Goal: Task Accomplishment & Management: Manage account settings

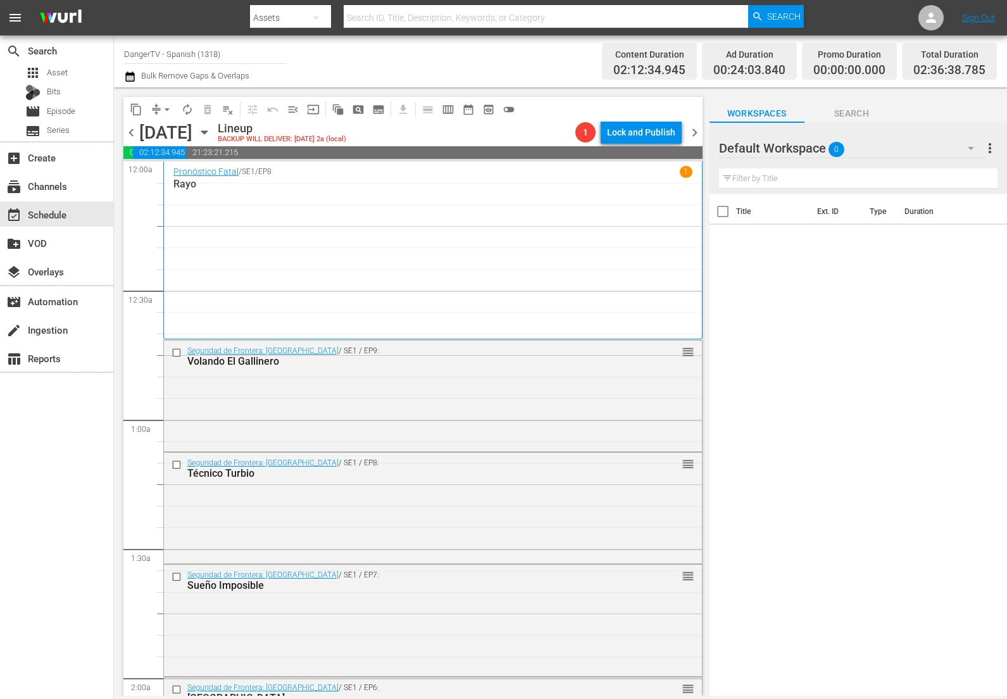
scroll to position [594, 0]
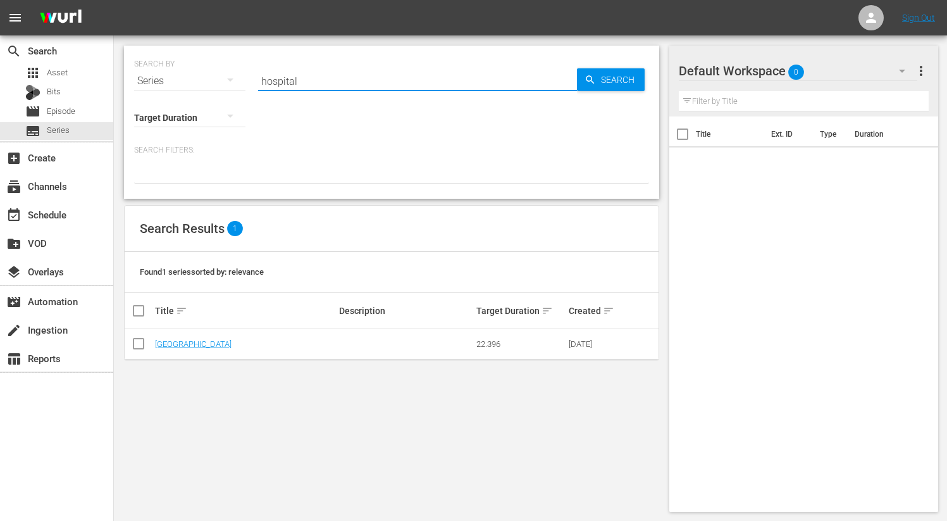
drag, startPoint x: 304, startPoint y: 78, endPoint x: 246, endPoint y: 80, distance: 57.6
click at [246, 80] on div "SEARCH BY Search By Series Search ID, Title, Description, Keywords, or Category…" at bounding box center [391, 74] width 515 height 46
type input "deadly"
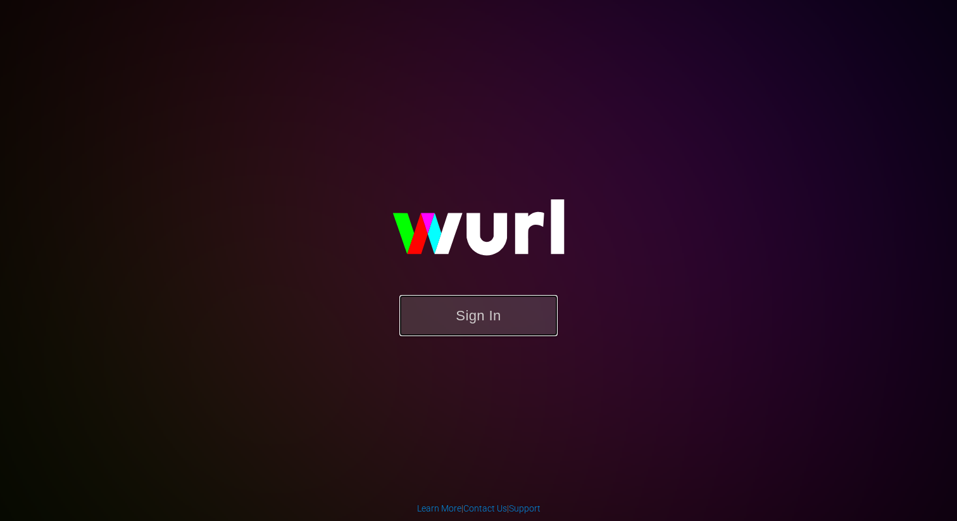
click at [493, 324] on button "Sign In" at bounding box center [478, 315] width 158 height 41
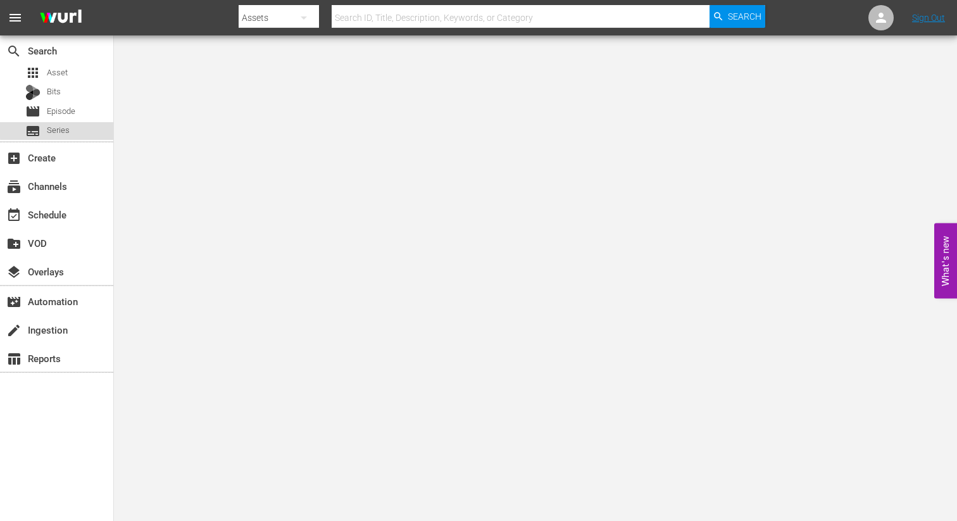
click at [59, 130] on span "Series" at bounding box center [58, 130] width 23 height 13
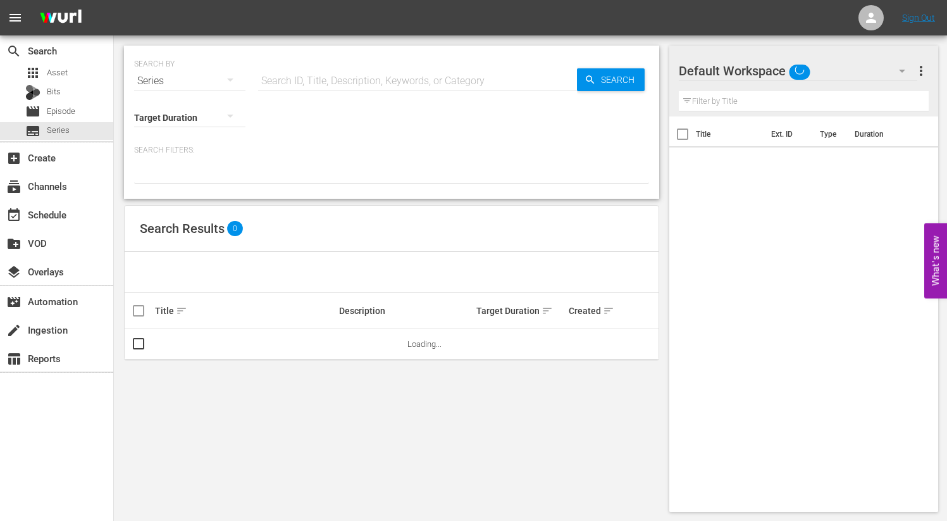
click at [325, 79] on input "text" at bounding box center [417, 81] width 319 height 30
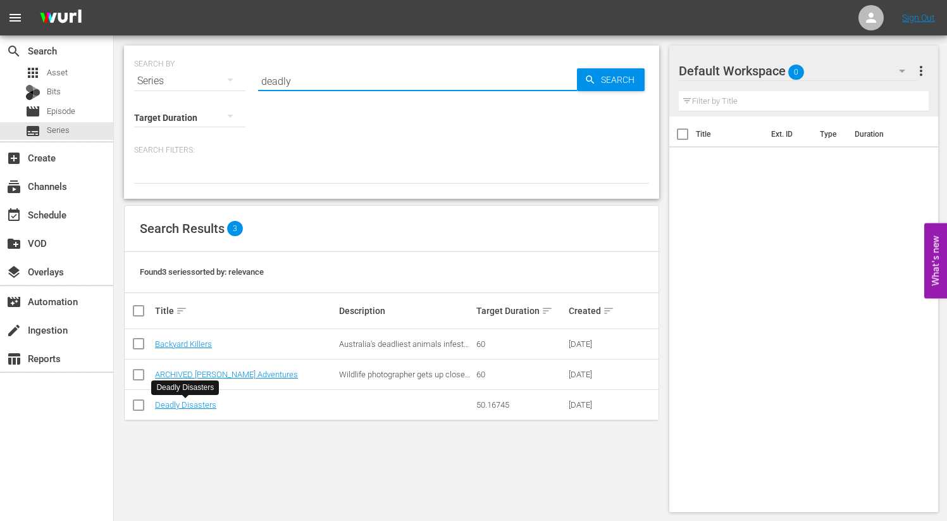
drag, startPoint x: 296, startPoint y: 78, endPoint x: 239, endPoint y: 82, distance: 57.1
click at [240, 82] on div "SEARCH BY Search By Series Search ID, Title, Description, Keywords, or Category…" at bounding box center [391, 74] width 515 height 46
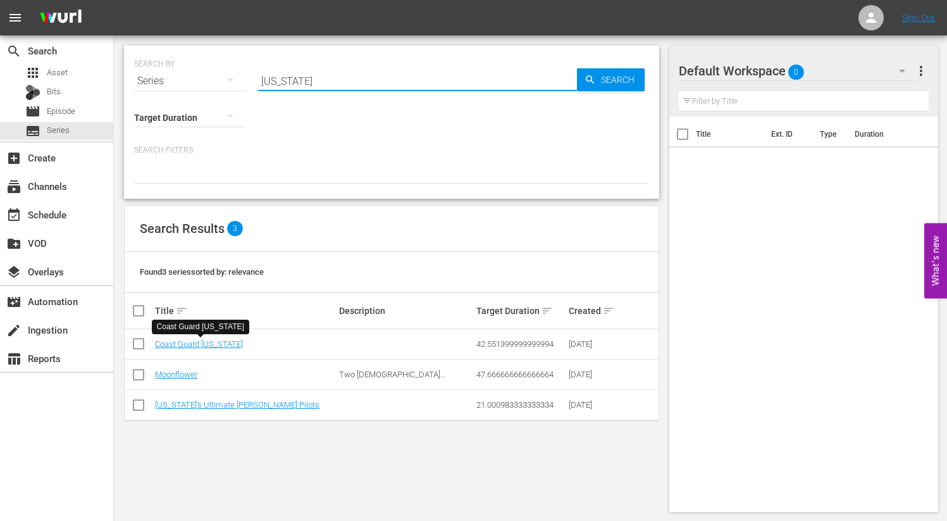
drag, startPoint x: 270, startPoint y: 85, endPoint x: 249, endPoint y: 82, distance: 20.4
click at [249, 82] on div "SEARCH BY Search By Series Search ID, Title, Description, Keywords, or Category…" at bounding box center [391, 74] width 515 height 46
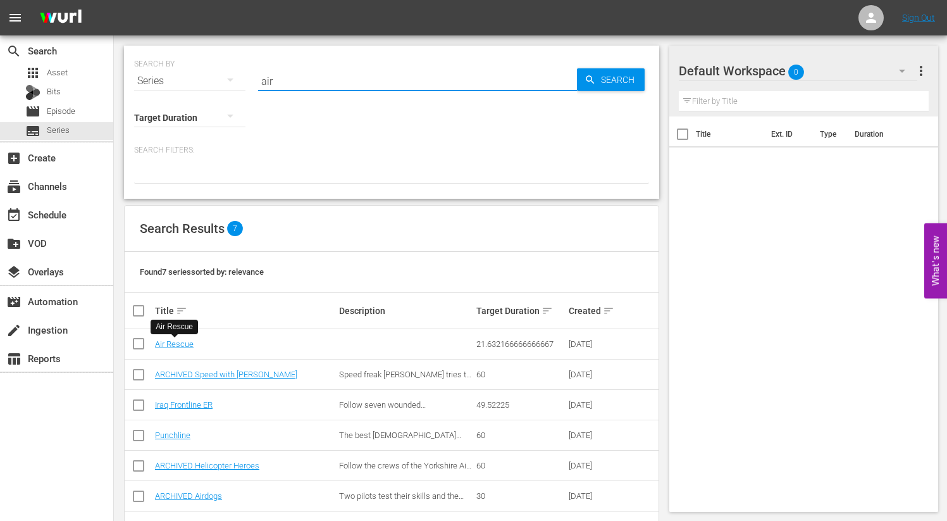
drag, startPoint x: 282, startPoint y: 80, endPoint x: 231, endPoint y: 78, distance: 51.3
click at [231, 78] on div "SEARCH BY Search By Series Search ID, Title, Description, Keywords, or Category…" at bounding box center [391, 74] width 515 height 46
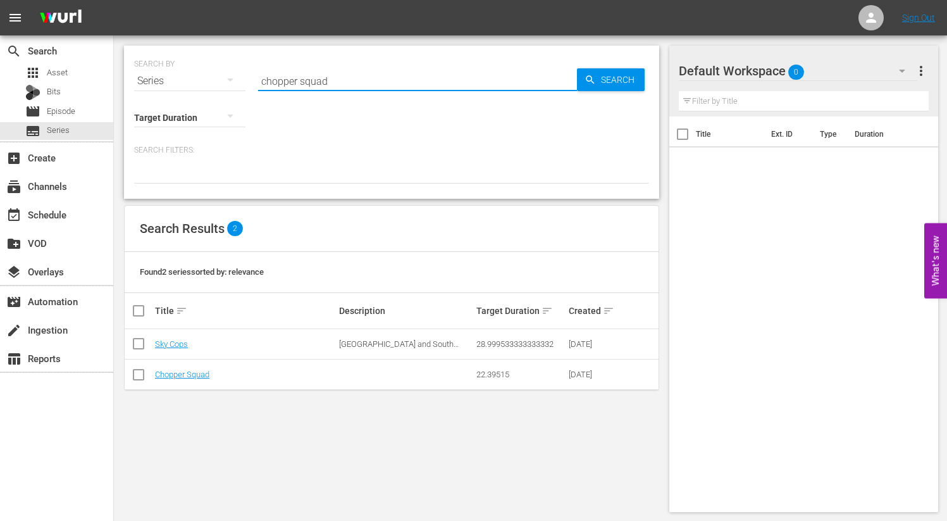
drag, startPoint x: 333, startPoint y: 85, endPoint x: 246, endPoint y: 83, distance: 87.4
click at [247, 83] on div "SEARCH BY Search By Series Search ID, Title, Description, Keywords, or Category…" at bounding box center [391, 74] width 515 height 46
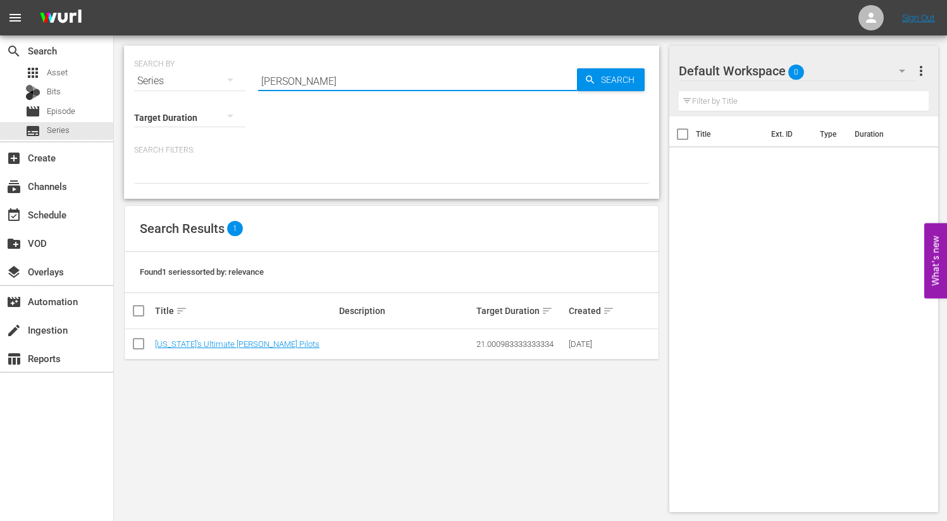
drag, startPoint x: 287, startPoint y: 82, endPoint x: 246, endPoint y: 83, distance: 41.2
click at [246, 83] on div "SEARCH BY Search By Series Search ID, Title, Description, Keywords, or Category…" at bounding box center [391, 74] width 515 height 46
drag, startPoint x: 290, startPoint y: 83, endPoint x: 255, endPoint y: 82, distance: 35.5
click at [256, 82] on div "SEARCH BY Search By Series Search ID, Title, Description, Keywords, or Category…" at bounding box center [391, 74] width 515 height 46
type input "uk"
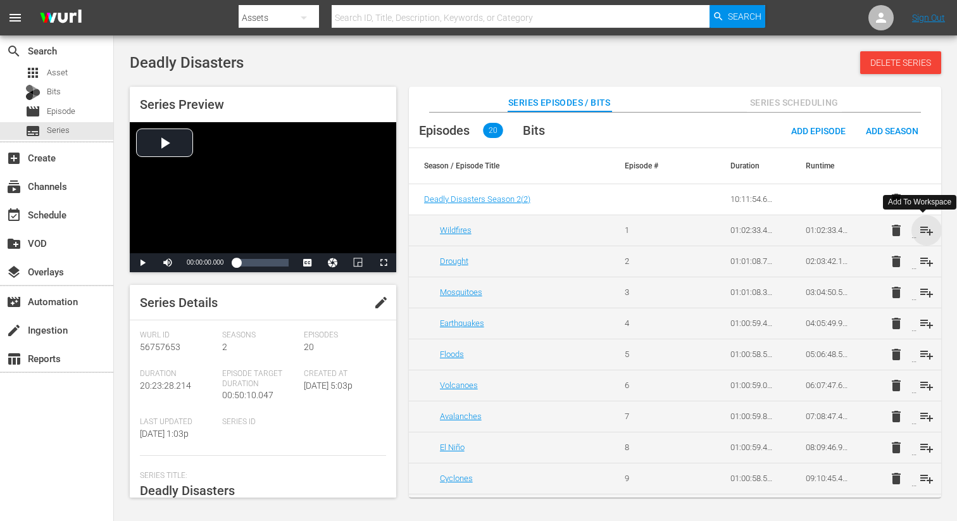
click at [923, 228] on span "playlist_add" at bounding box center [926, 230] width 15 height 15
click at [925, 258] on span "playlist_add" at bounding box center [926, 261] width 15 height 15
click at [921, 296] on span "playlist_add" at bounding box center [926, 292] width 15 height 15
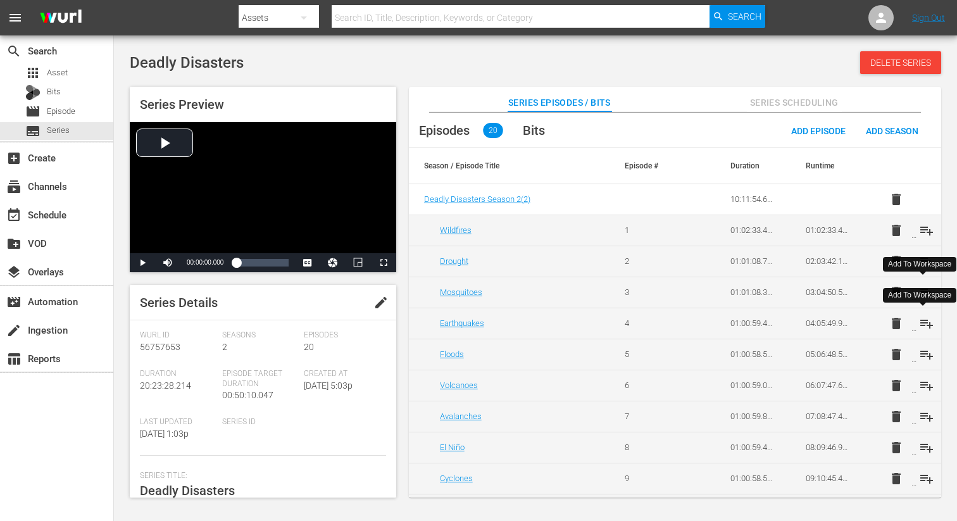
click at [921, 326] on span "playlist_add" at bounding box center [926, 323] width 15 height 15
click at [919, 352] on span "playlist_add" at bounding box center [926, 354] width 15 height 15
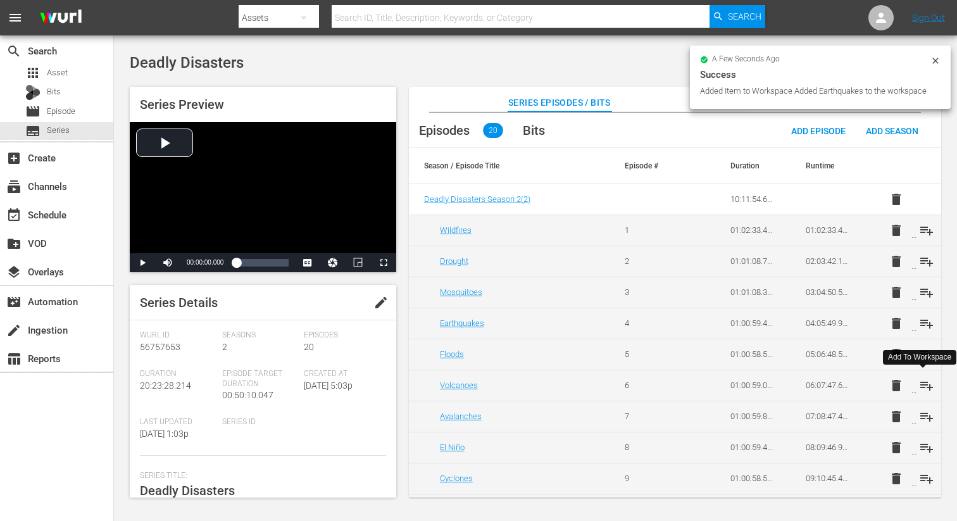
click at [922, 385] on span "playlist_add" at bounding box center [926, 385] width 15 height 15
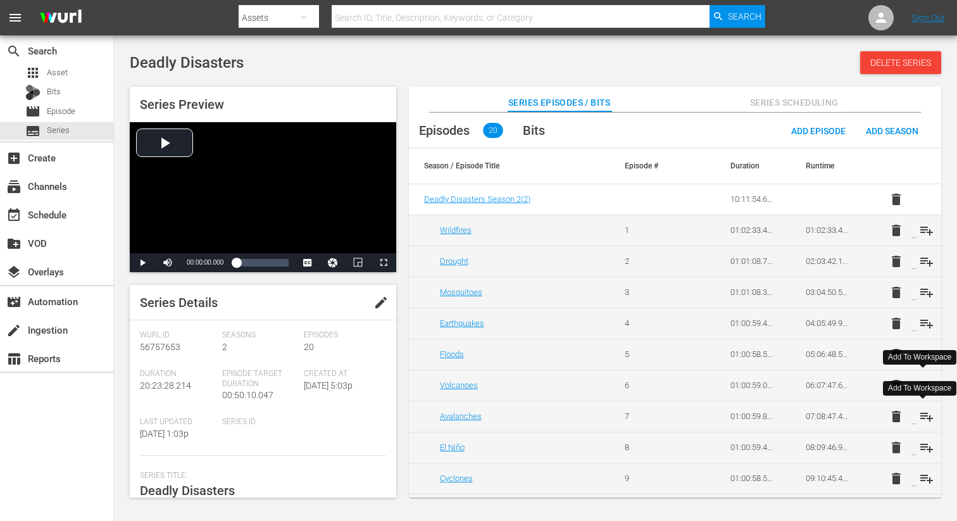
click at [919, 411] on span "playlist_add" at bounding box center [926, 416] width 15 height 15
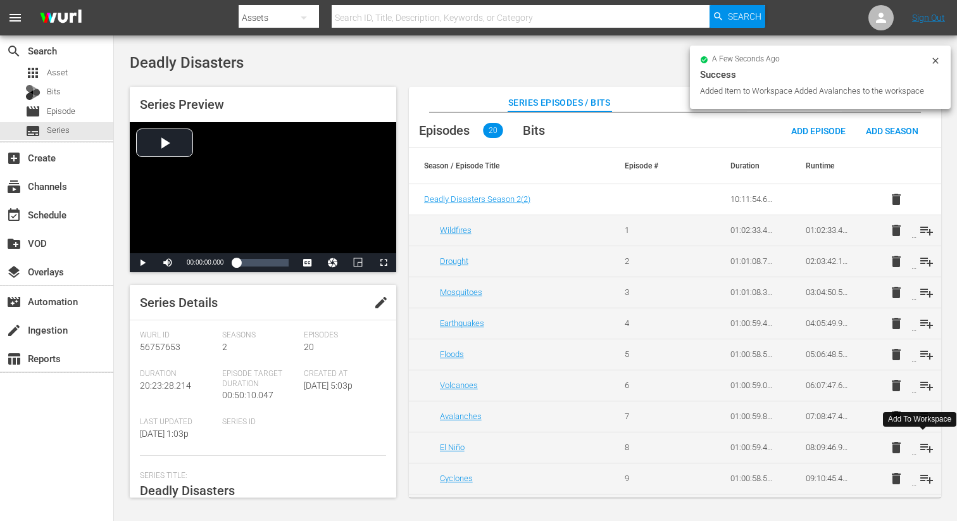
click at [925, 442] on span "playlist_add" at bounding box center [926, 447] width 15 height 15
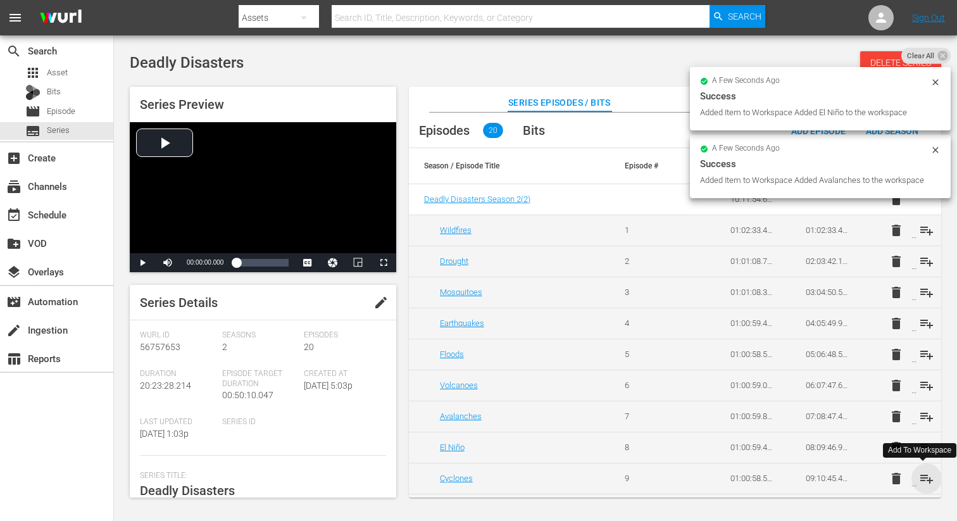
click at [922, 478] on span "playlist_add" at bounding box center [926, 478] width 15 height 15
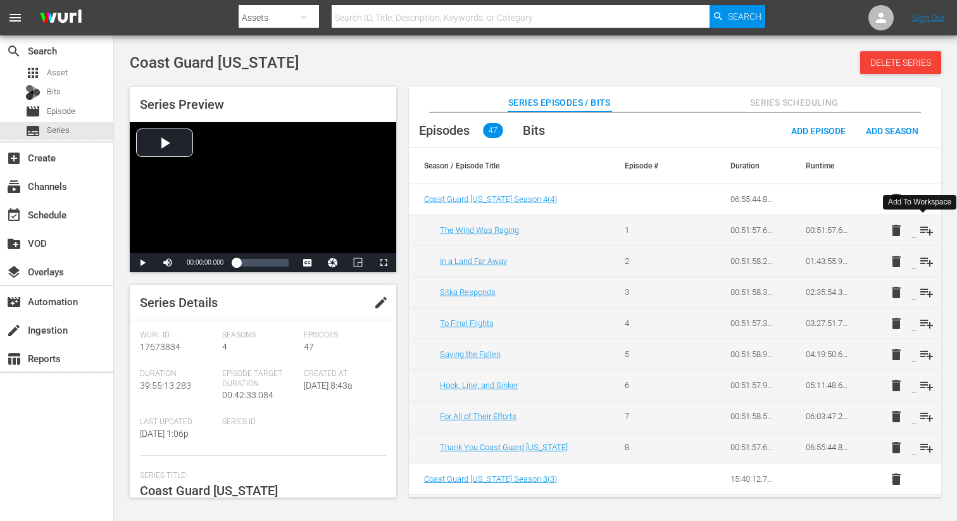
click at [922, 230] on span "playlist_add" at bounding box center [926, 230] width 15 height 15
click at [926, 262] on span "playlist_add" at bounding box center [926, 261] width 15 height 15
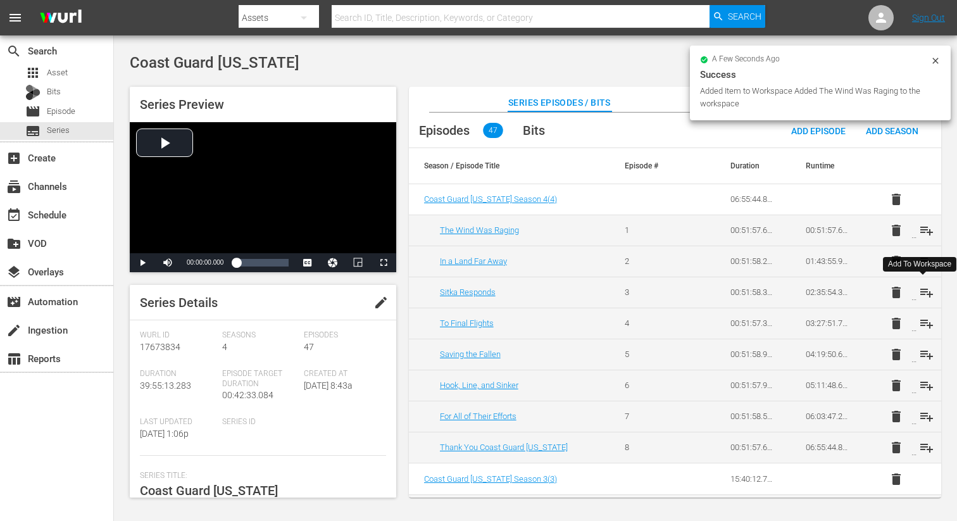
click at [921, 289] on span "playlist_add" at bounding box center [926, 292] width 15 height 15
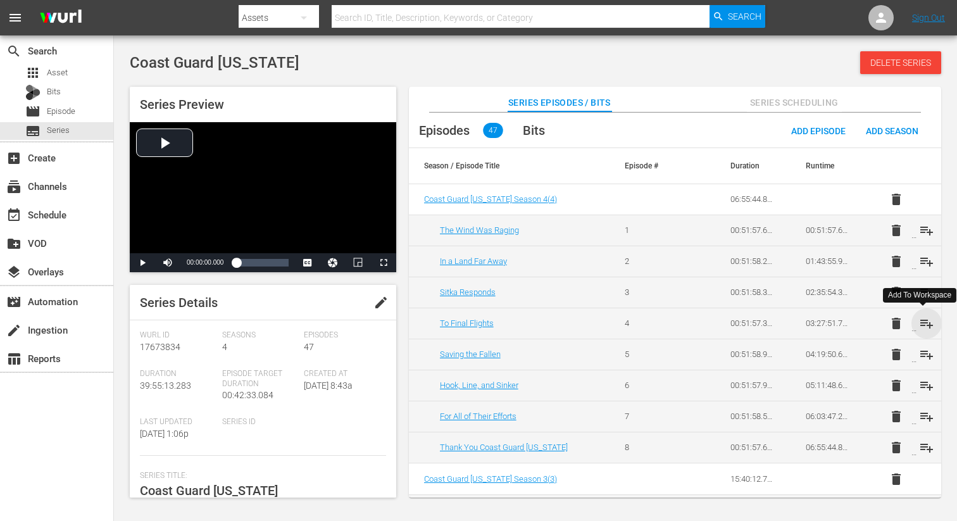
click at [925, 323] on span "playlist_add" at bounding box center [926, 323] width 15 height 15
click at [922, 351] on span "playlist_add" at bounding box center [926, 354] width 15 height 15
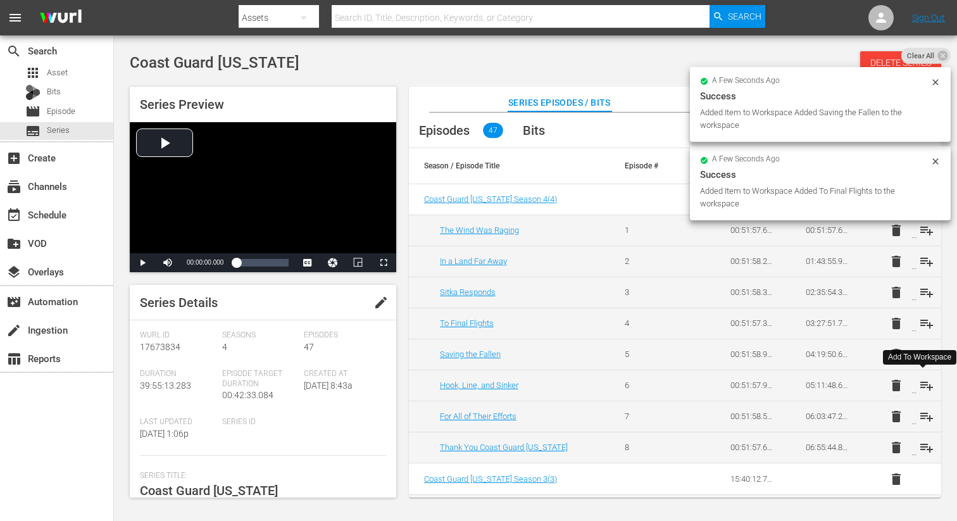
click at [924, 382] on span "playlist_add" at bounding box center [926, 385] width 15 height 15
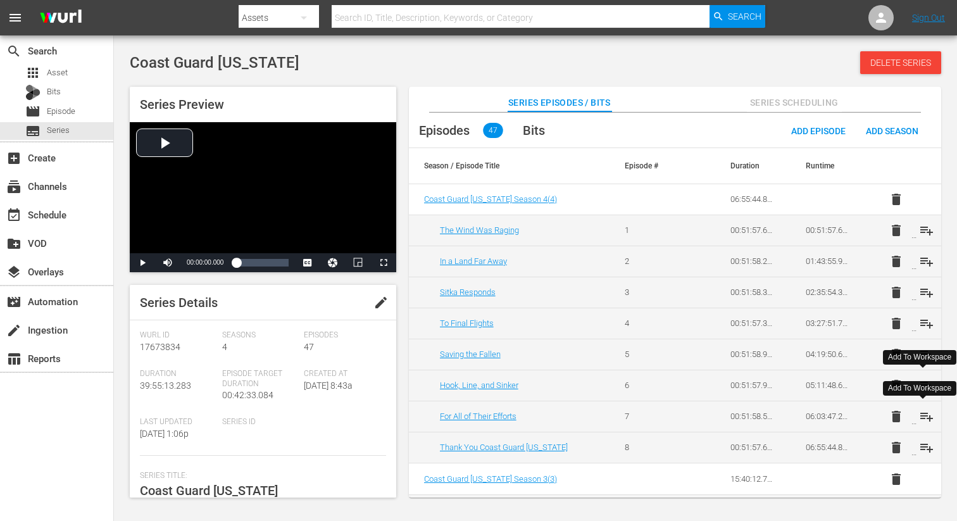
click at [925, 416] on span "playlist_add" at bounding box center [926, 416] width 15 height 15
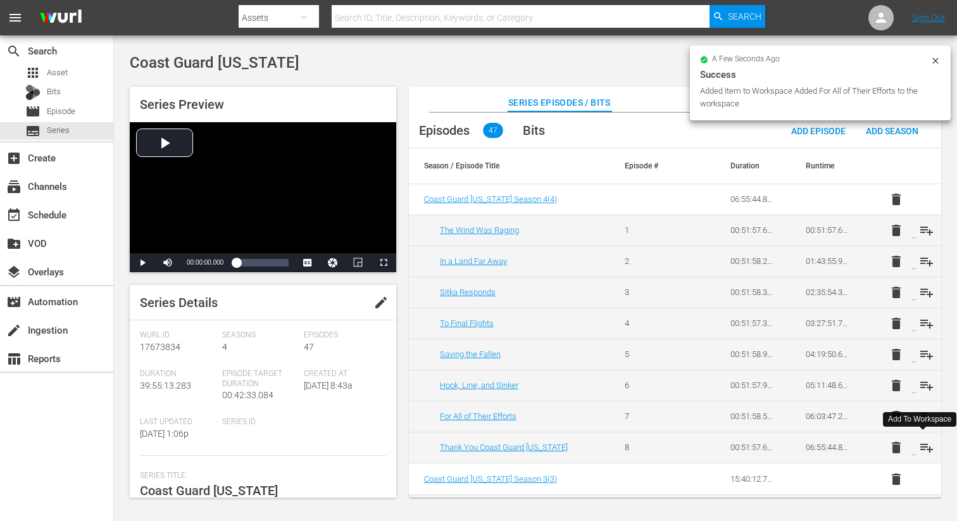
click at [921, 446] on span "playlist_add" at bounding box center [926, 447] width 15 height 15
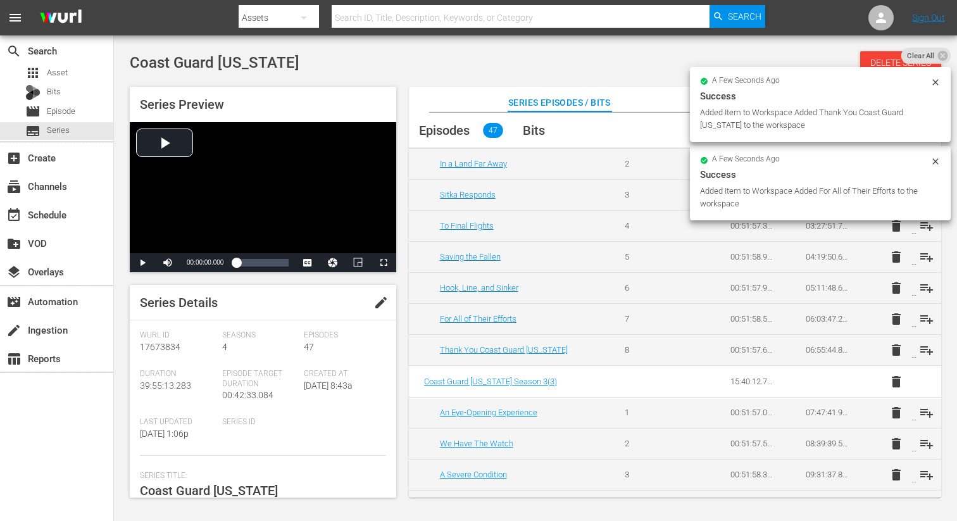
scroll to position [110, 0]
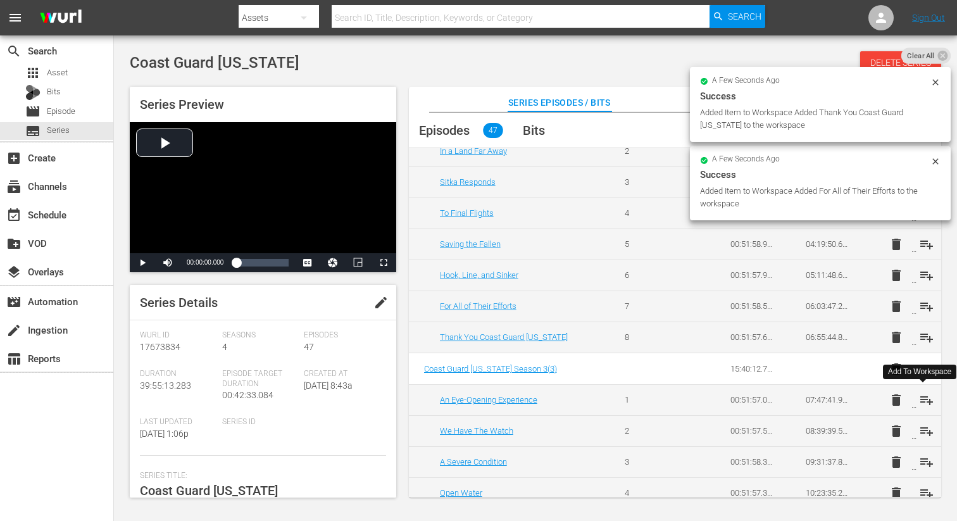
click at [925, 397] on span "playlist_add" at bounding box center [926, 399] width 15 height 15
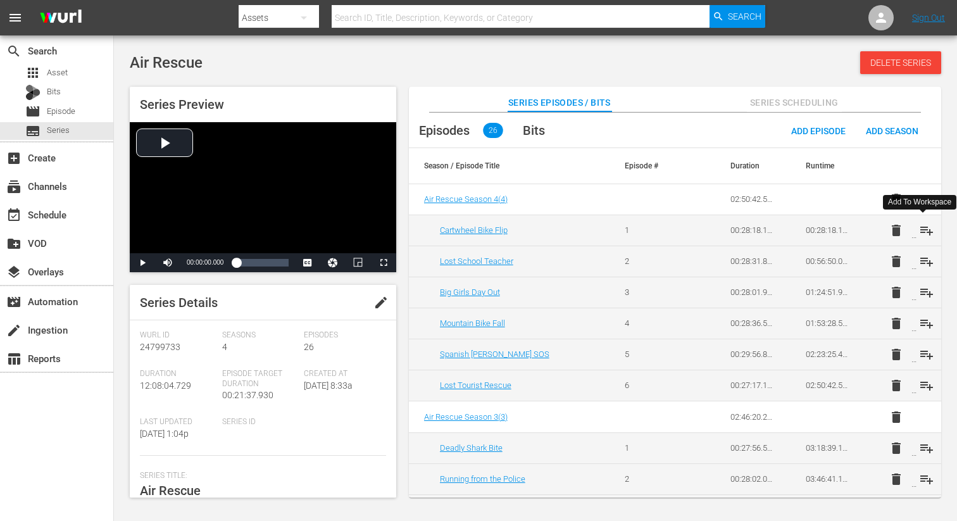
click at [923, 226] on span "playlist_add" at bounding box center [926, 230] width 15 height 15
drag, startPoint x: 923, startPoint y: 260, endPoint x: 924, endPoint y: 269, distance: 8.9
click at [923, 260] on span "playlist_add" at bounding box center [926, 261] width 15 height 15
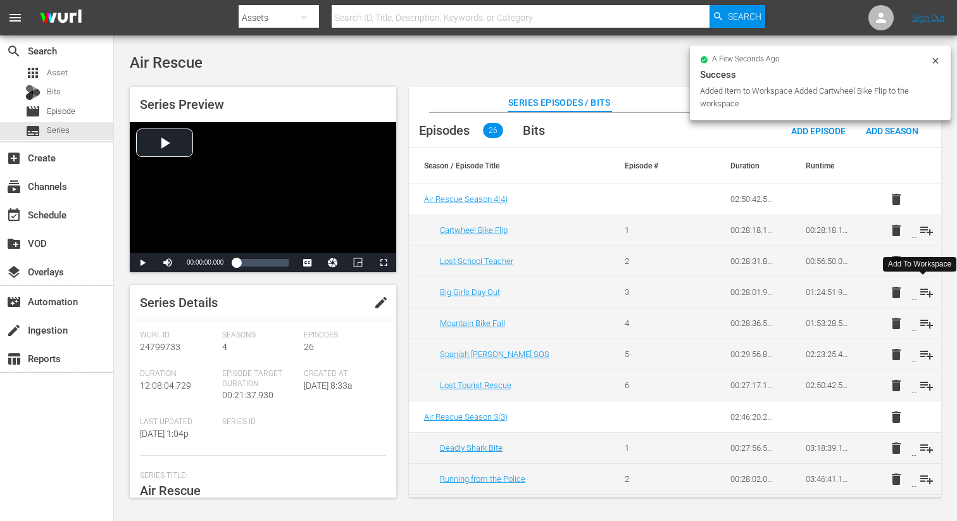
click at [921, 290] on span "playlist_add" at bounding box center [926, 292] width 15 height 15
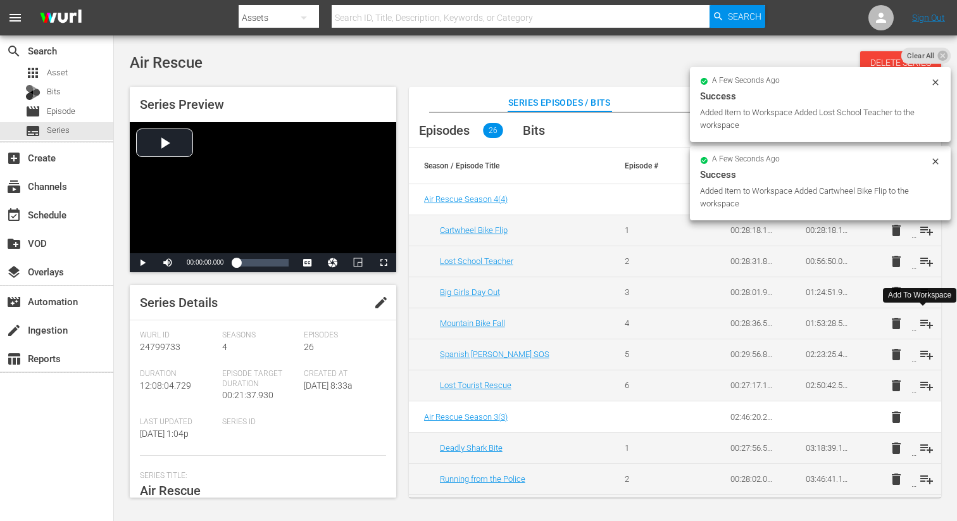
click at [925, 319] on span "playlist_add" at bounding box center [926, 323] width 15 height 15
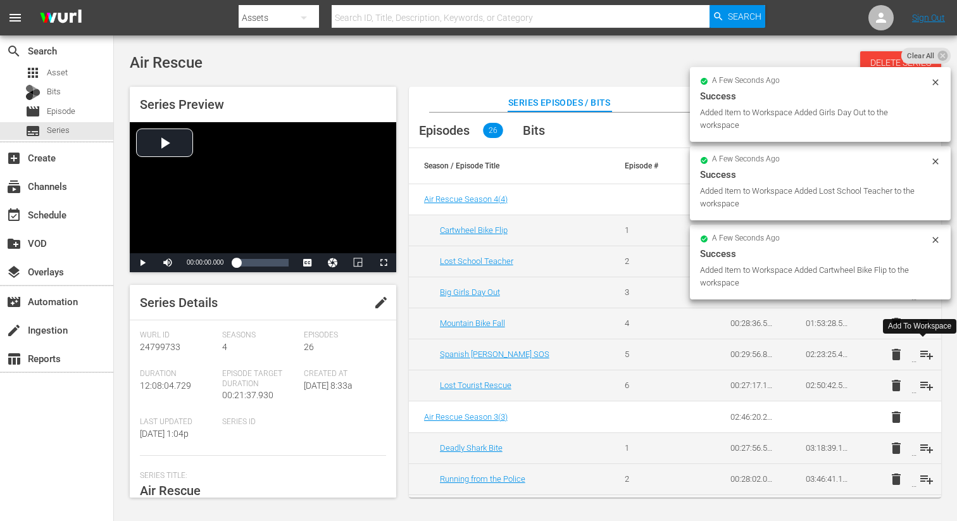
click at [923, 360] on span "playlist_add" at bounding box center [926, 354] width 15 height 15
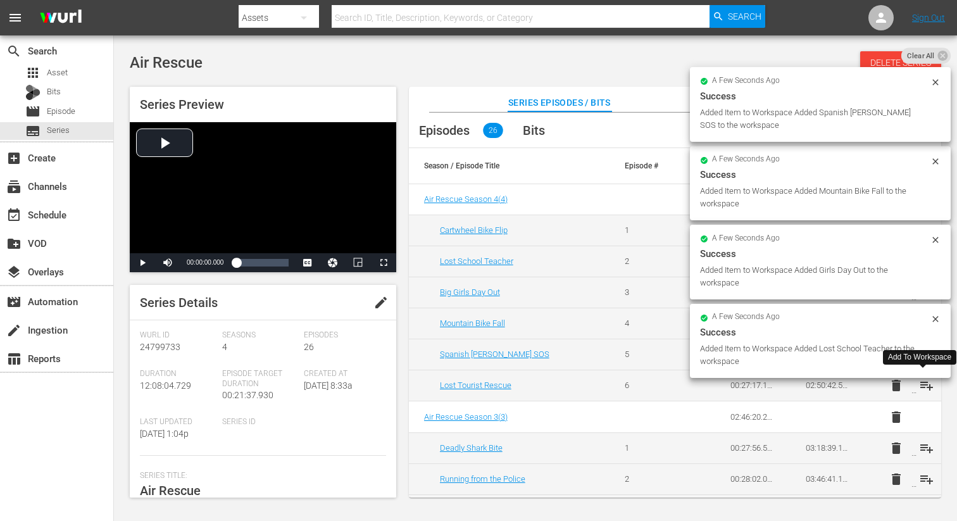
click at [925, 388] on span "playlist_add" at bounding box center [926, 385] width 15 height 15
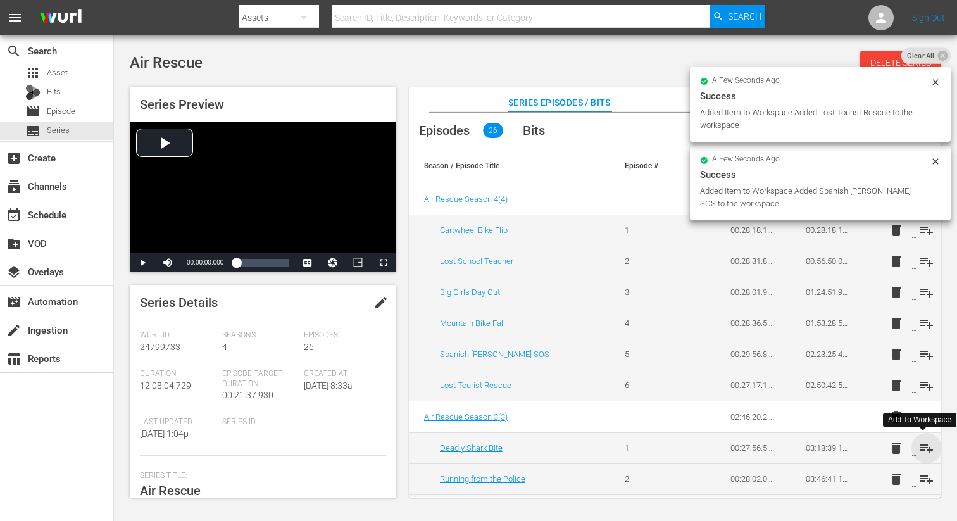
click at [926, 448] on span "playlist_add" at bounding box center [926, 447] width 15 height 15
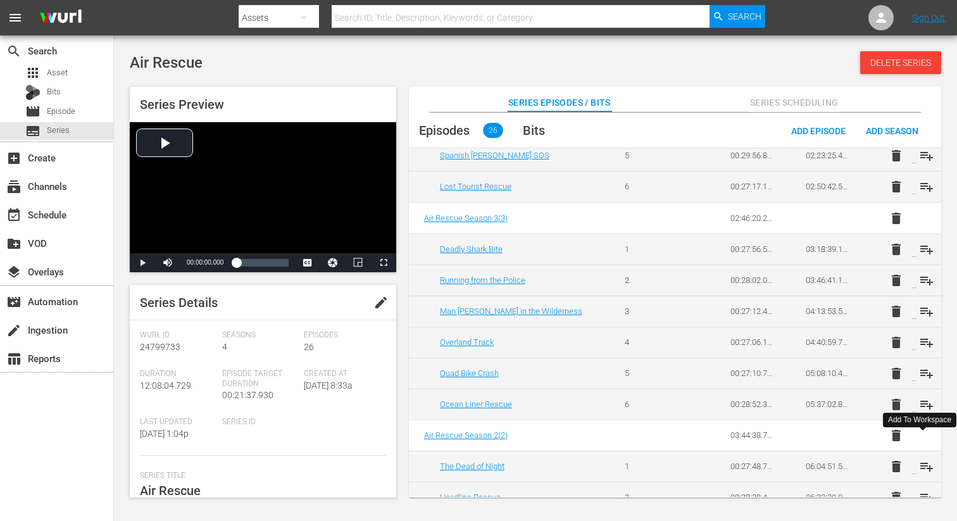
scroll to position [204, 0]
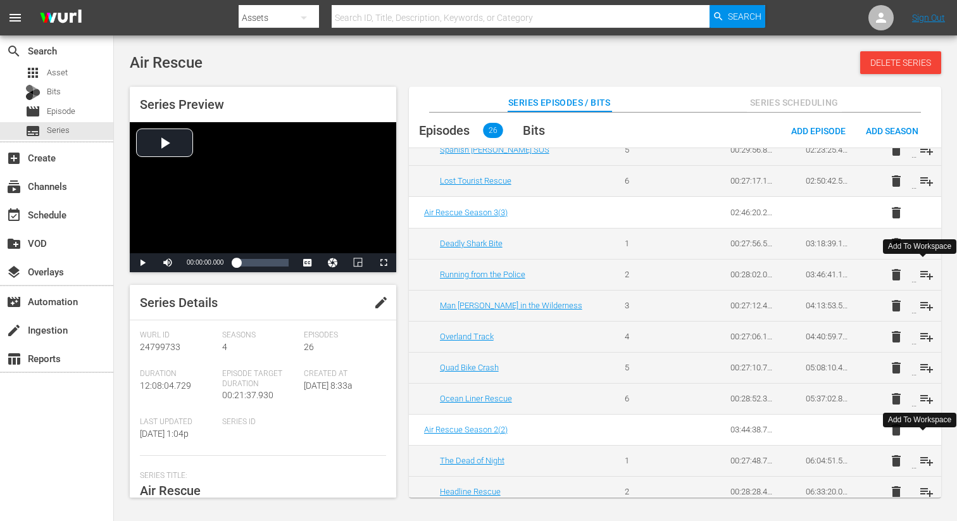
click at [926, 278] on span "playlist_add" at bounding box center [926, 274] width 15 height 15
click at [924, 307] on span "playlist_add" at bounding box center [926, 305] width 15 height 15
click at [926, 334] on span "playlist_add" at bounding box center [926, 336] width 15 height 15
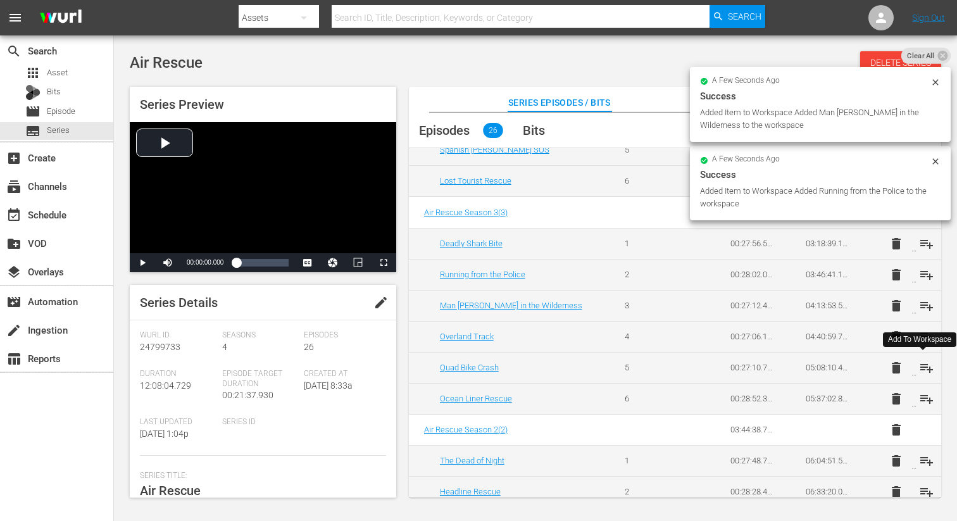
click at [921, 361] on span "playlist_add" at bounding box center [926, 367] width 15 height 15
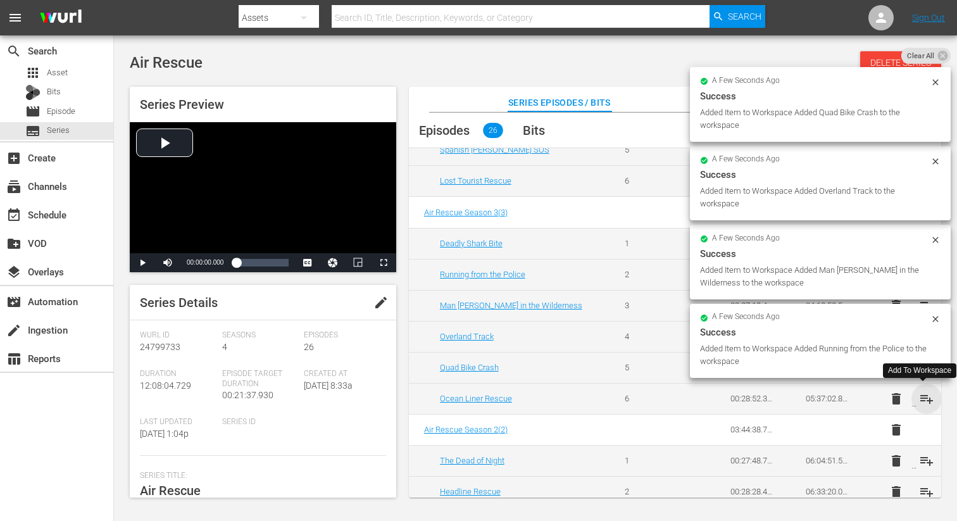
click at [923, 392] on span "playlist_add" at bounding box center [926, 398] width 15 height 15
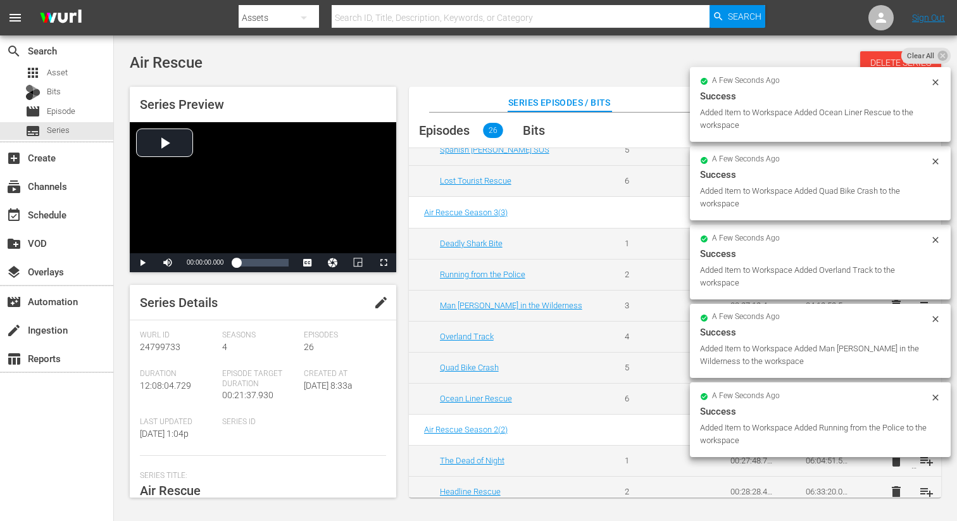
click at [923, 459] on div "a few seconds ago Success Added Item to Workspace Added Running from the Police…" at bounding box center [820, 254] width 261 height 416
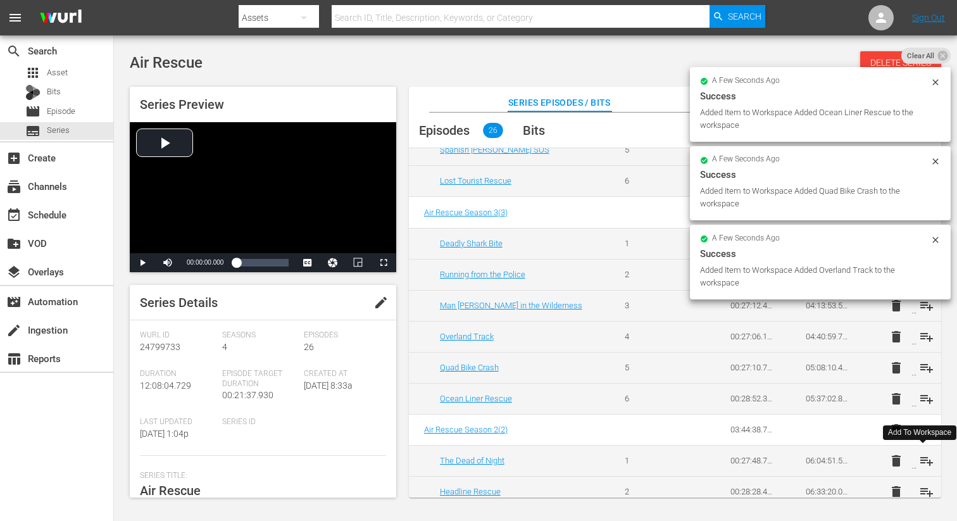
click at [923, 461] on span "playlist_add" at bounding box center [926, 460] width 15 height 15
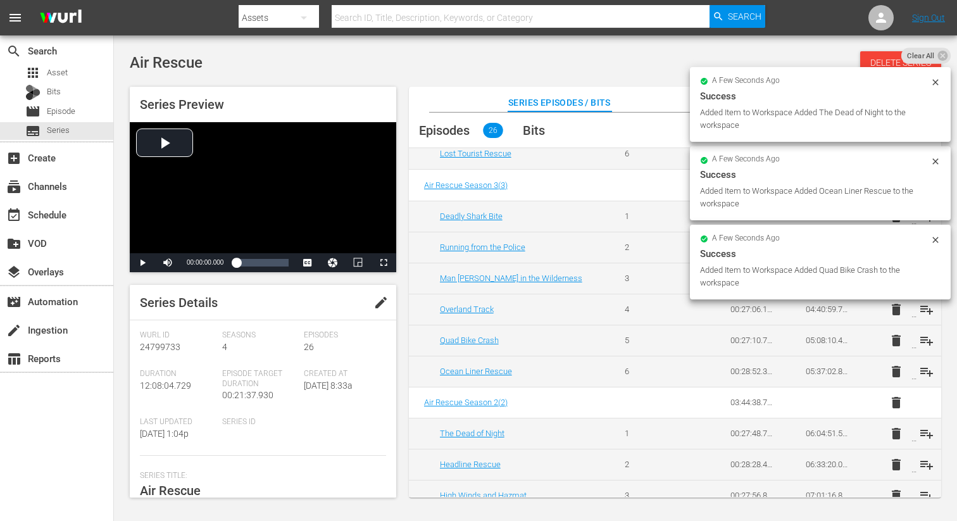
scroll to position [242, 0]
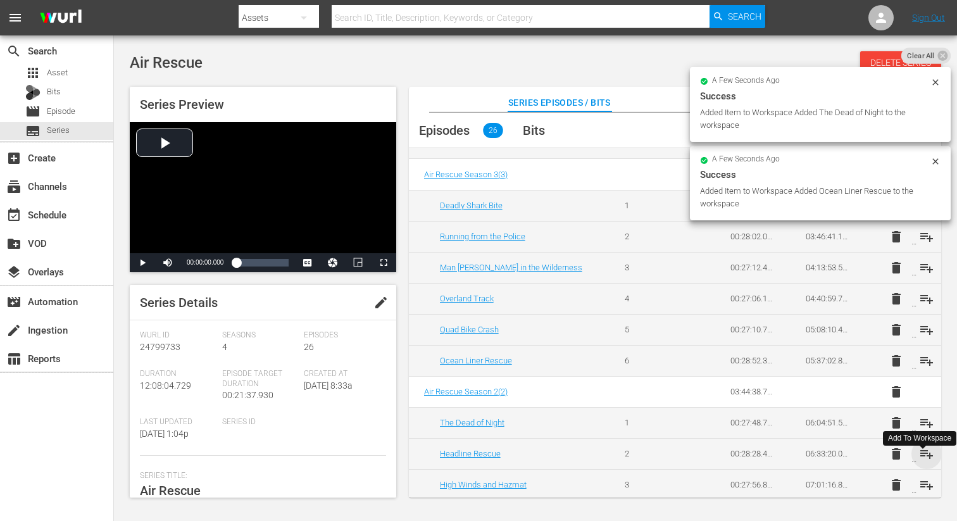
click at [922, 454] on span "playlist_add" at bounding box center [926, 453] width 15 height 15
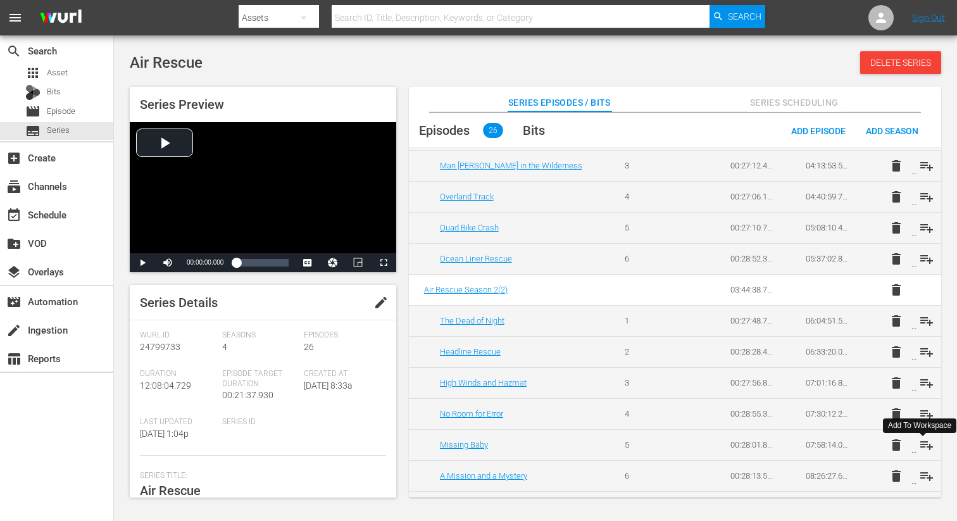
scroll to position [394, 0]
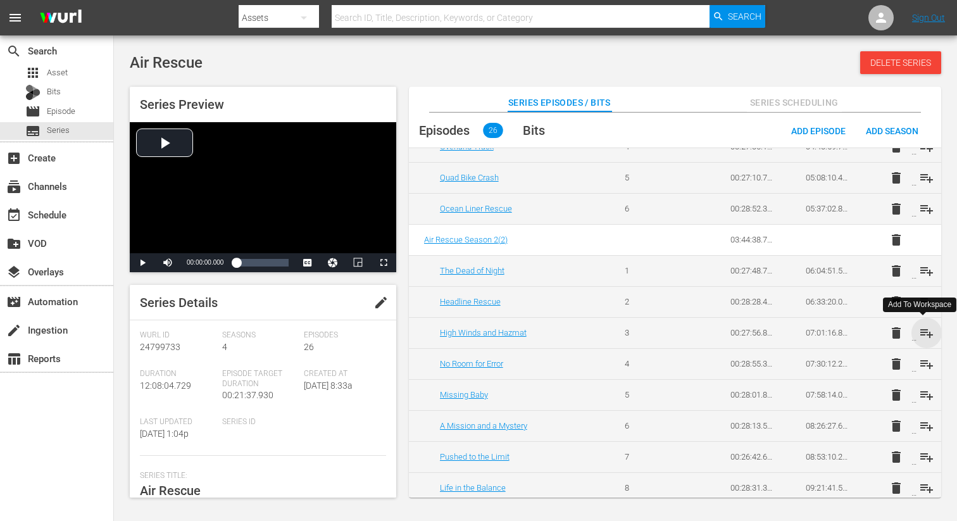
drag, startPoint x: 922, startPoint y: 335, endPoint x: 922, endPoint y: 353, distance: 18.4
click at [922, 334] on span "playlist_add" at bounding box center [926, 332] width 15 height 15
click at [922, 362] on span "playlist_add" at bounding box center [926, 363] width 15 height 15
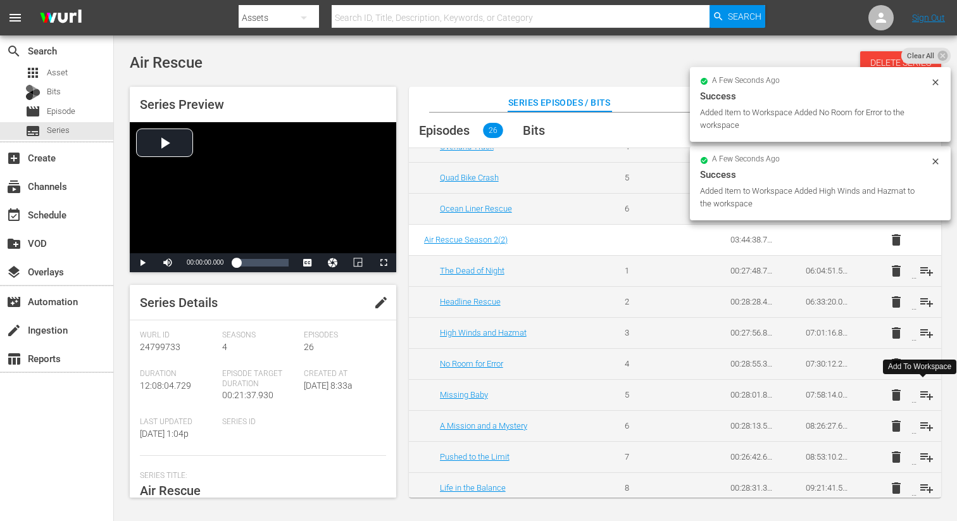
click at [920, 393] on span "playlist_add" at bounding box center [926, 394] width 15 height 15
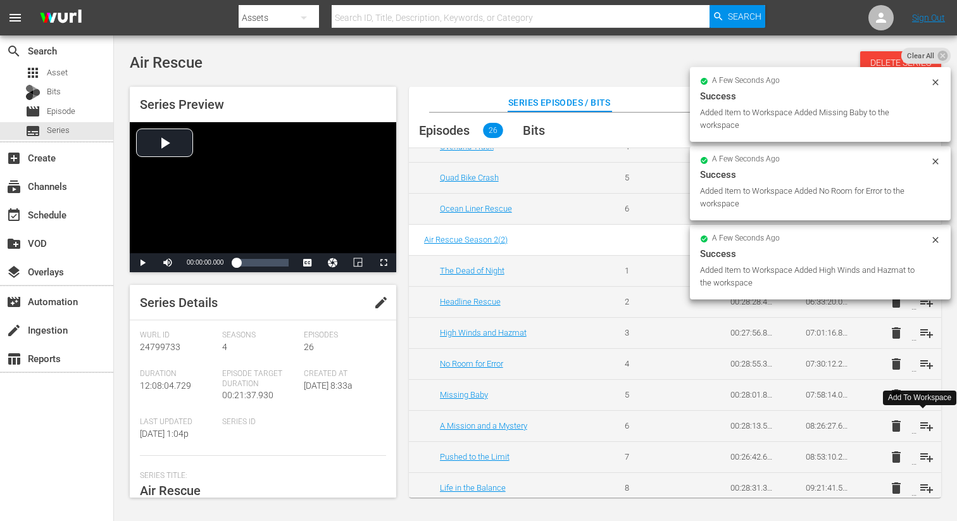
click at [921, 425] on span "playlist_add" at bounding box center [926, 425] width 15 height 15
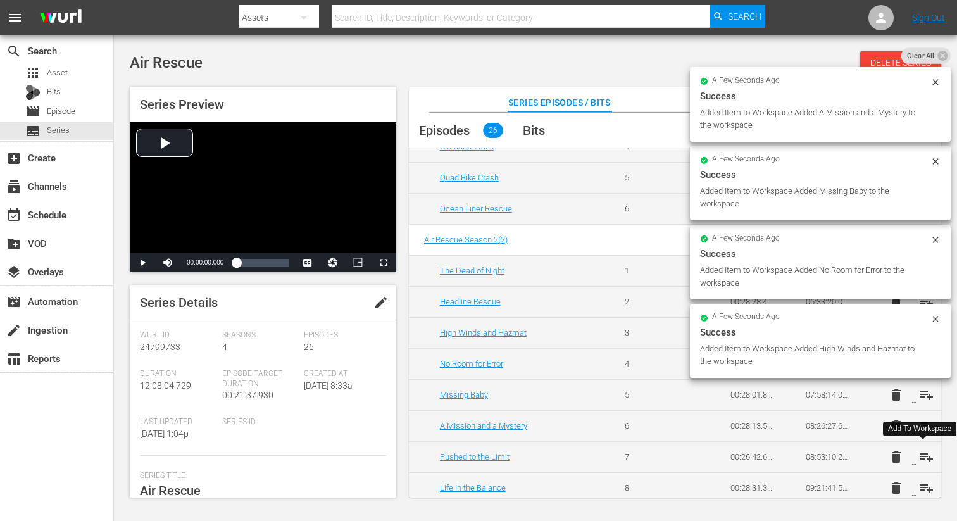
click at [924, 457] on span "playlist_add" at bounding box center [926, 456] width 15 height 15
click at [923, 487] on span "playlist_add" at bounding box center [926, 487] width 15 height 15
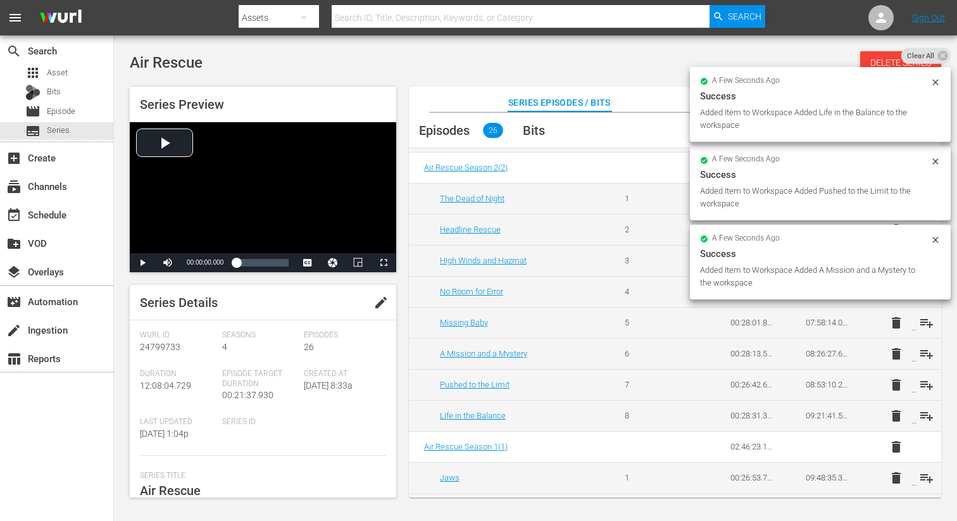
scroll to position [482, 0]
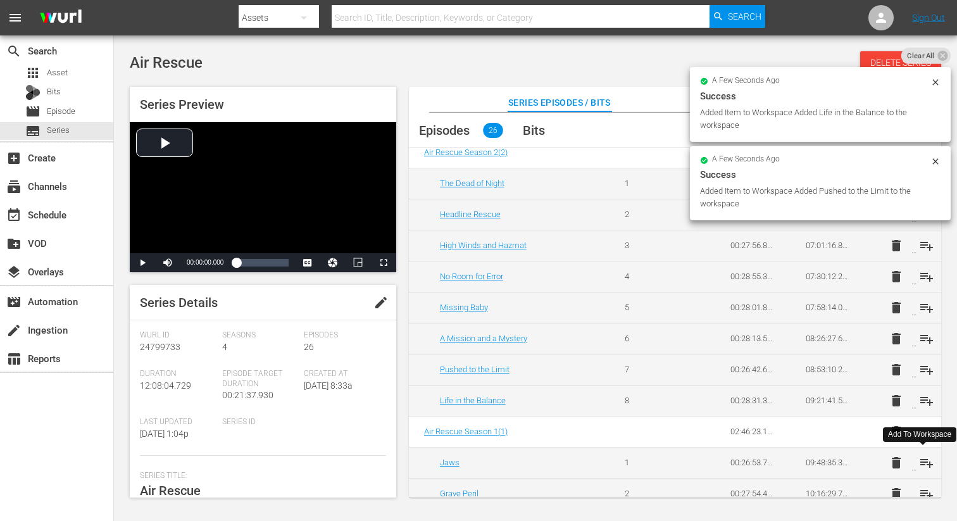
click at [921, 461] on span "playlist_add" at bounding box center [926, 462] width 15 height 15
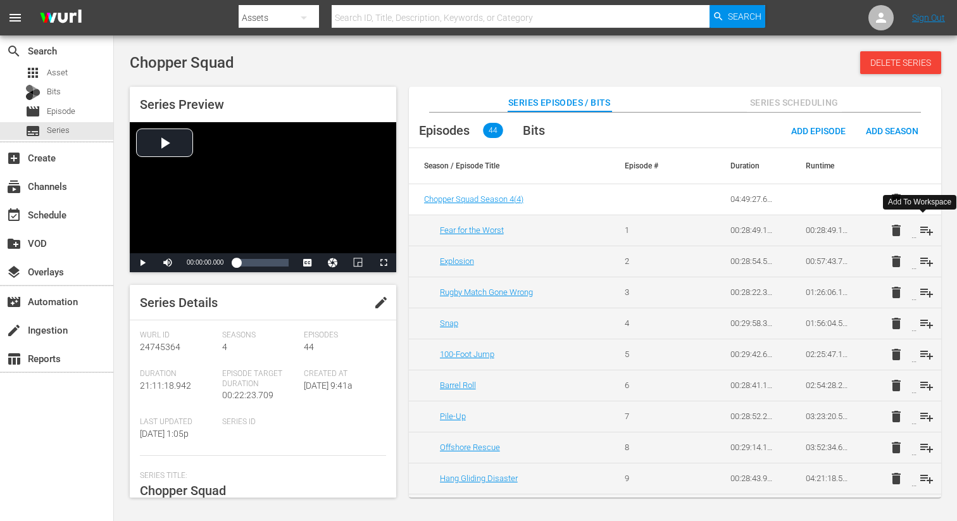
click at [919, 228] on span "playlist_add" at bounding box center [926, 230] width 15 height 15
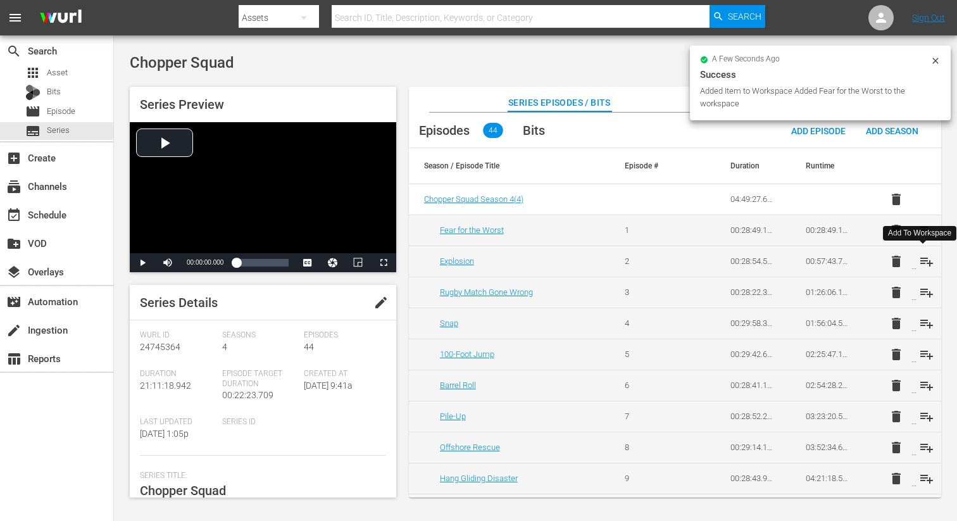
click at [922, 258] on span "playlist_add" at bounding box center [926, 261] width 15 height 15
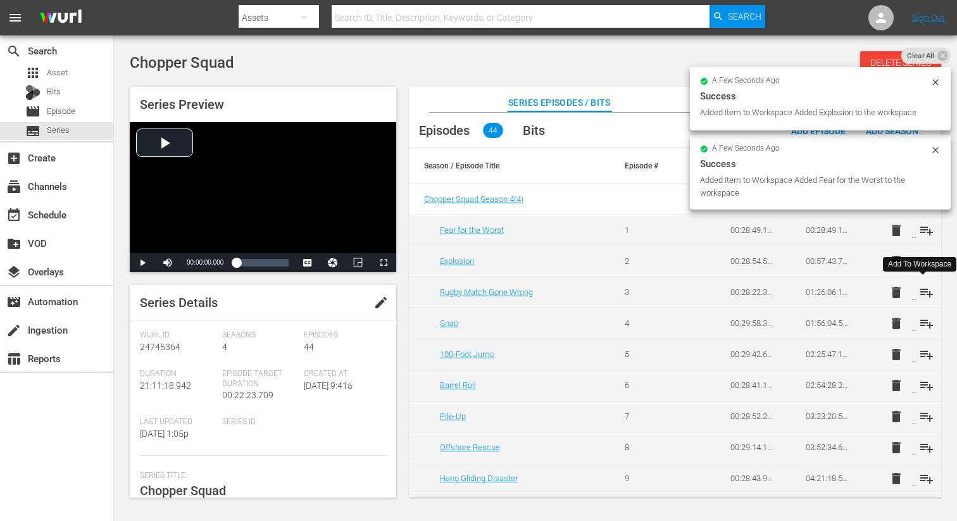
click at [925, 290] on span "playlist_add" at bounding box center [926, 292] width 15 height 15
click at [928, 324] on span "playlist_add" at bounding box center [926, 323] width 15 height 15
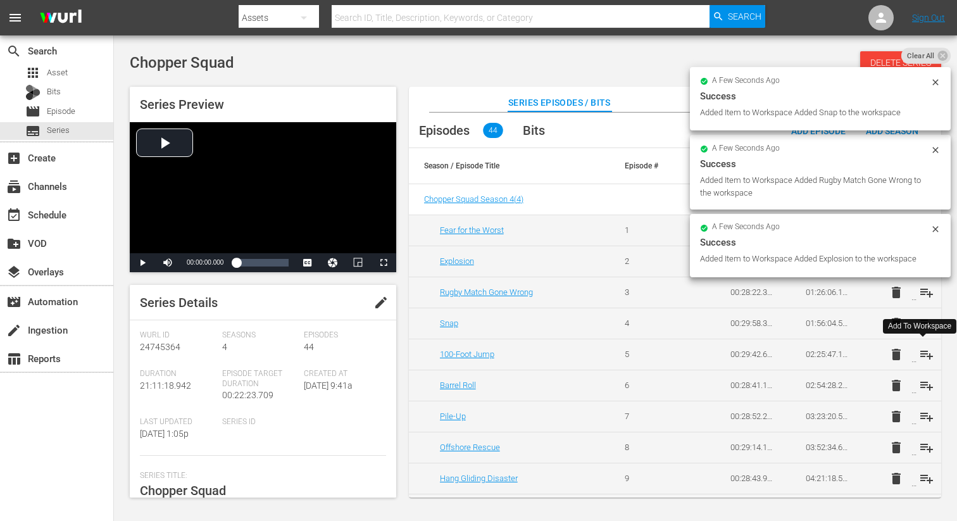
click at [924, 355] on span "playlist_add" at bounding box center [926, 354] width 15 height 15
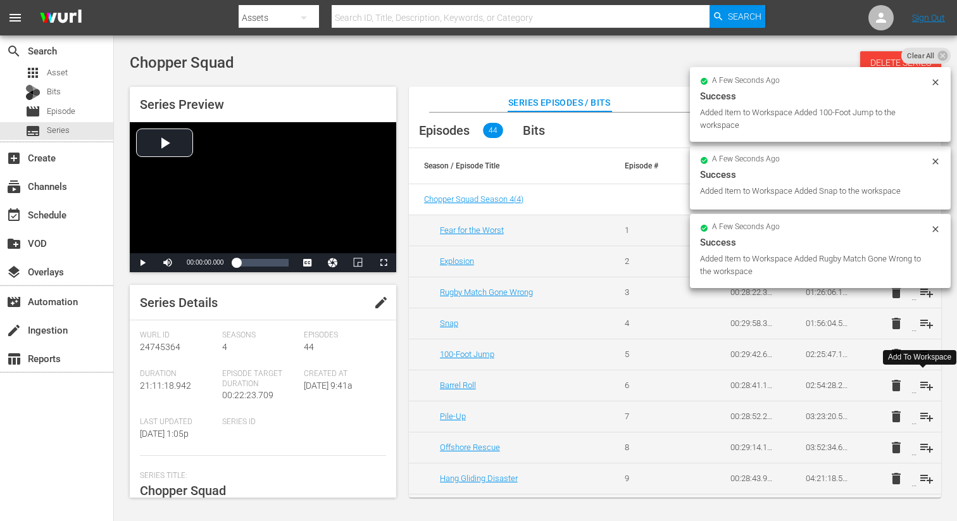
click at [923, 386] on span "playlist_add" at bounding box center [926, 385] width 15 height 15
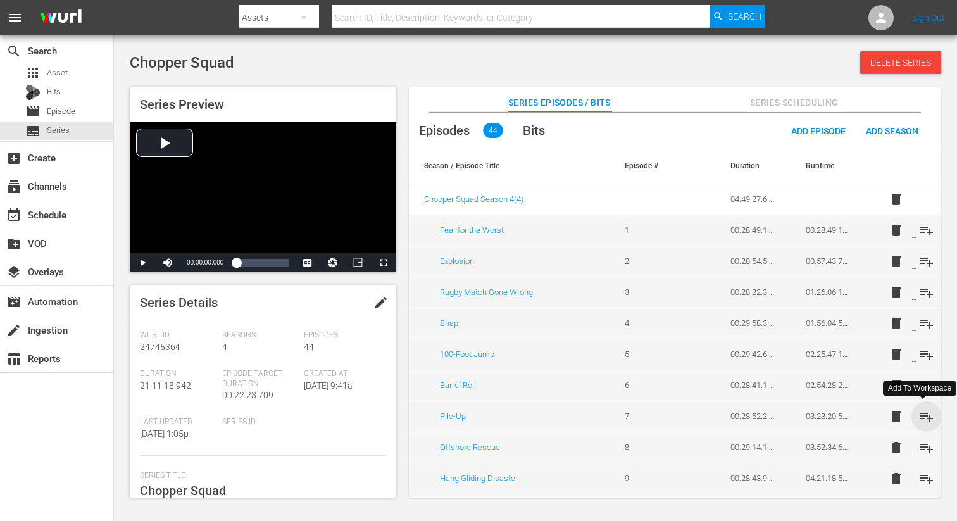
click at [921, 411] on span "playlist_add" at bounding box center [926, 416] width 15 height 15
click at [925, 452] on span "playlist_add" at bounding box center [926, 447] width 15 height 15
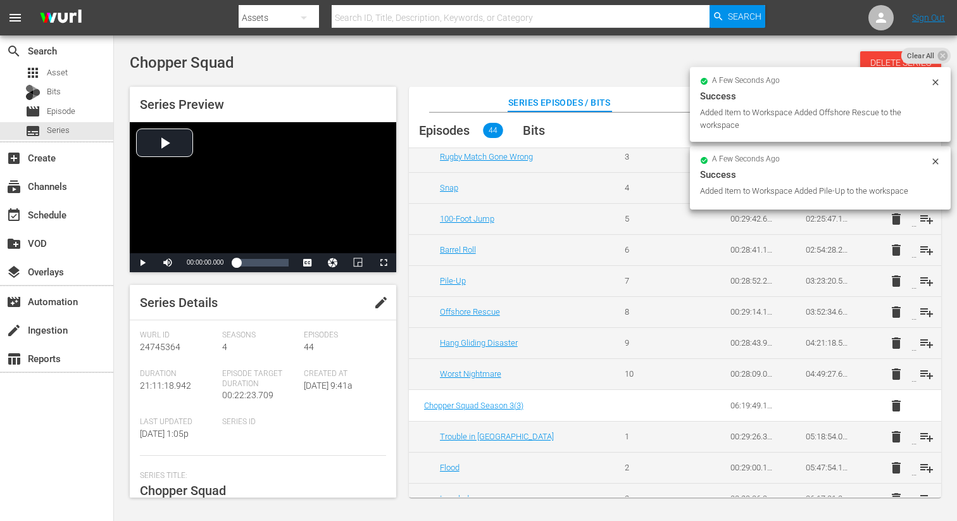
scroll to position [146, 0]
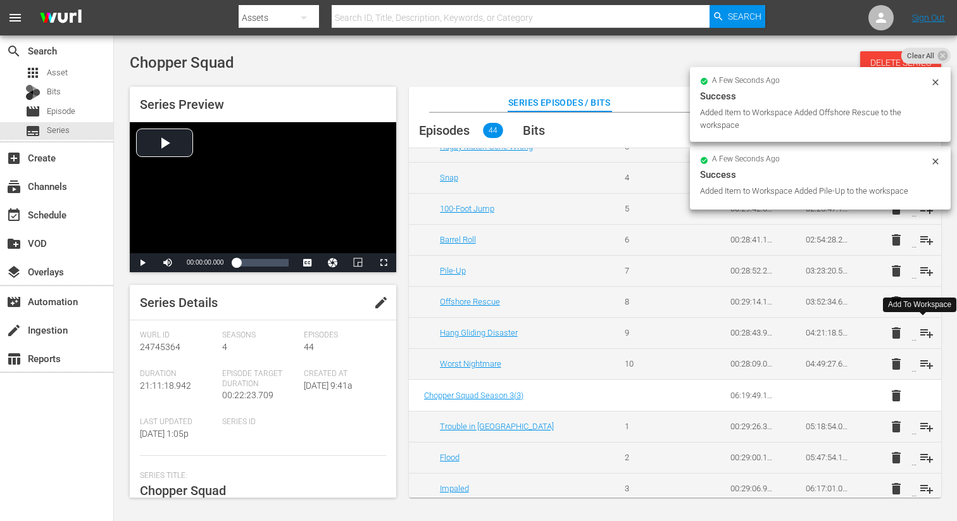
click at [923, 332] on span "playlist_add" at bounding box center [926, 332] width 15 height 15
click at [922, 362] on span "playlist_add" at bounding box center [926, 363] width 15 height 15
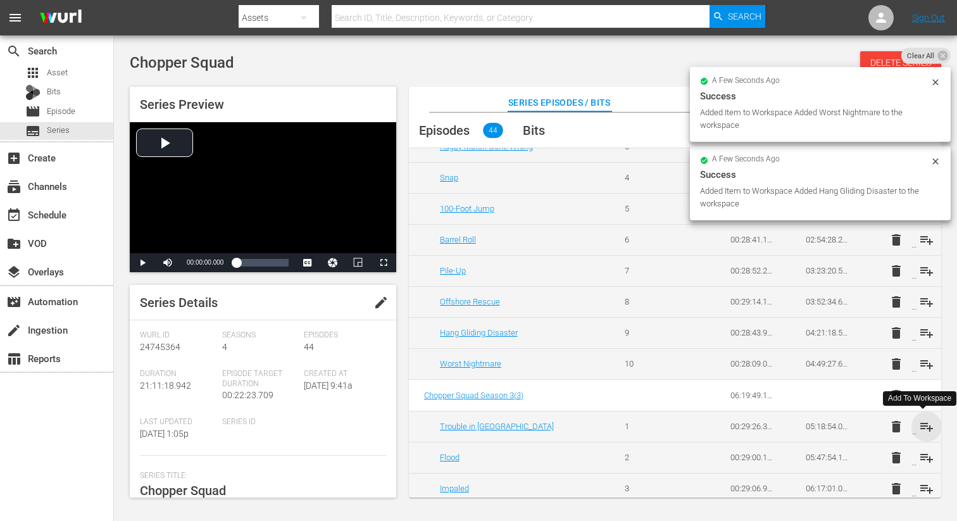
click at [924, 421] on span "playlist_add" at bounding box center [926, 426] width 15 height 15
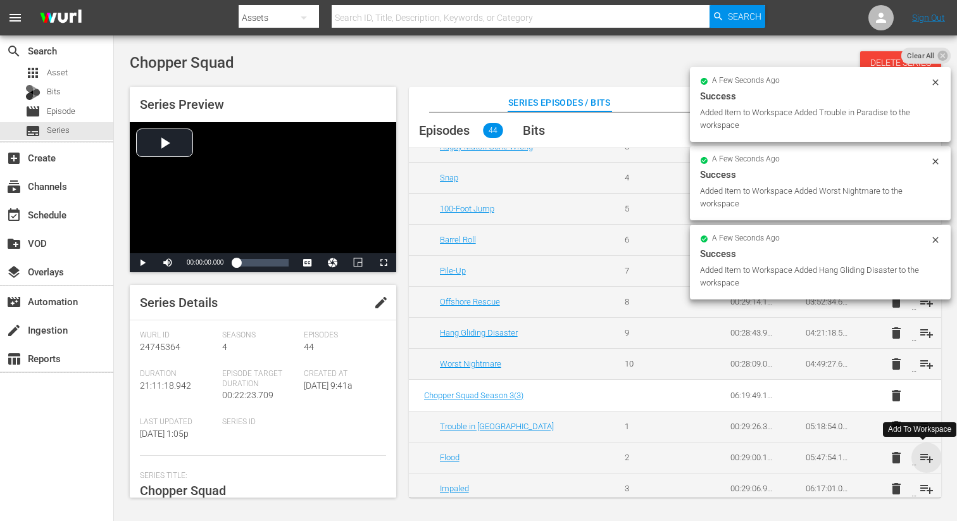
click at [923, 460] on span "playlist_add" at bounding box center [926, 457] width 15 height 15
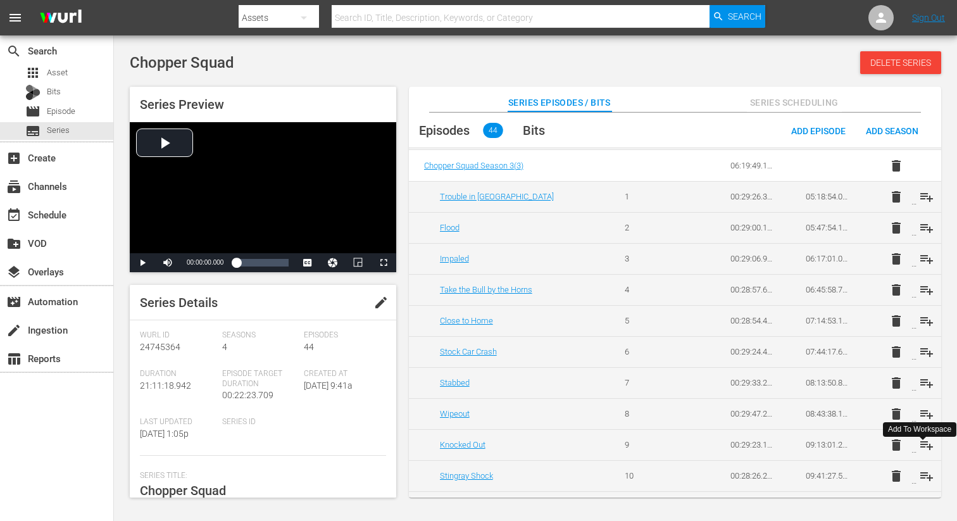
scroll to position [380, 0]
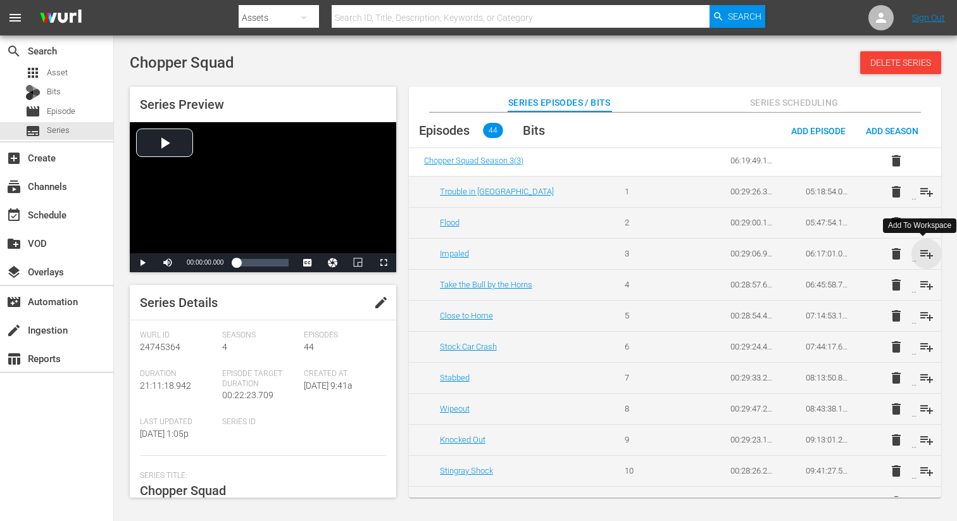
drag, startPoint x: 924, startPoint y: 256, endPoint x: 924, endPoint y: 273, distance: 17.1
click at [924, 256] on span "playlist_add" at bounding box center [926, 253] width 15 height 15
click at [923, 289] on span "playlist_add" at bounding box center [926, 284] width 15 height 15
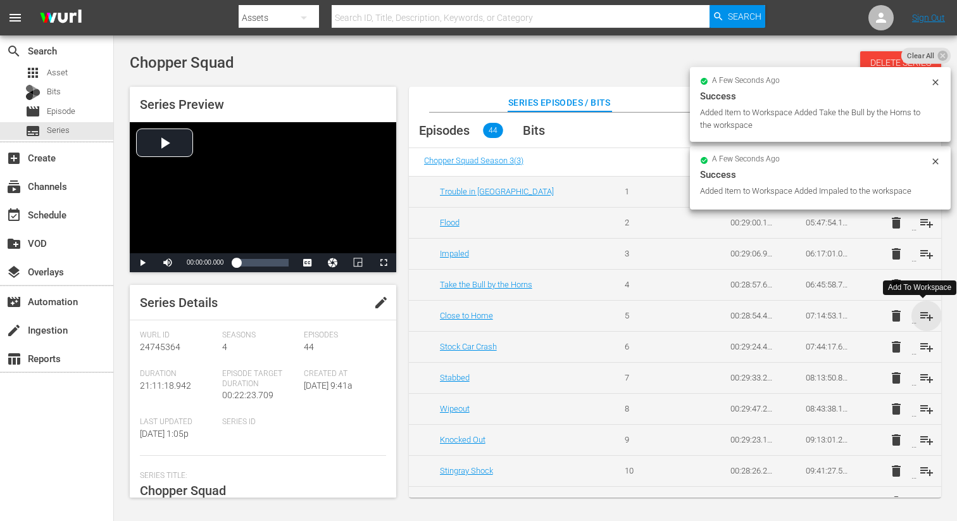
click at [925, 316] on span "playlist_add" at bounding box center [926, 315] width 15 height 15
click at [926, 349] on span "playlist_add" at bounding box center [926, 346] width 15 height 15
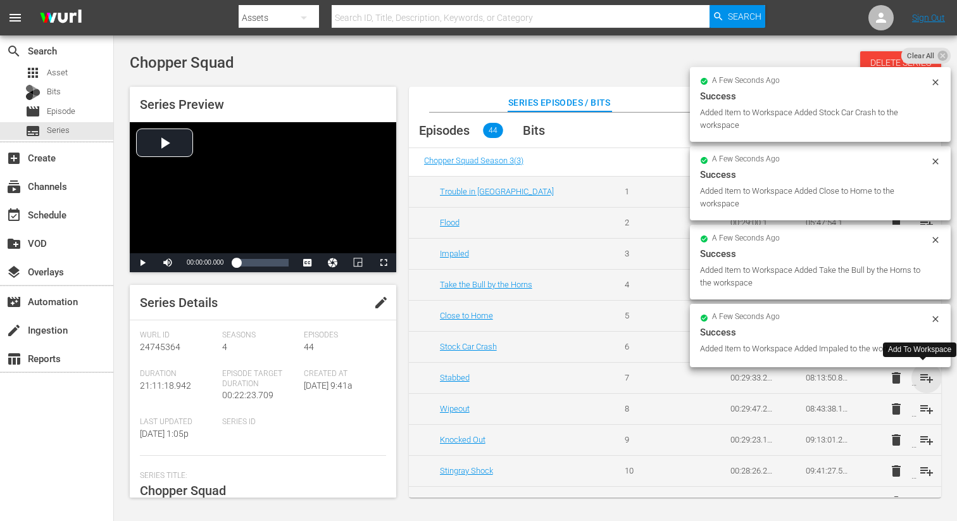
click at [924, 377] on span "playlist_add" at bounding box center [926, 377] width 15 height 15
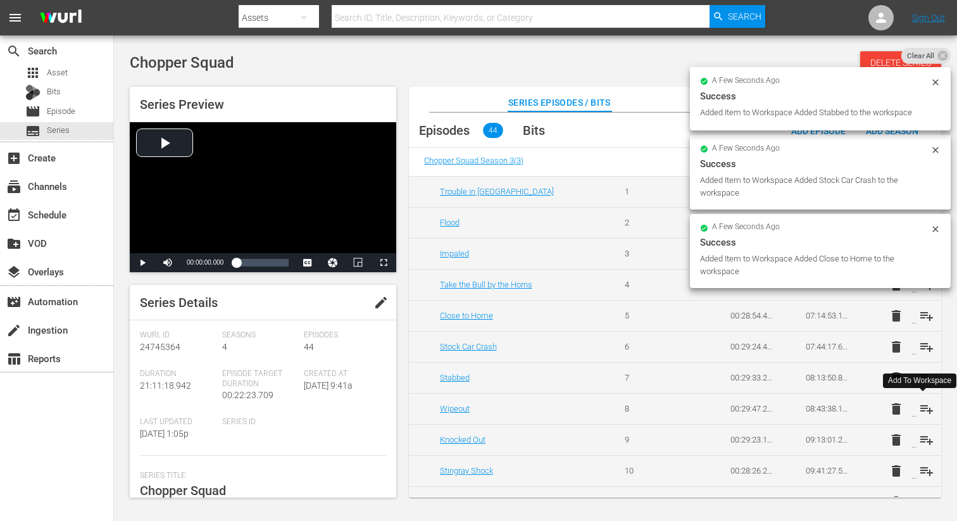
click at [923, 409] on span "playlist_add" at bounding box center [926, 408] width 15 height 15
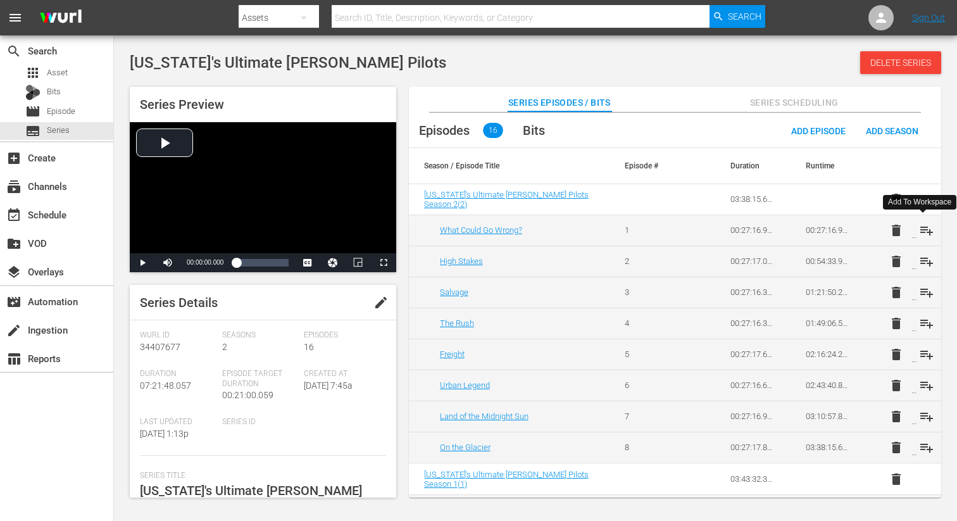
click at [920, 227] on span "playlist_add" at bounding box center [926, 230] width 15 height 15
click at [921, 263] on span "playlist_add" at bounding box center [926, 261] width 15 height 15
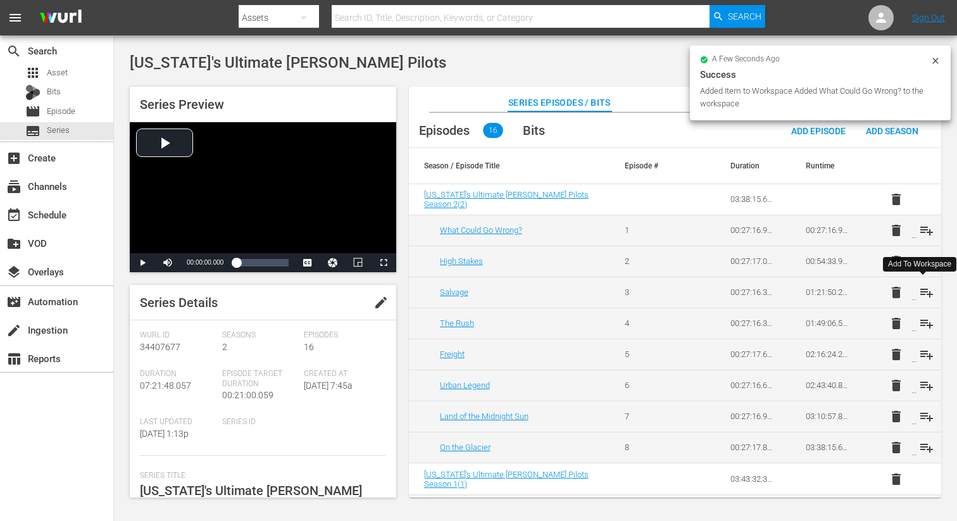
click at [923, 289] on span "playlist_add" at bounding box center [926, 292] width 15 height 15
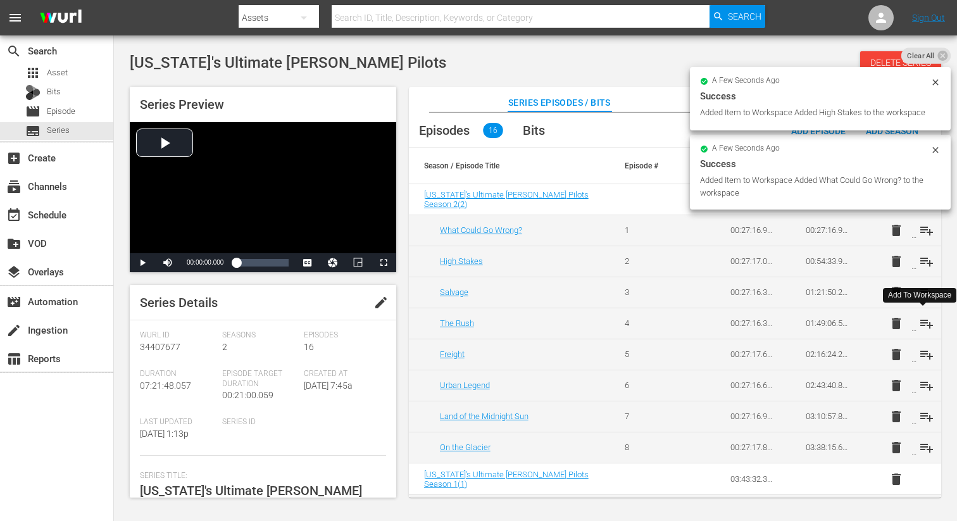
click at [925, 321] on span "playlist_add" at bounding box center [926, 323] width 15 height 15
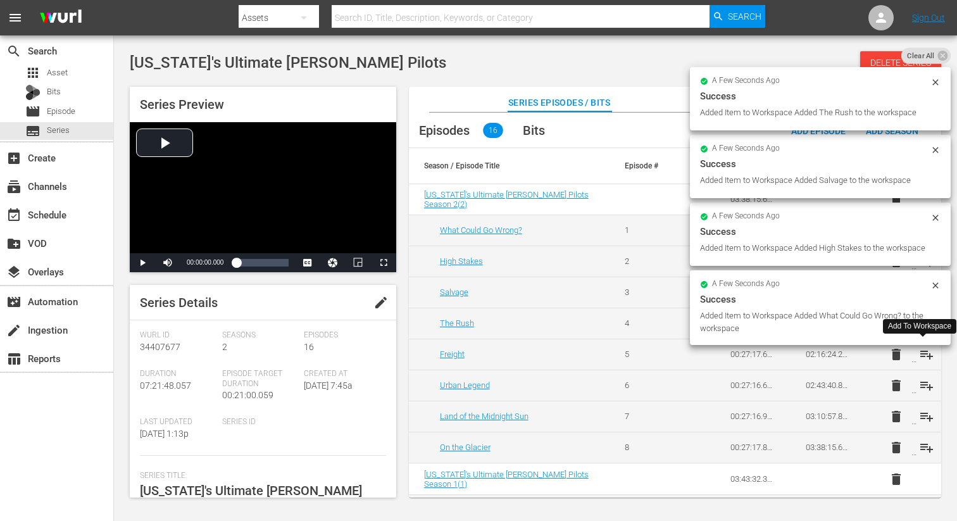
click at [925, 354] on span "playlist_add" at bounding box center [926, 354] width 15 height 15
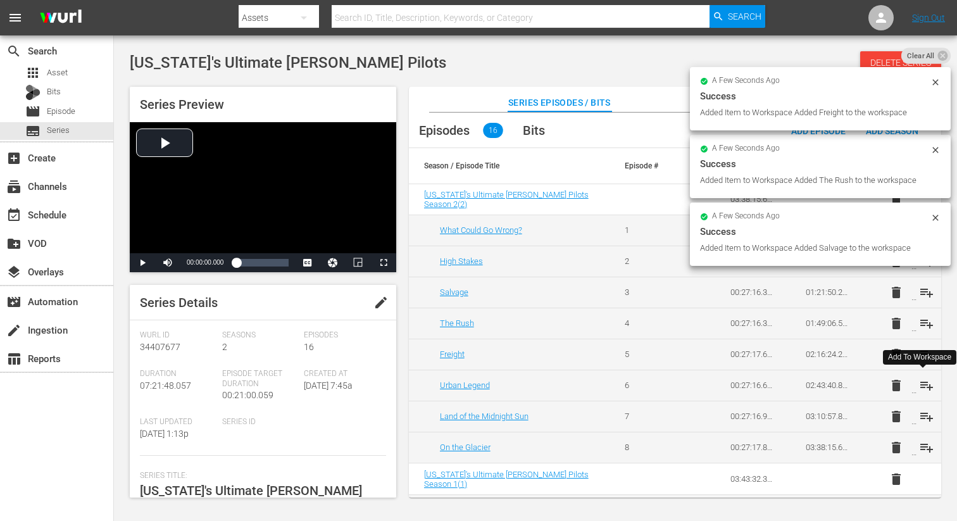
click at [923, 385] on span "playlist_add" at bounding box center [926, 385] width 15 height 15
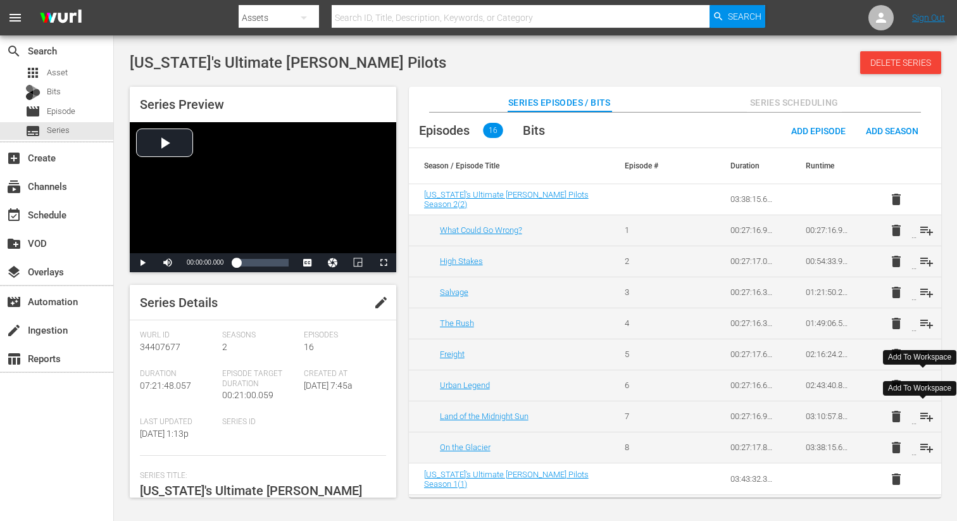
click at [921, 418] on span "playlist_add" at bounding box center [926, 416] width 15 height 15
click at [921, 449] on span "playlist_add" at bounding box center [926, 447] width 15 height 15
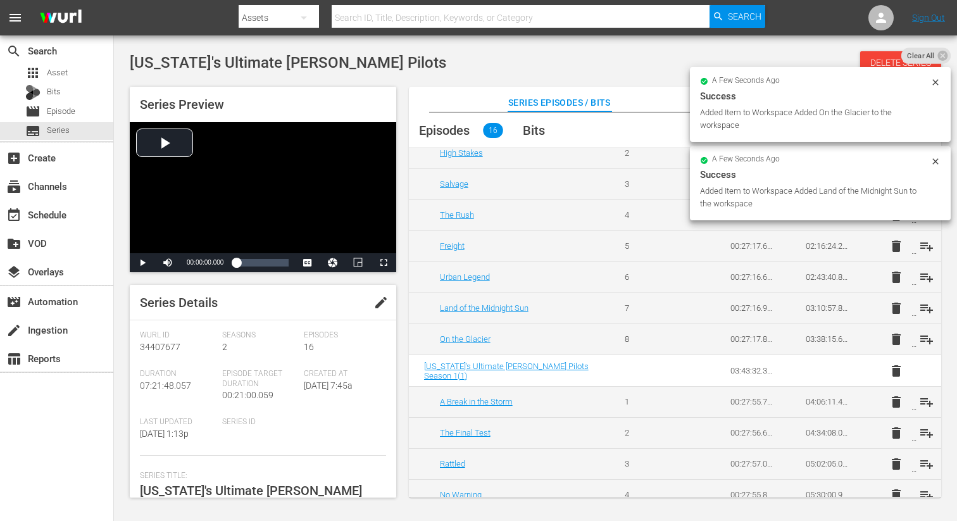
scroll to position [134, 0]
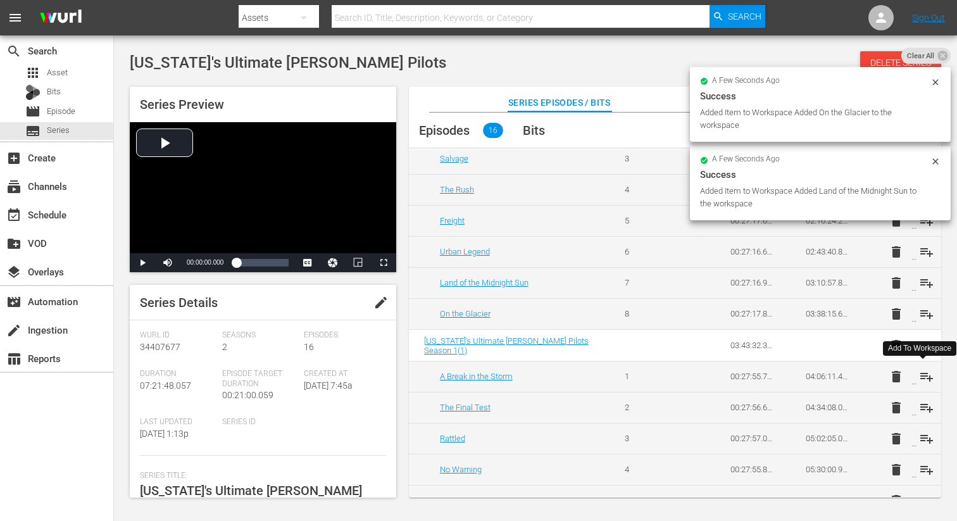
click at [923, 371] on span "playlist_add" at bounding box center [926, 376] width 15 height 15
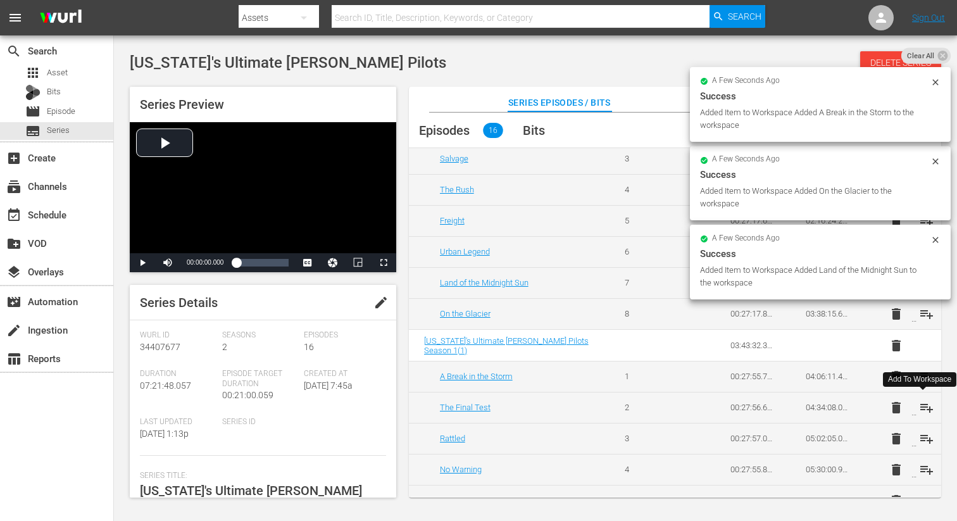
click at [923, 406] on span "playlist_add" at bounding box center [926, 407] width 15 height 15
click at [924, 438] on span "playlist_add" at bounding box center [926, 438] width 15 height 15
click at [923, 470] on span "playlist_add" at bounding box center [926, 469] width 15 height 15
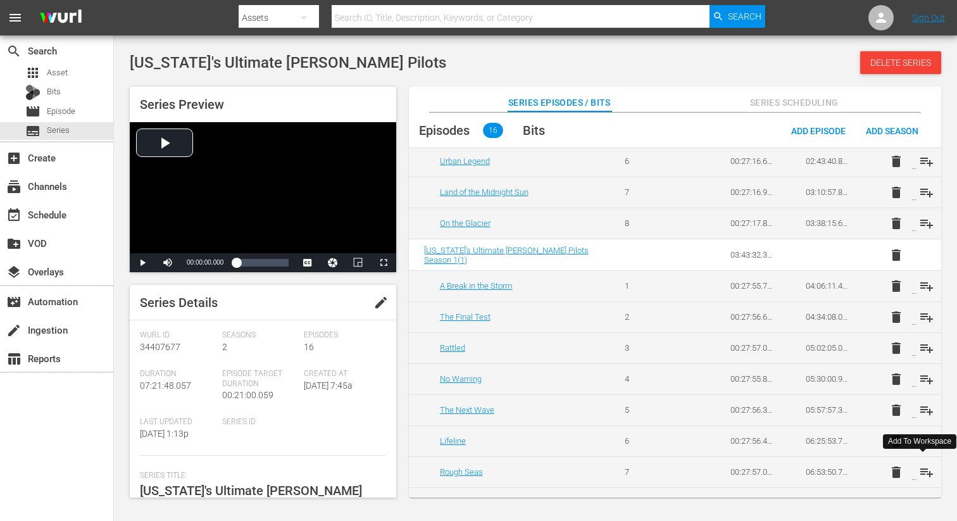
scroll to position [246, 0]
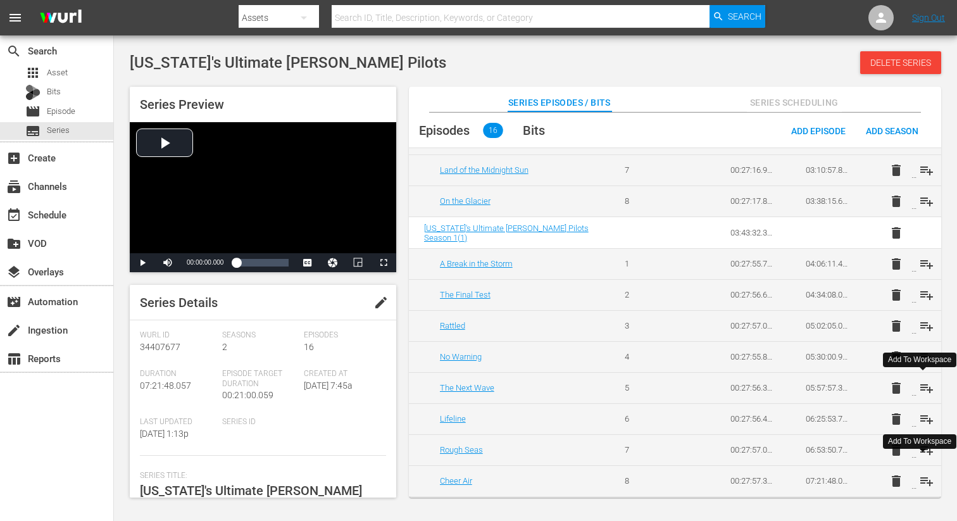
click at [919, 386] on span "playlist_add" at bounding box center [926, 387] width 15 height 15
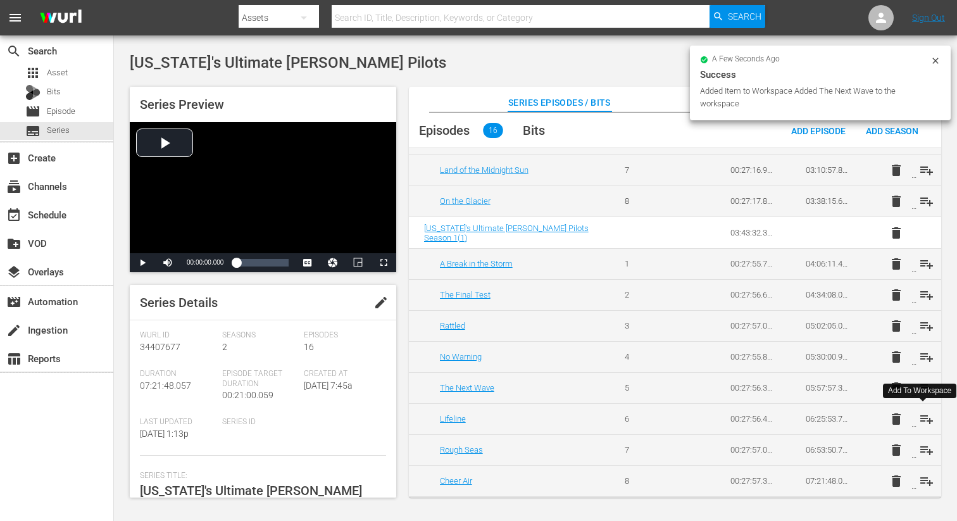
click at [922, 416] on span "playlist_add" at bounding box center [926, 418] width 15 height 15
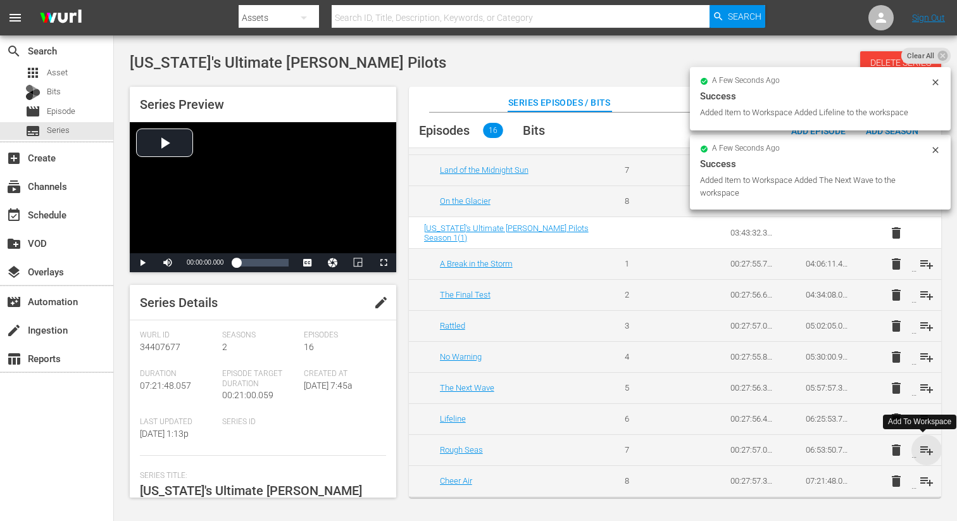
click at [922, 450] on span "playlist_add" at bounding box center [926, 449] width 15 height 15
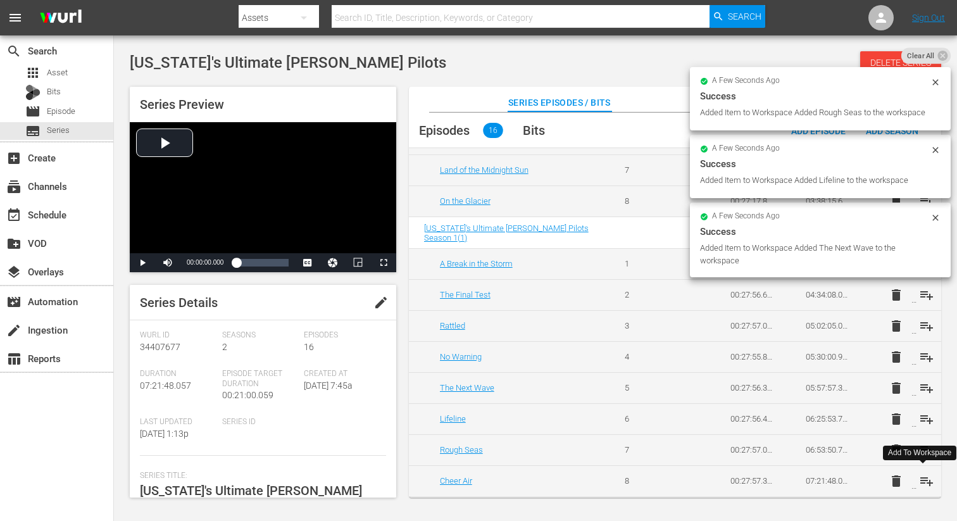
click at [923, 482] on span "playlist_add" at bounding box center [926, 480] width 15 height 15
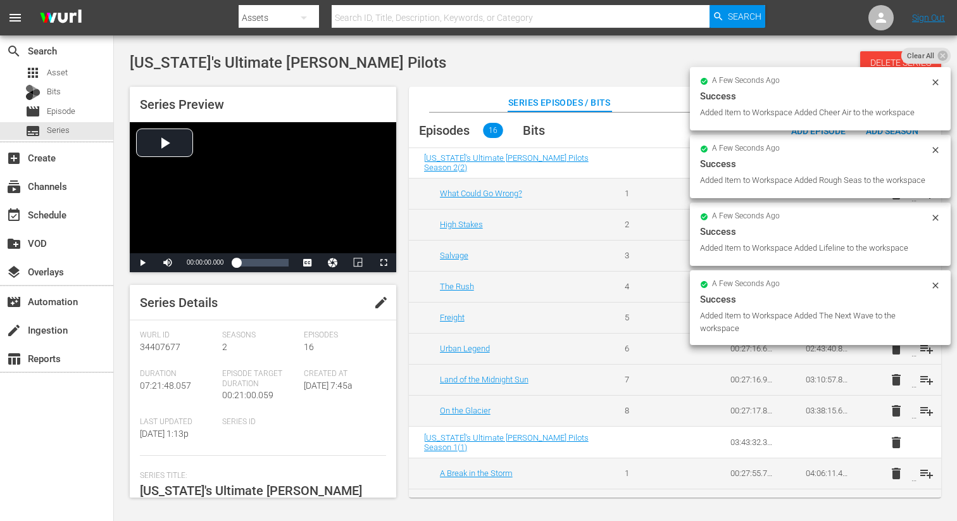
scroll to position [0, 0]
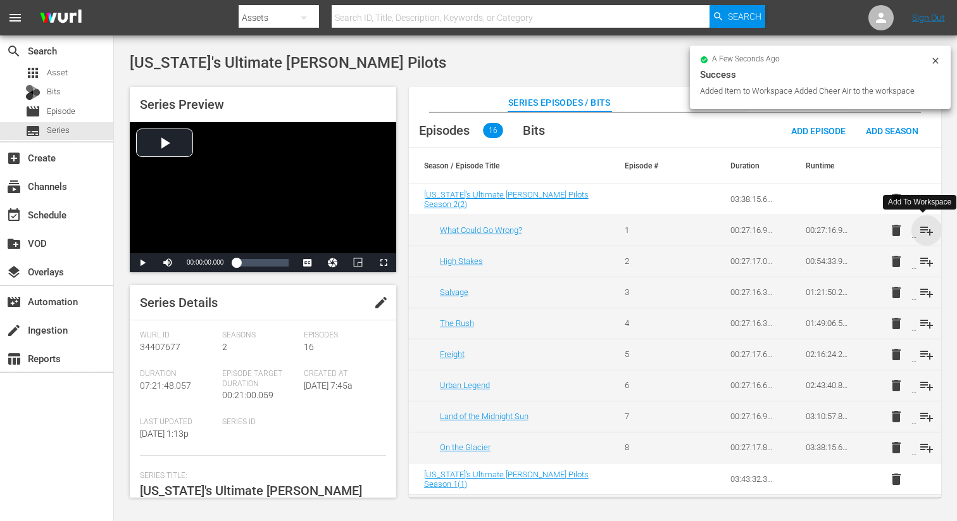
click at [921, 231] on span "playlist_add" at bounding box center [926, 230] width 15 height 15
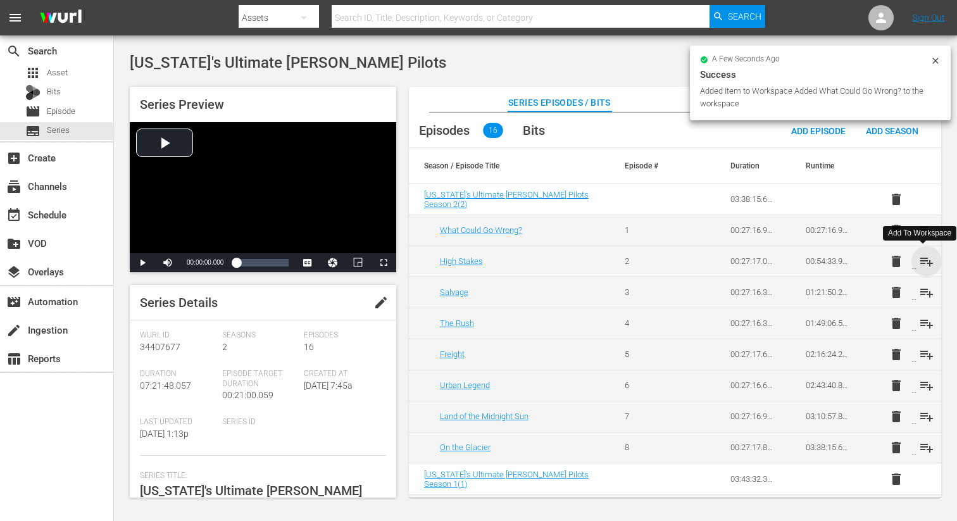
click at [921, 260] on span "playlist_add" at bounding box center [926, 261] width 15 height 15
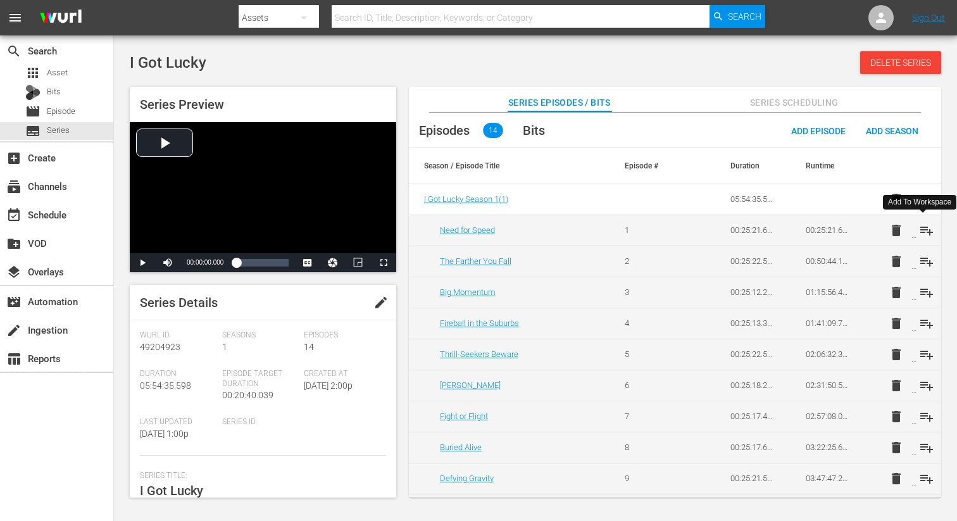
click at [925, 226] on span "playlist_add" at bounding box center [926, 230] width 15 height 15
click at [923, 263] on span "playlist_add" at bounding box center [926, 261] width 15 height 15
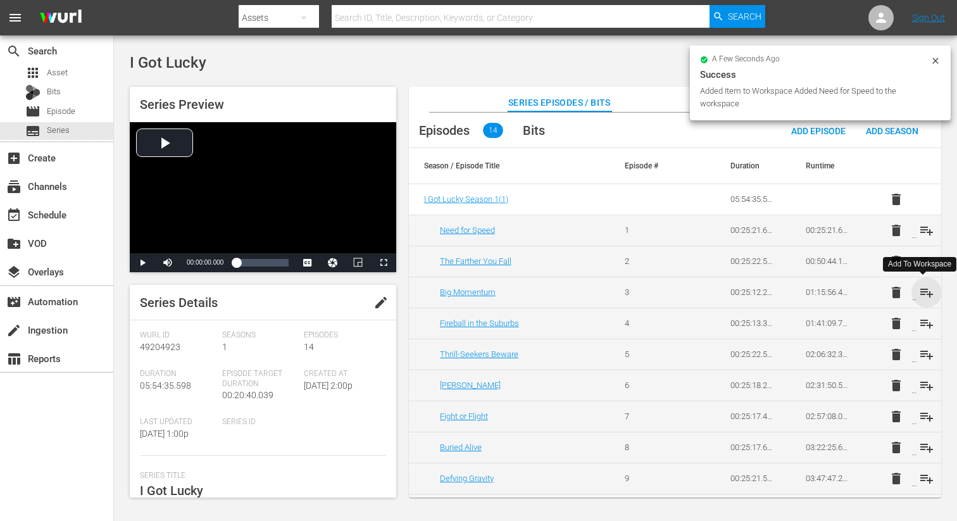
click at [926, 294] on span "playlist_add" at bounding box center [926, 292] width 15 height 15
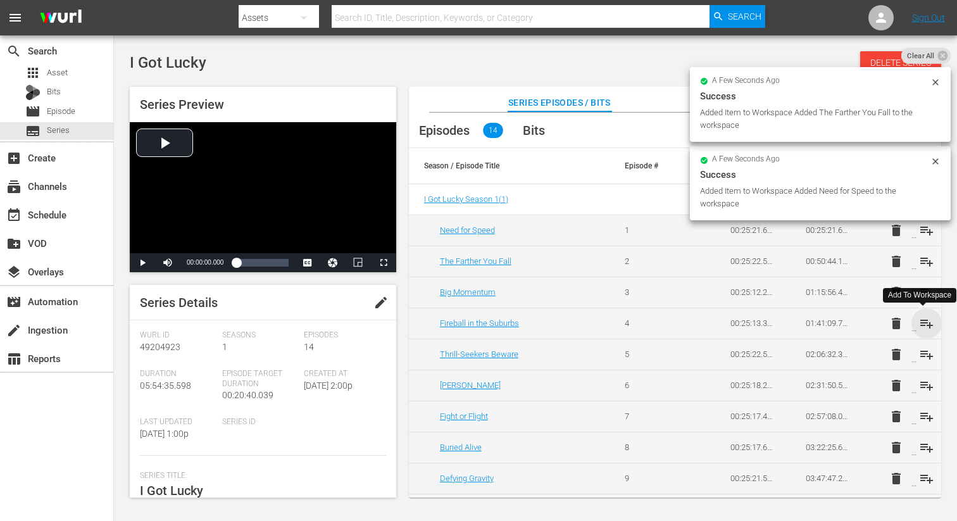
click at [922, 321] on span "playlist_add" at bounding box center [926, 323] width 15 height 15
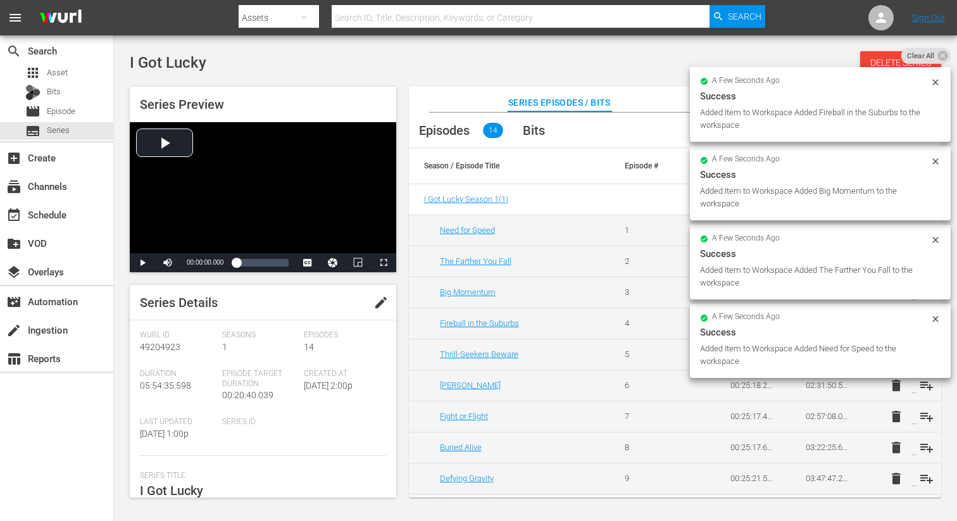
click at [923, 357] on div "Added Item to Workspace Added Need for Speed to the workspace" at bounding box center [813, 354] width 227 height 25
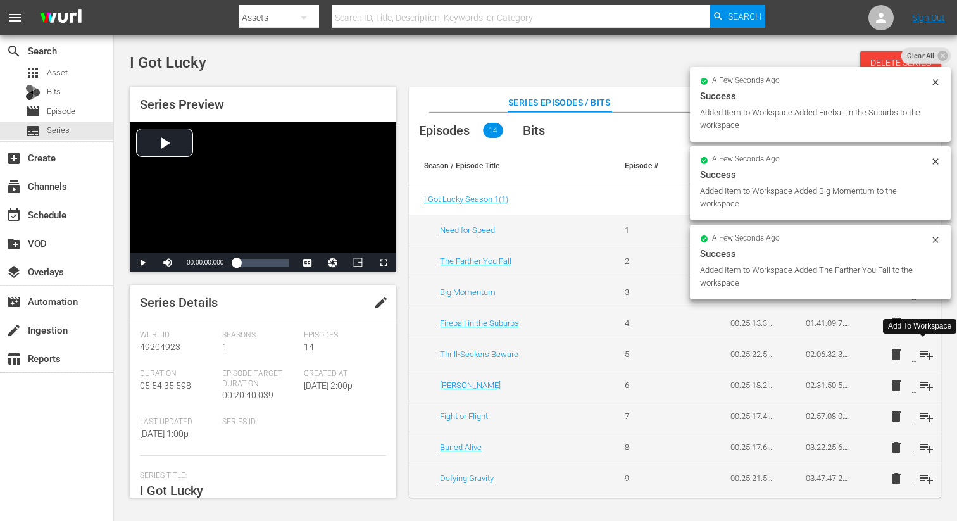
click at [923, 354] on span "playlist_add" at bounding box center [926, 354] width 15 height 15
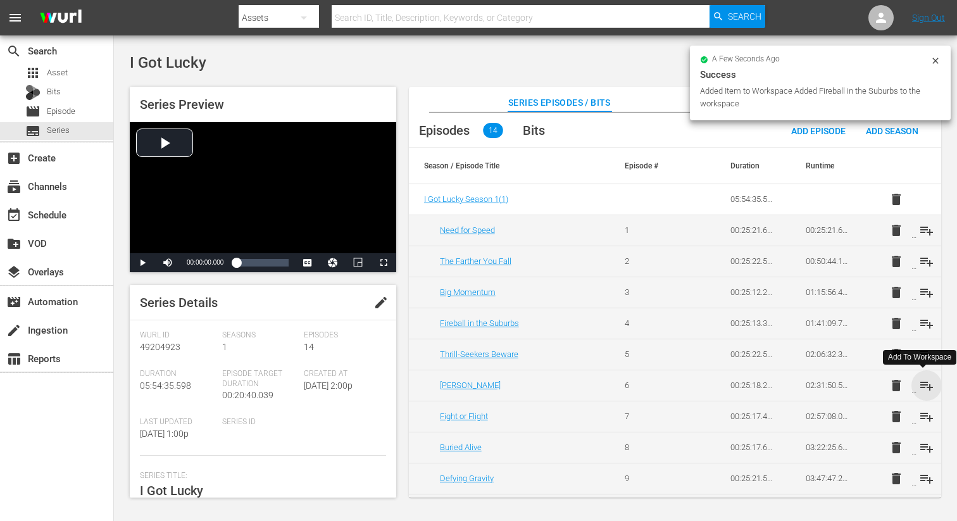
click at [921, 386] on span "playlist_add" at bounding box center [926, 385] width 15 height 15
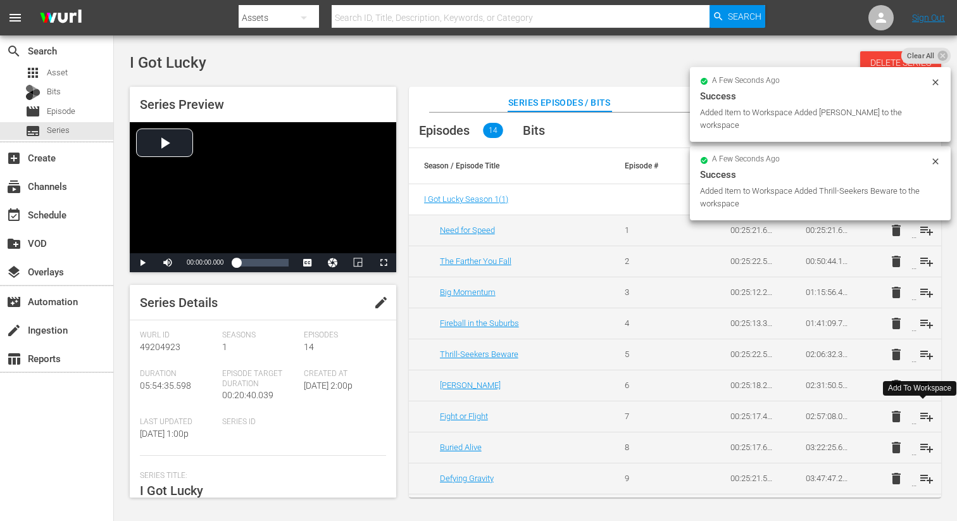
click at [922, 420] on span "playlist_add" at bounding box center [926, 416] width 15 height 15
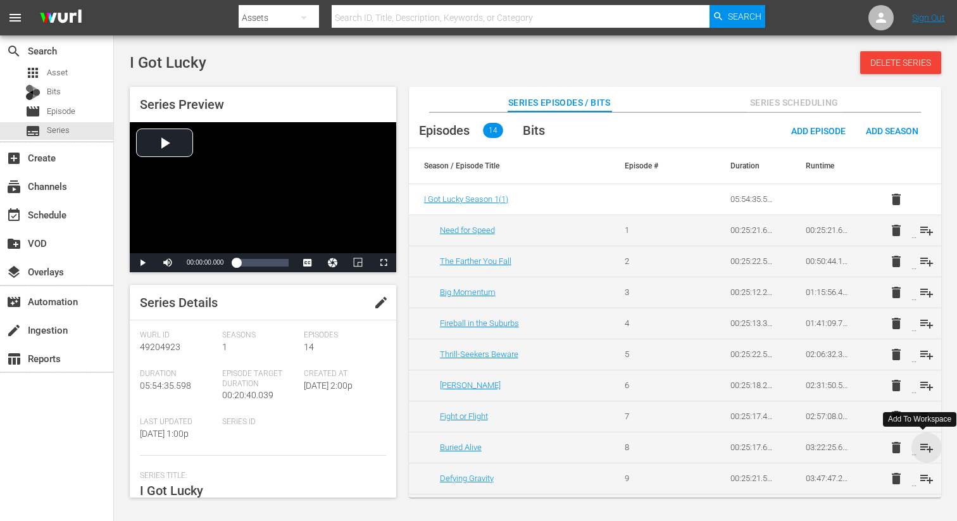
click at [925, 447] on span "playlist_add" at bounding box center [926, 447] width 15 height 15
drag, startPoint x: 919, startPoint y: 482, endPoint x: 919, endPoint y: 472, distance: 9.5
click at [920, 482] on span "playlist_add" at bounding box center [926, 478] width 15 height 15
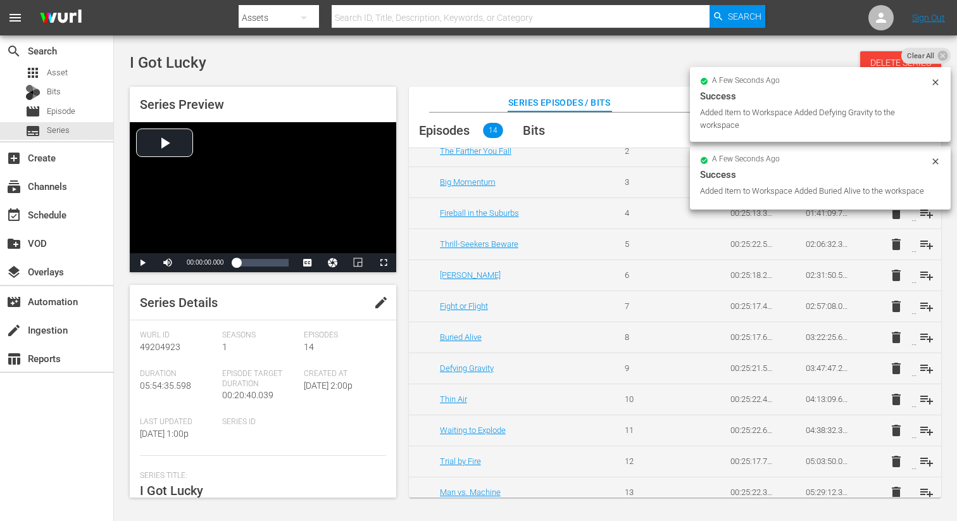
scroll to position [116, 0]
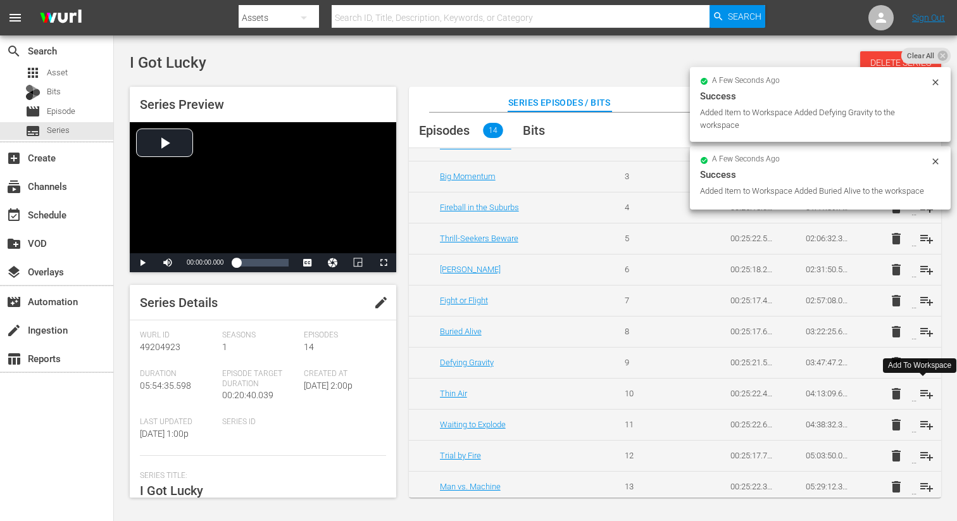
click at [920, 396] on span "playlist_add" at bounding box center [926, 393] width 15 height 15
click at [922, 425] on span "playlist_add" at bounding box center [926, 424] width 15 height 15
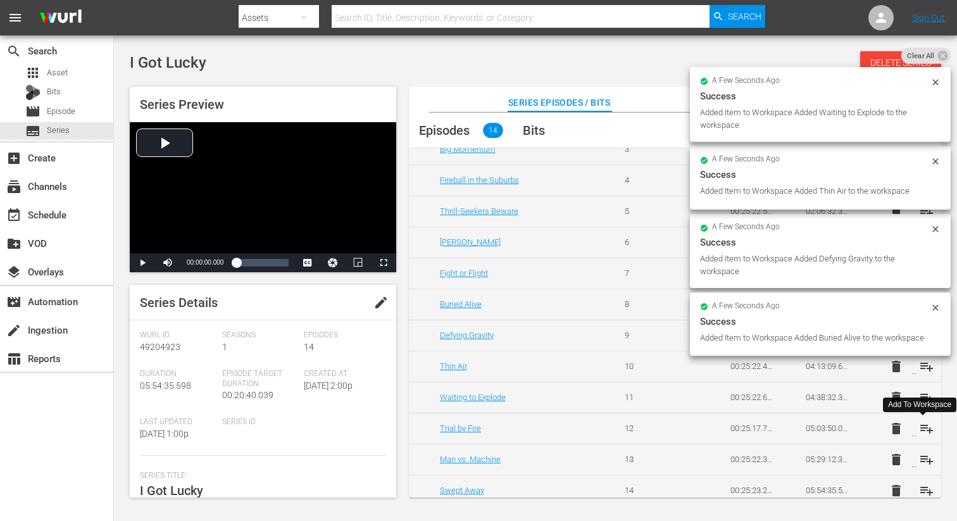
scroll to position [153, 0]
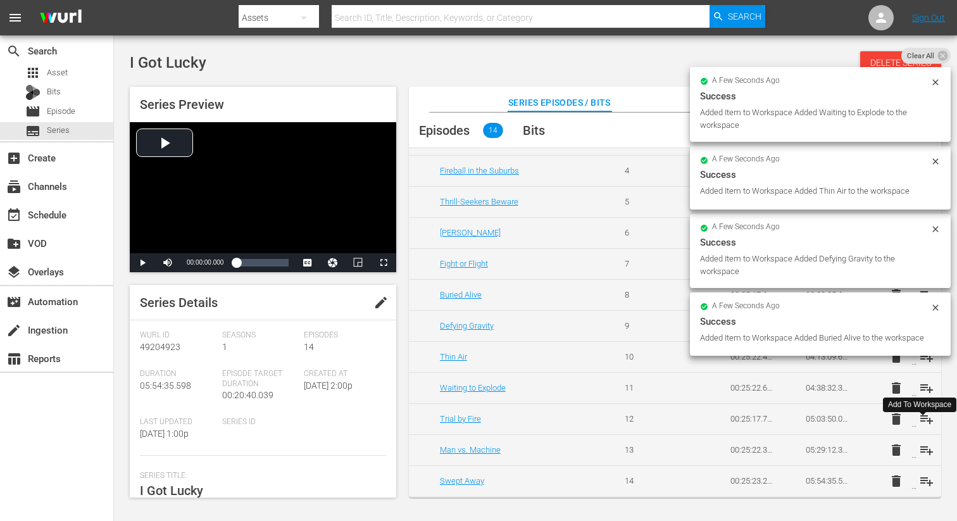
drag, startPoint x: 922, startPoint y: 417, endPoint x: 921, endPoint y: 427, distance: 9.5
click at [922, 417] on span "playlist_add" at bounding box center [926, 418] width 15 height 15
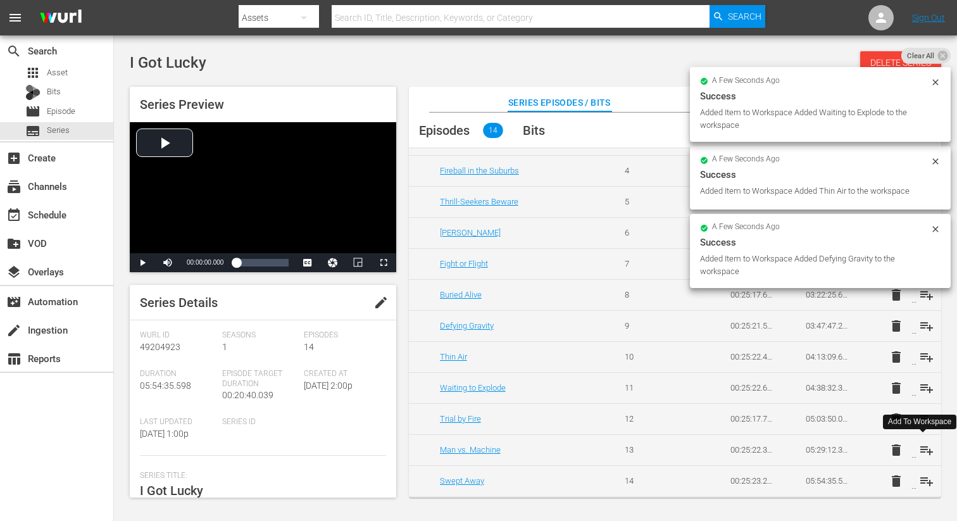
click at [921, 447] on span "playlist_add" at bounding box center [926, 449] width 15 height 15
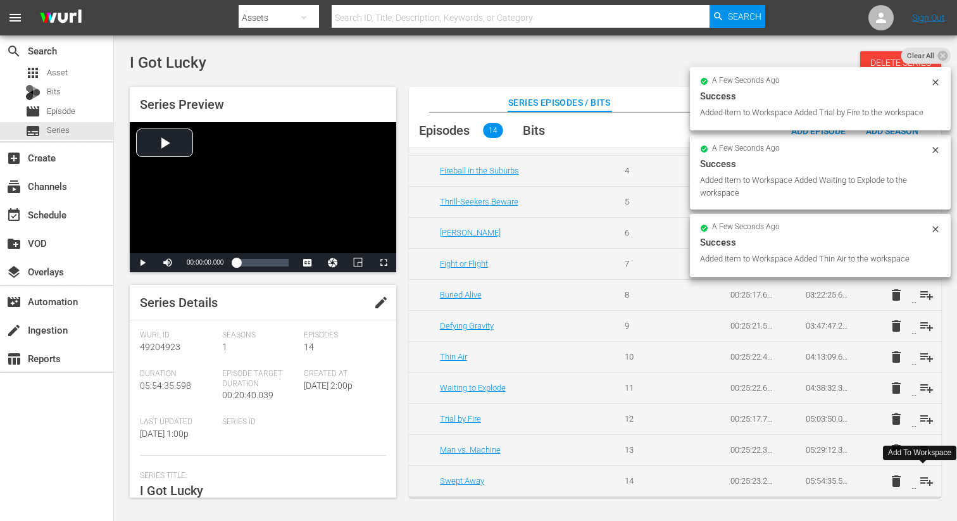
click at [924, 481] on span "playlist_add" at bounding box center [926, 480] width 15 height 15
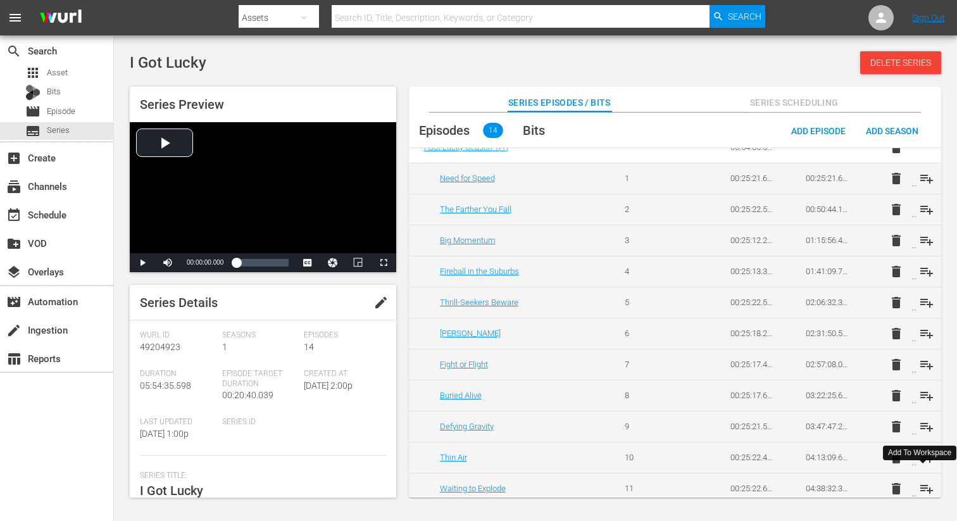
scroll to position [0, 0]
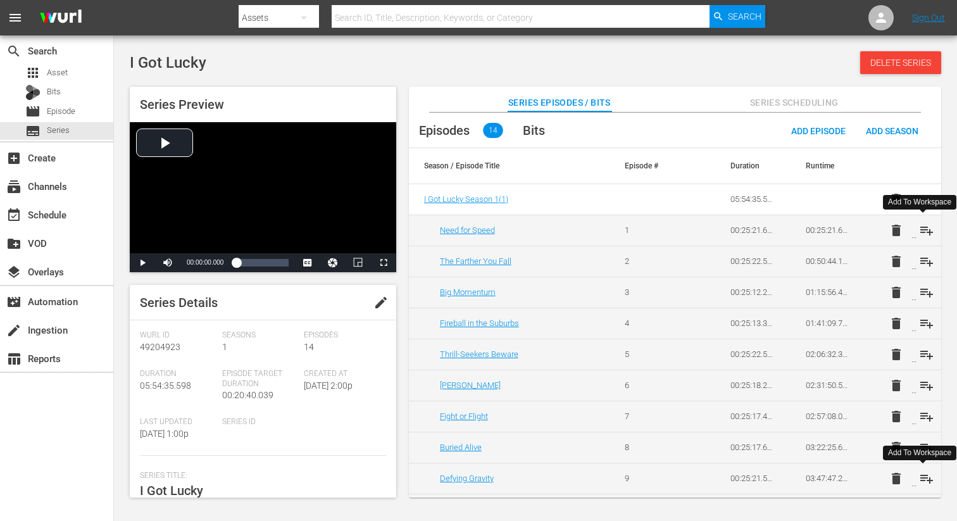
click at [923, 228] on span "playlist_add" at bounding box center [926, 230] width 15 height 15
click at [926, 263] on span "playlist_add" at bounding box center [926, 261] width 15 height 15
click at [925, 290] on span "playlist_add" at bounding box center [926, 292] width 15 height 15
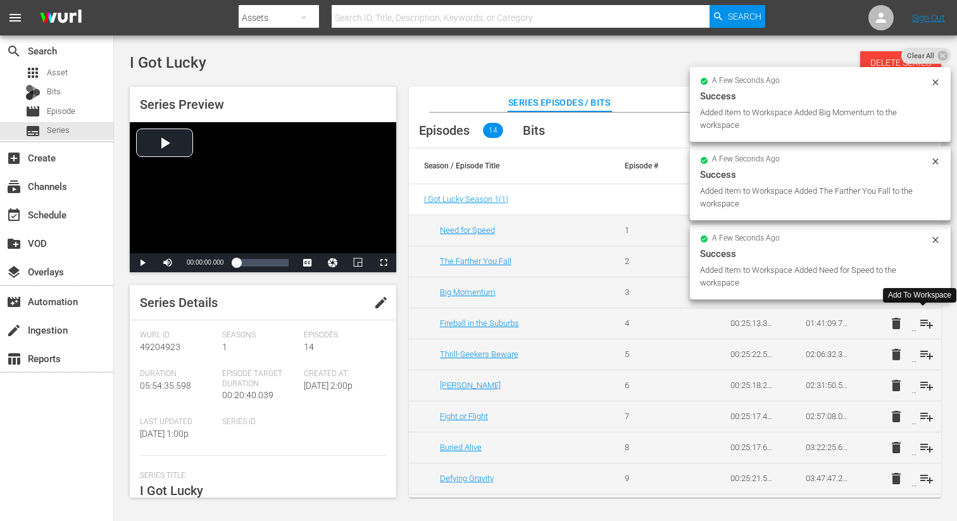
click at [927, 323] on span "playlist_add" at bounding box center [926, 323] width 15 height 15
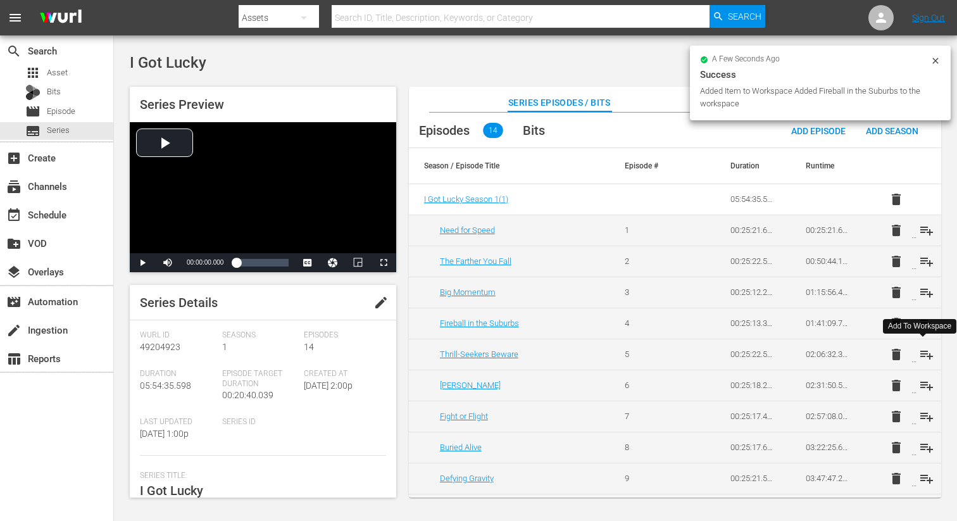
click at [925, 352] on span "playlist_add" at bounding box center [926, 354] width 15 height 15
click at [921, 384] on span "playlist_add" at bounding box center [926, 385] width 15 height 15
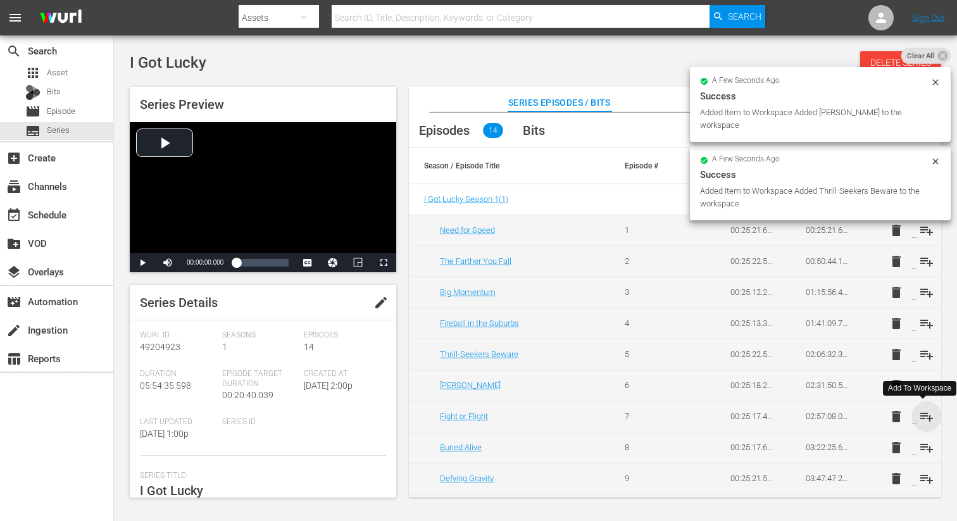
click at [924, 415] on span "playlist_add" at bounding box center [926, 416] width 15 height 15
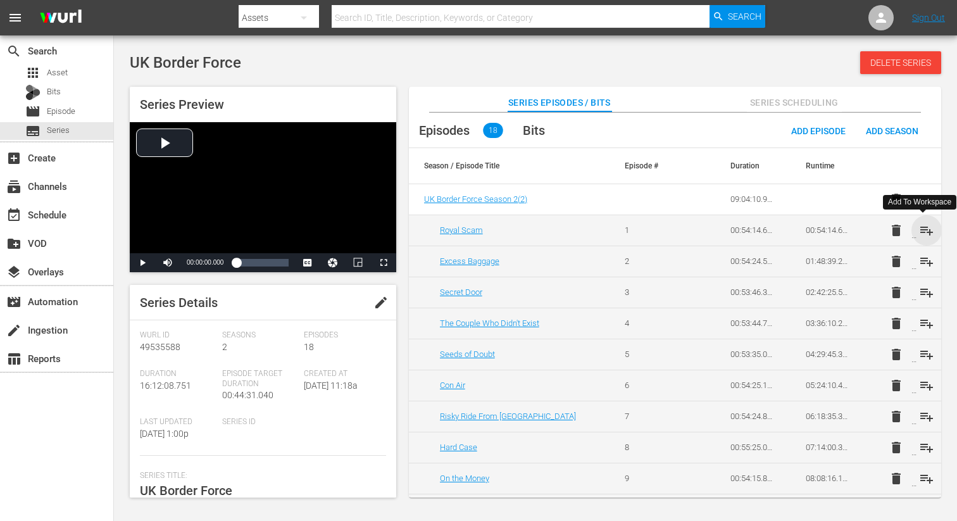
click at [928, 230] on span "playlist_add" at bounding box center [926, 230] width 15 height 15
click at [922, 261] on span "playlist_add" at bounding box center [926, 261] width 15 height 15
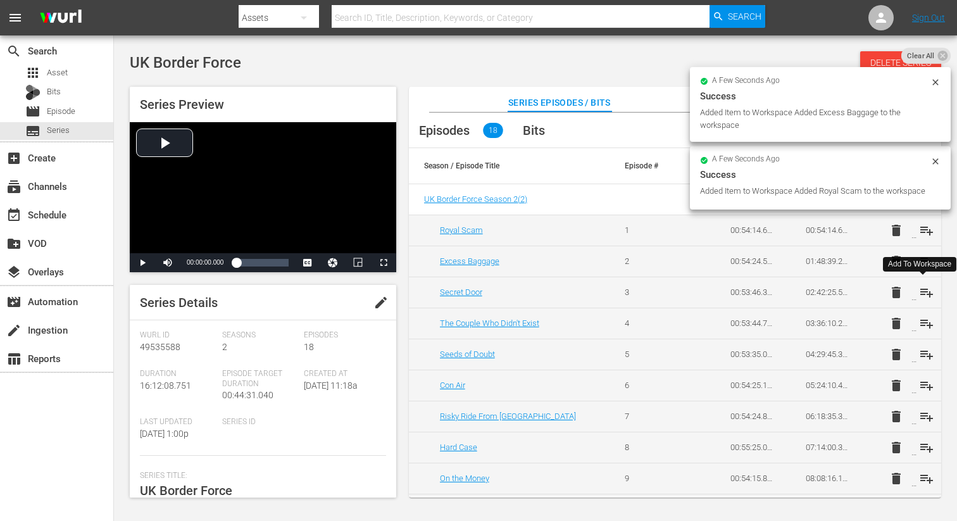
click at [923, 296] on span "playlist_add" at bounding box center [926, 292] width 15 height 15
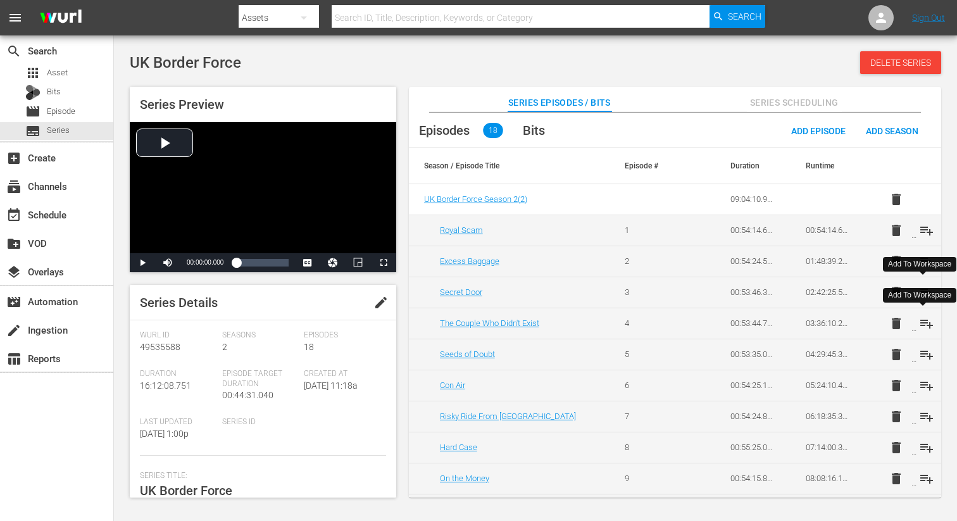
click at [922, 320] on span "playlist_add" at bounding box center [926, 323] width 15 height 15
click at [919, 353] on span "playlist_add" at bounding box center [926, 354] width 15 height 15
click at [921, 383] on span "playlist_add" at bounding box center [926, 385] width 15 height 15
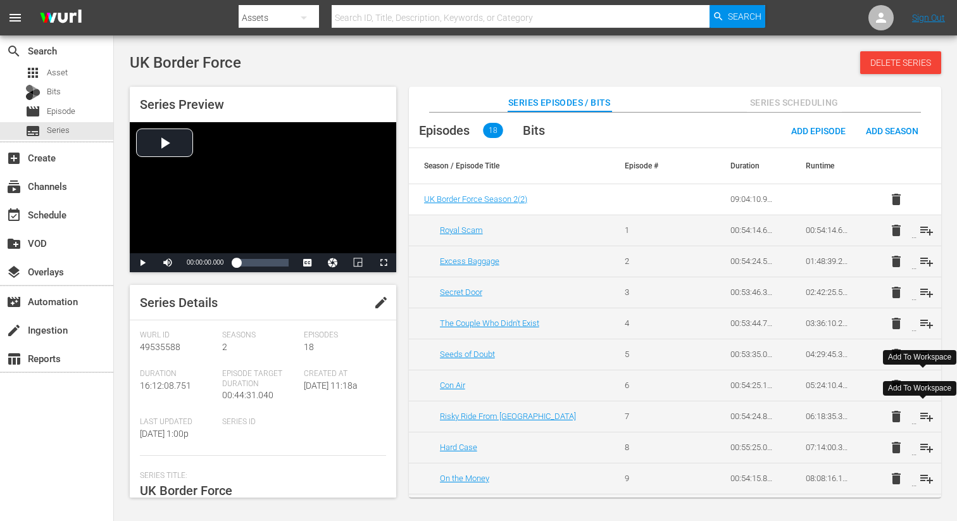
click at [925, 418] on span "playlist_add" at bounding box center [926, 416] width 15 height 15
click at [923, 444] on span "playlist_add" at bounding box center [926, 447] width 15 height 15
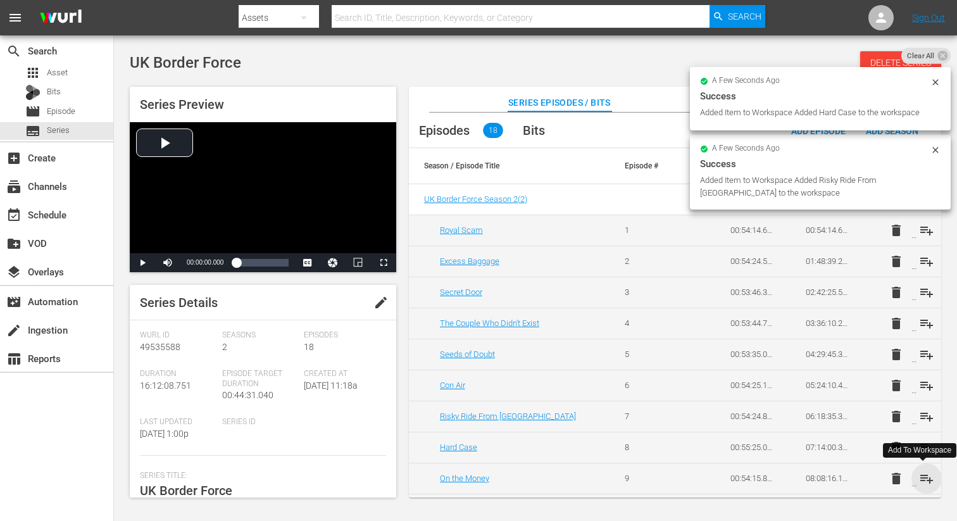
click at [925, 476] on span "playlist_add" at bounding box center [926, 478] width 15 height 15
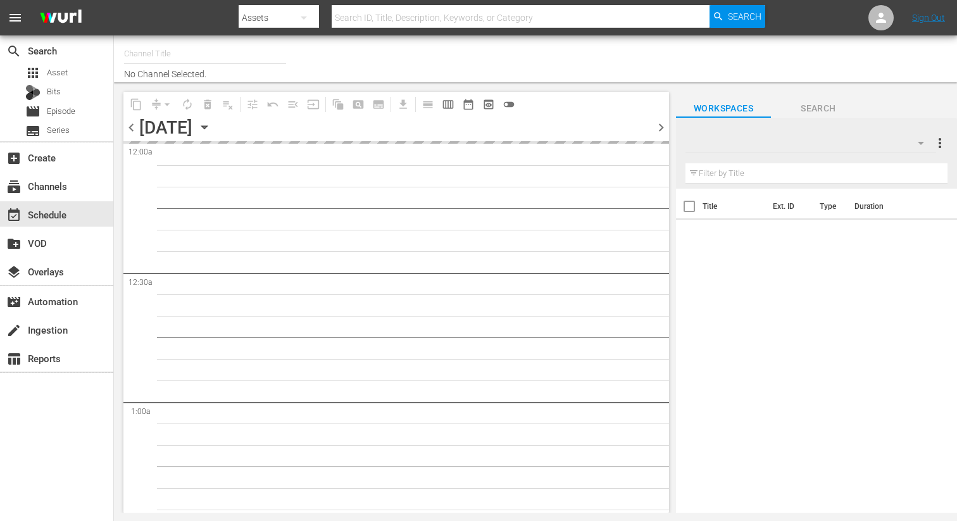
type input "DangerTV Canada (1786)"
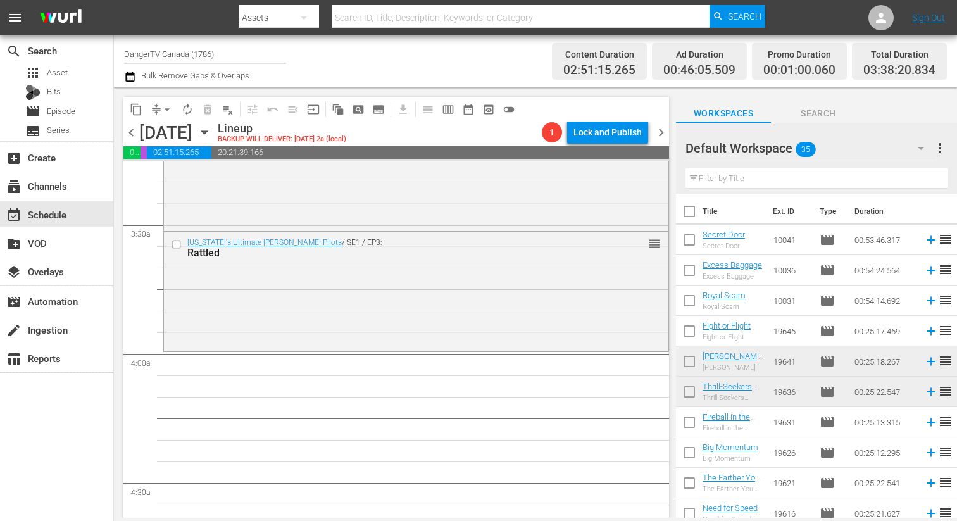
click at [691, 214] on input "checkbox" at bounding box center [689, 214] width 27 height 27
checkbox input "true"
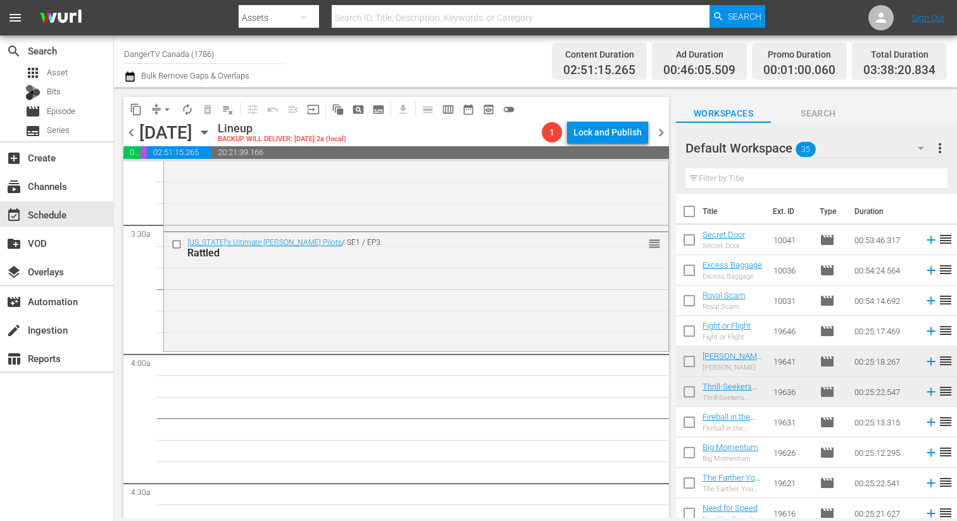
checkbox input "true"
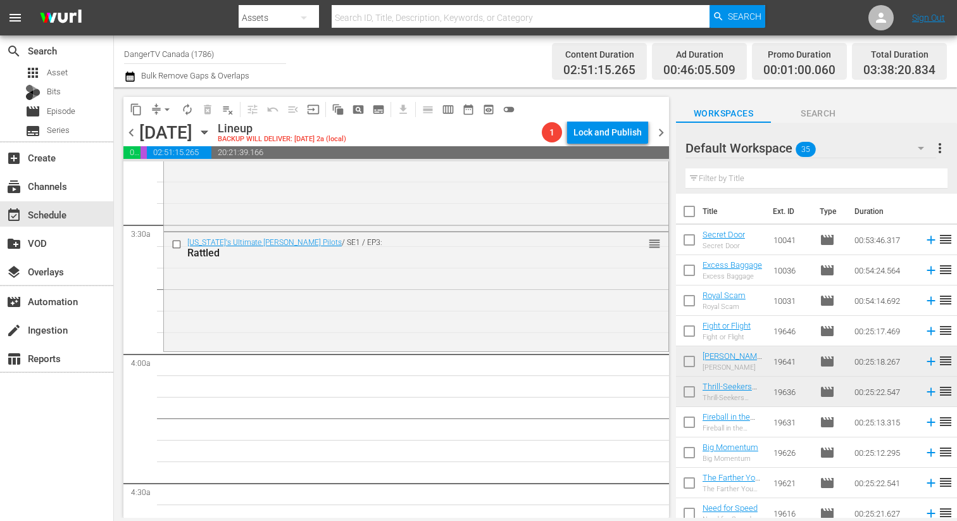
checkbox input "true"
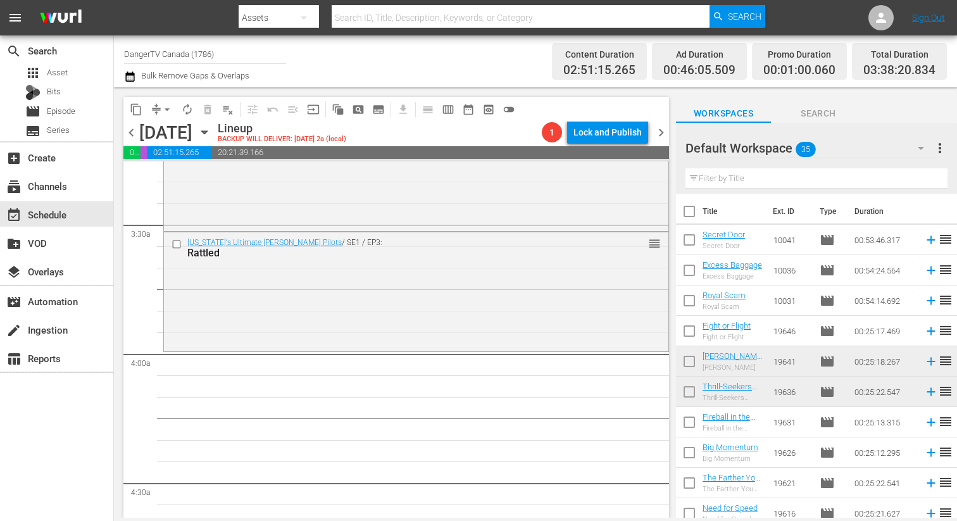
checkbox input "true"
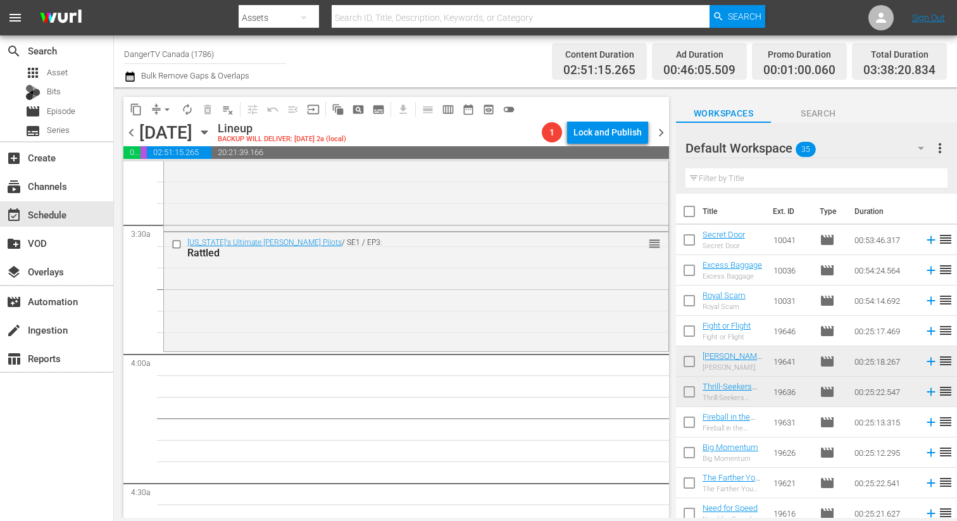
checkbox input "true"
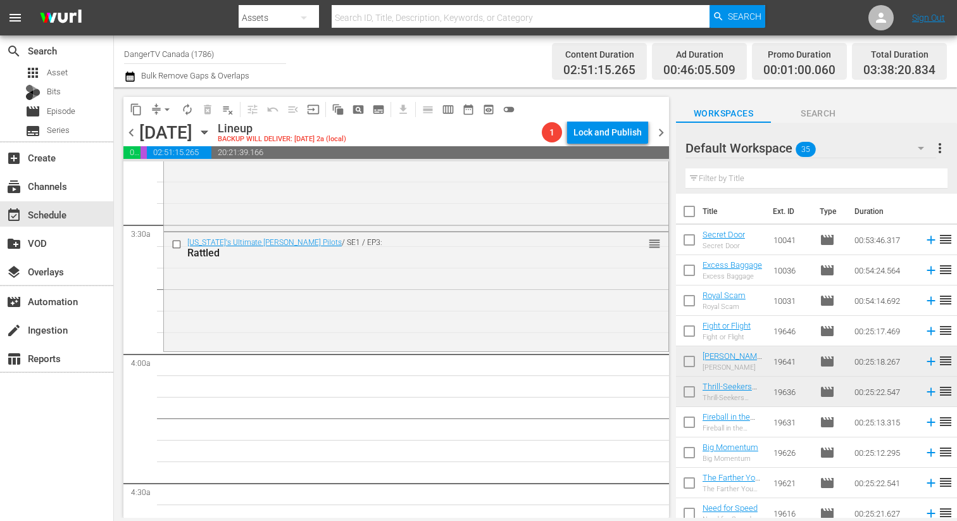
checkbox input "true"
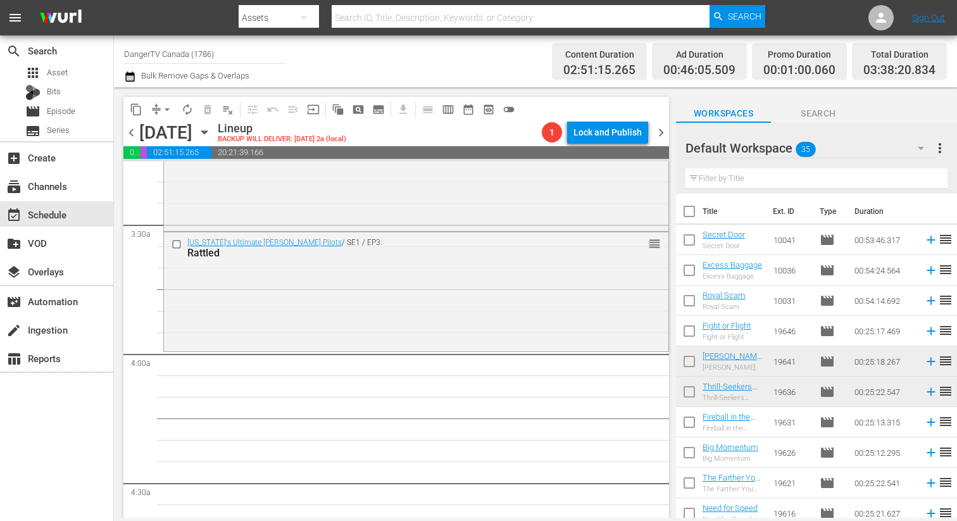
checkbox input "true"
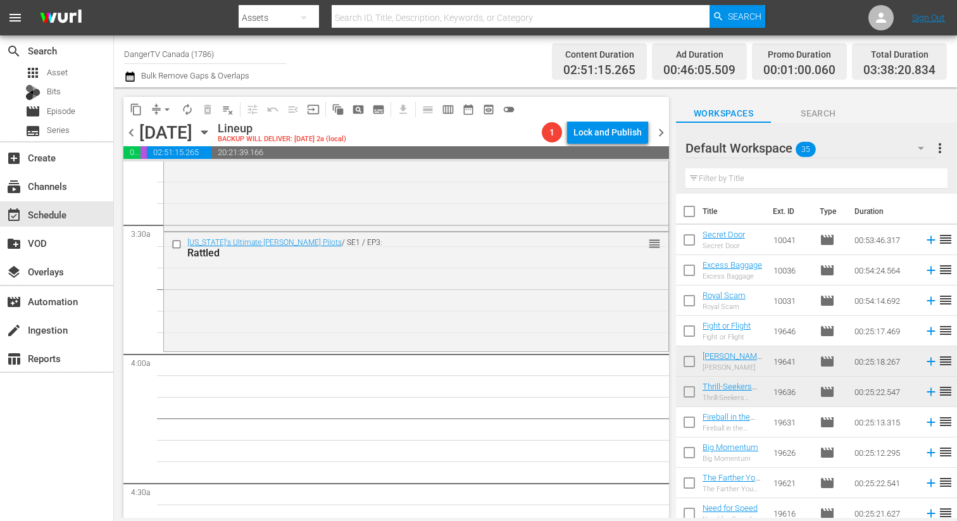
checkbox input "true"
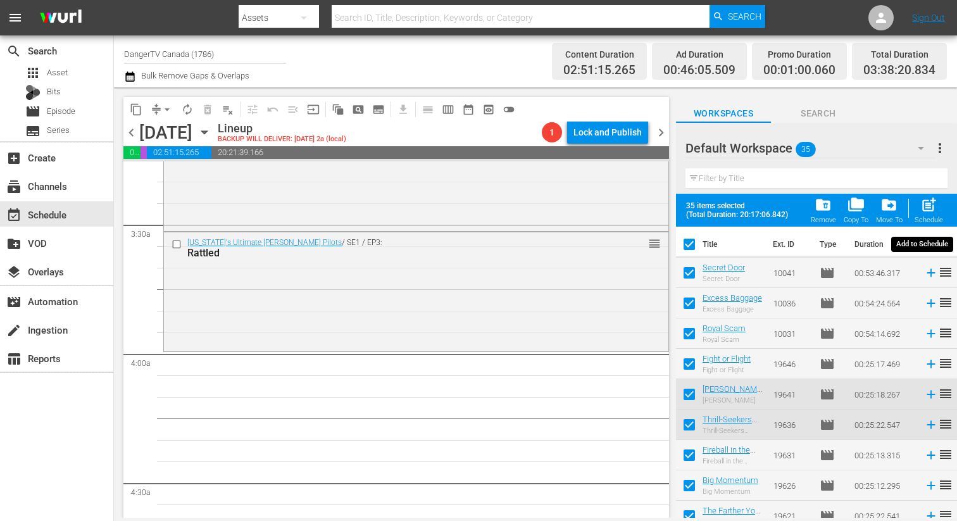
click at [923, 205] on span "post_add" at bounding box center [928, 204] width 17 height 17
checkbox input "false"
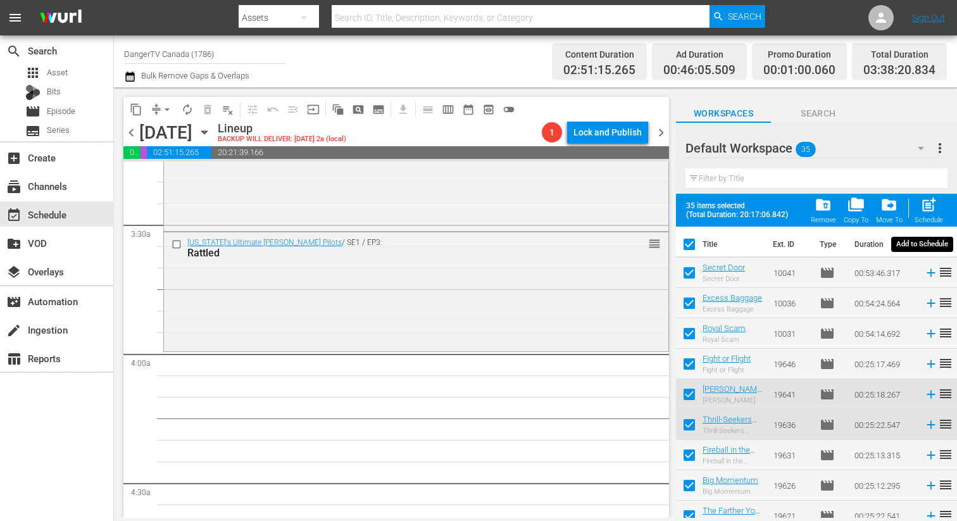
checkbox input "false"
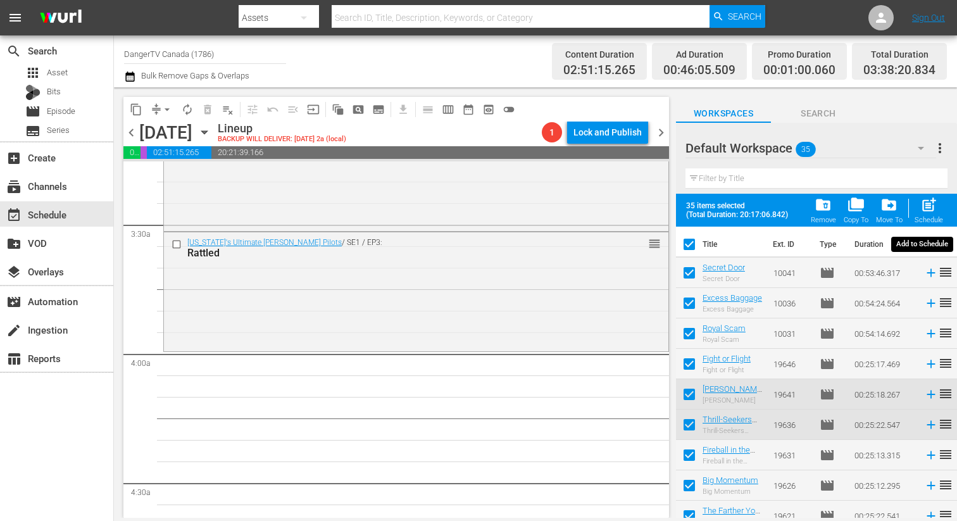
checkbox input "false"
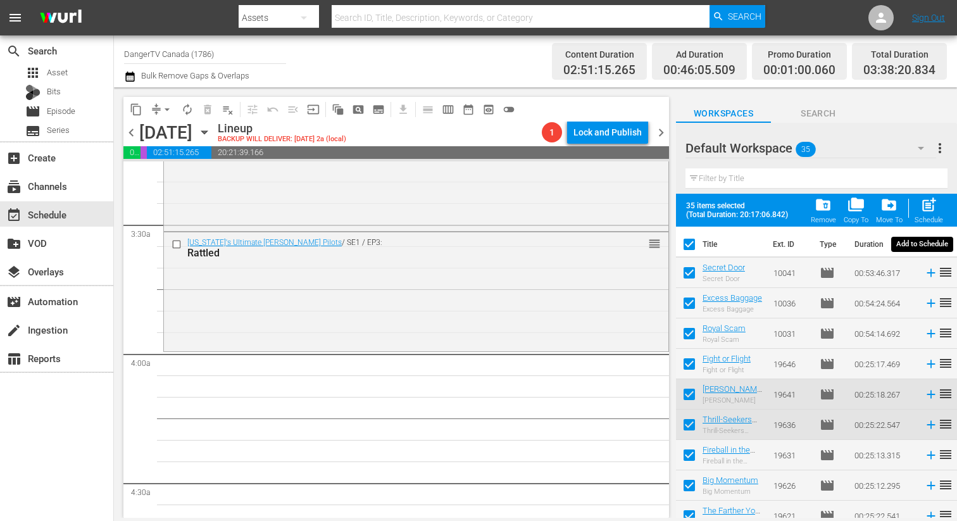
checkbox input "false"
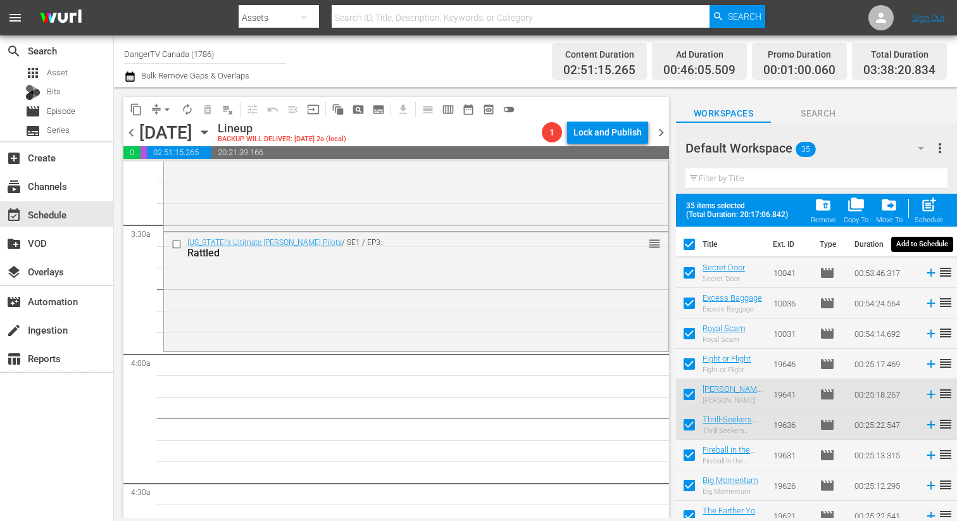
checkbox input "false"
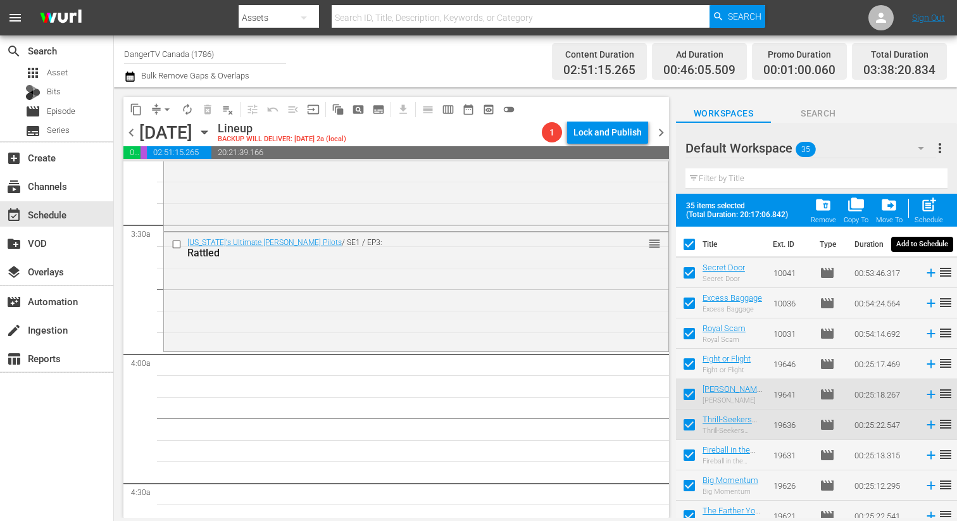
checkbox input "false"
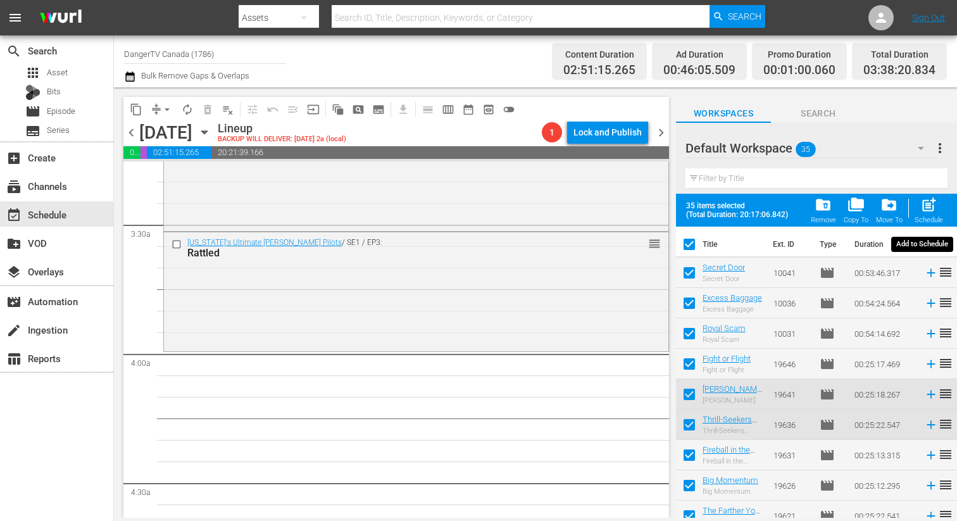
checkbox input "false"
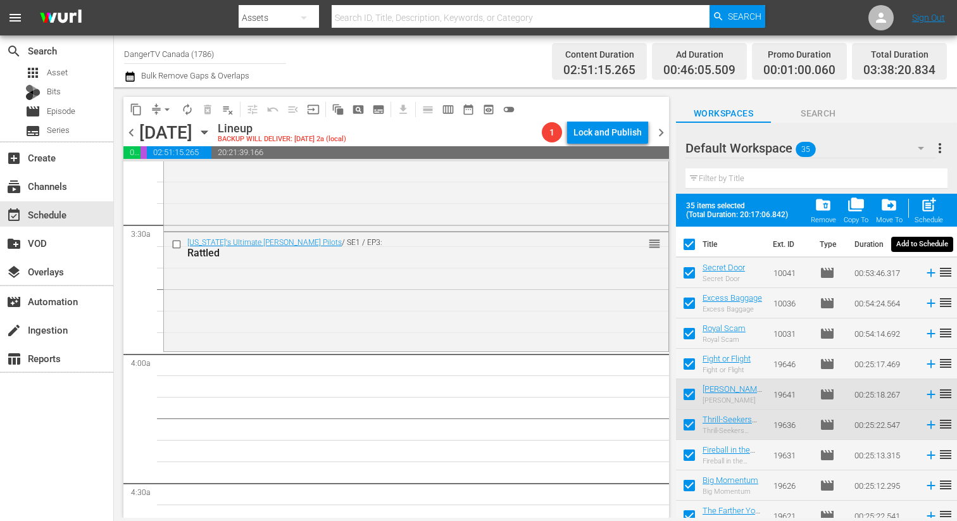
checkbox input "false"
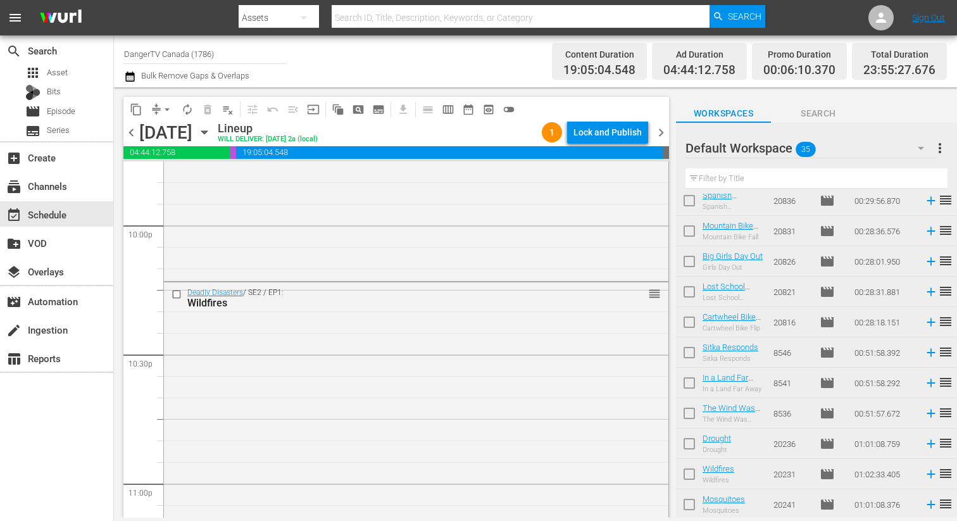
scroll to position [5912, 0]
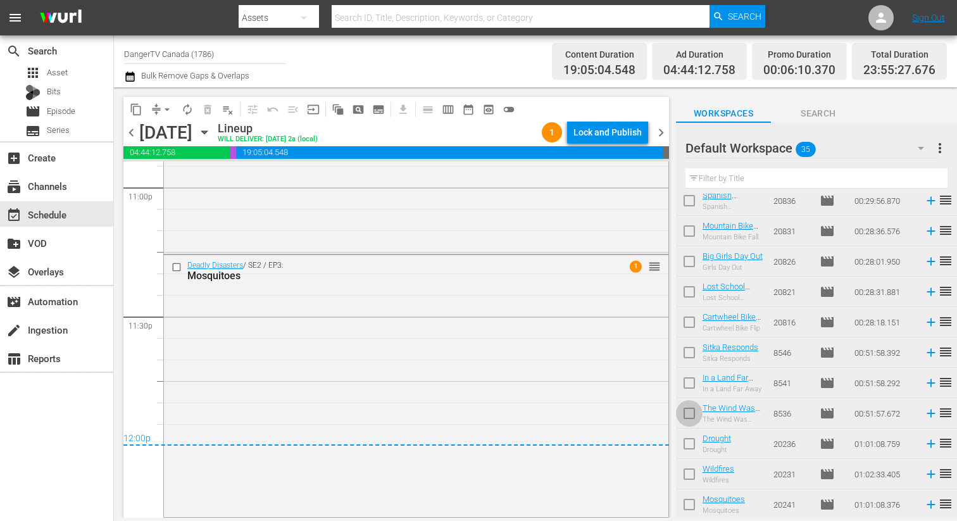
click at [689, 411] on input "checkbox" at bounding box center [689, 415] width 27 height 27
checkbox input "true"
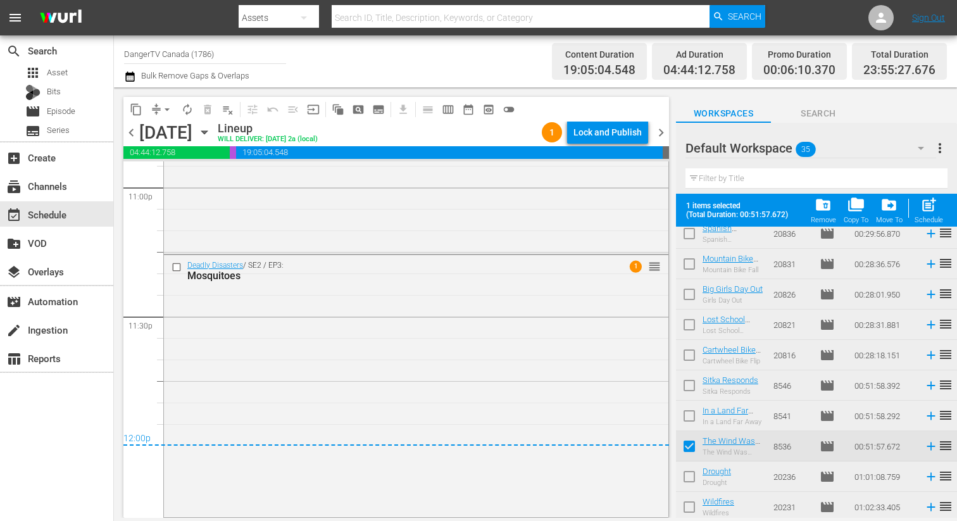
scroll to position [801, 0]
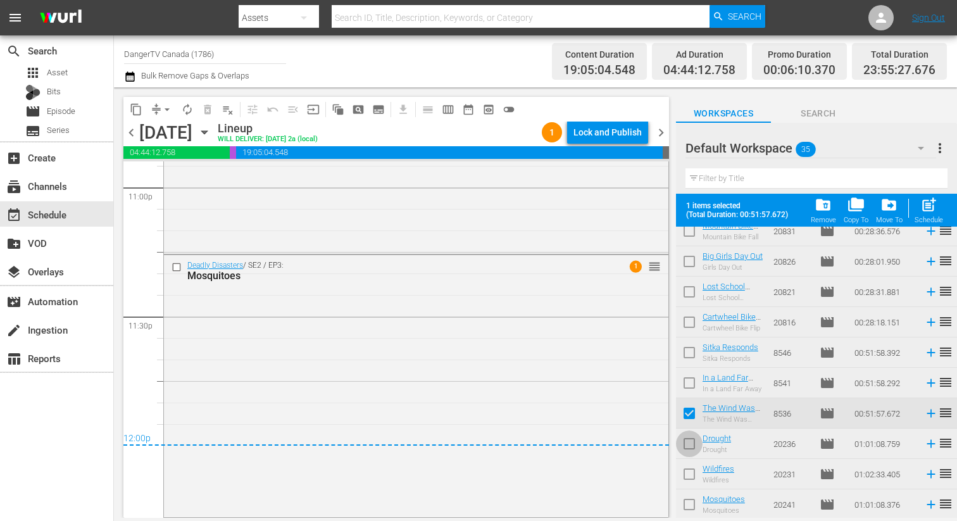
click at [689, 442] on input "checkbox" at bounding box center [689, 446] width 27 height 27
checkbox input "true"
click at [690, 471] on input "checkbox" at bounding box center [689, 476] width 27 height 27
checkbox input "true"
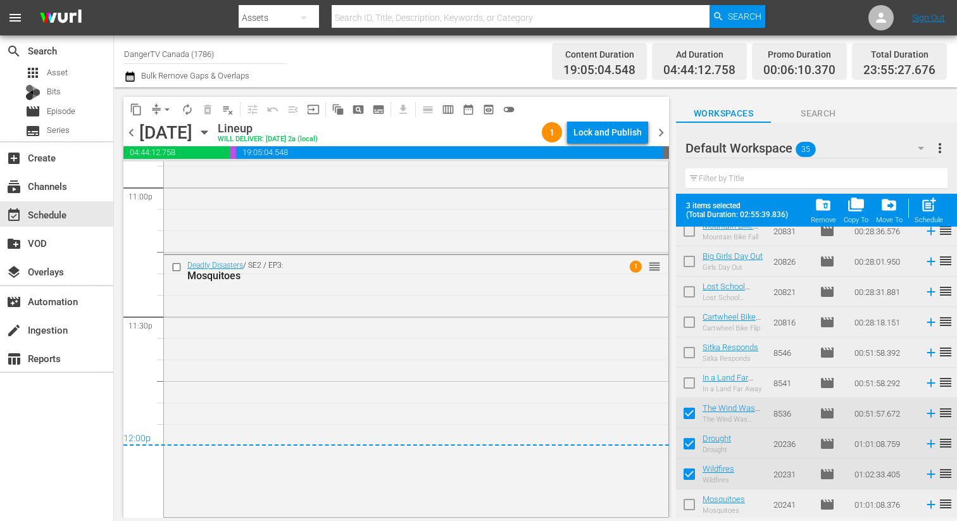
click at [690, 504] on input "checkbox" at bounding box center [689, 507] width 27 height 27
checkbox input "true"
click at [625, 136] on div "Lock and Publish" at bounding box center [607, 132] width 68 height 23
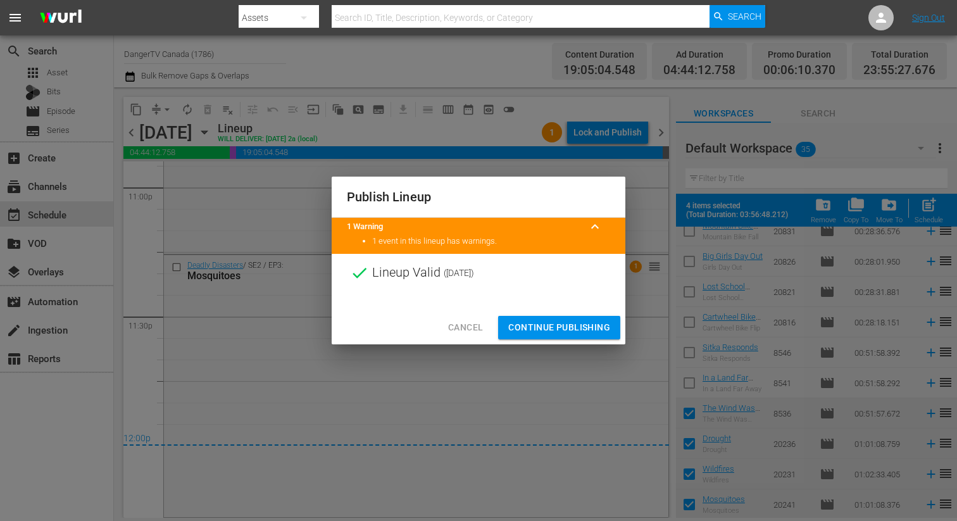
click at [559, 331] on span "Continue Publishing" at bounding box center [559, 328] width 102 height 16
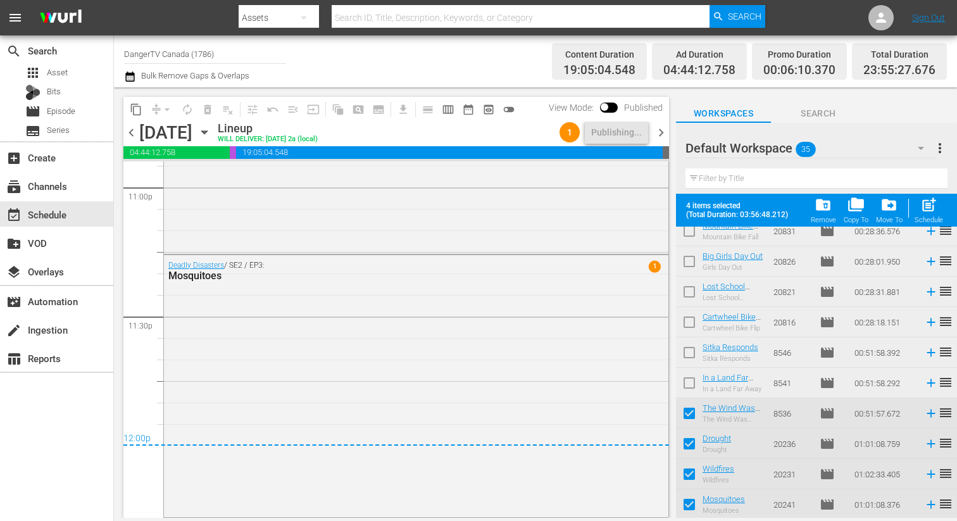
click at [662, 133] on span "chevron_right" at bounding box center [661, 133] width 16 height 16
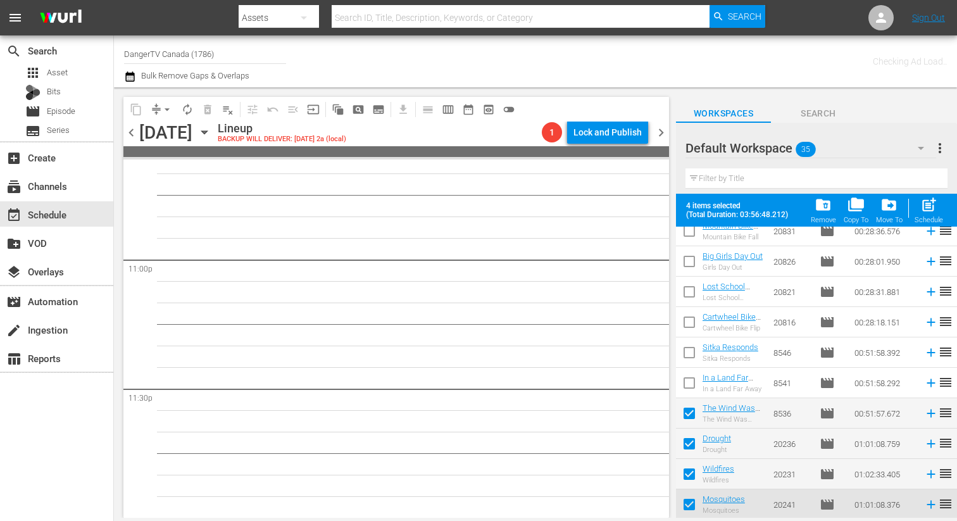
scroll to position [5840, 0]
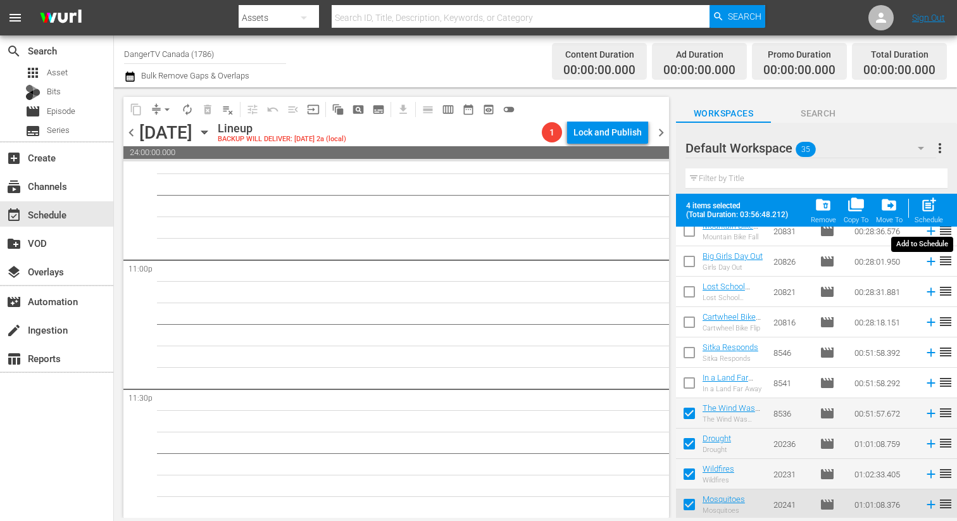
click at [931, 209] on span "post_add" at bounding box center [928, 204] width 17 height 17
checkbox input "false"
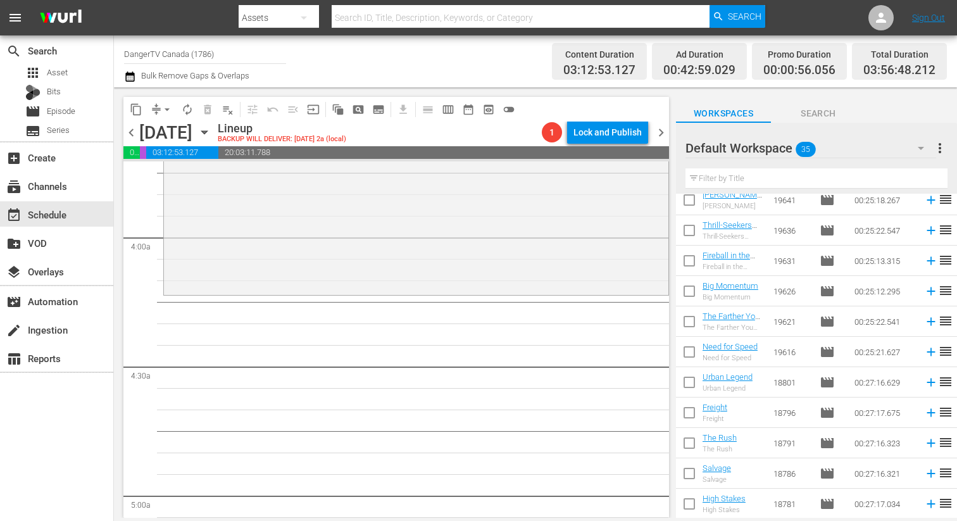
scroll to position [0, 0]
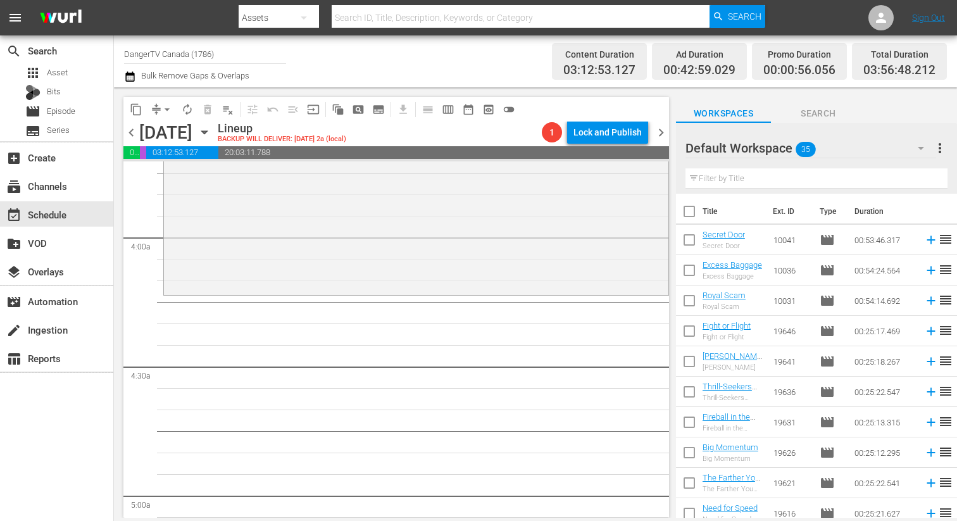
click at [686, 209] on input "checkbox" at bounding box center [689, 214] width 27 height 27
checkbox input "true"
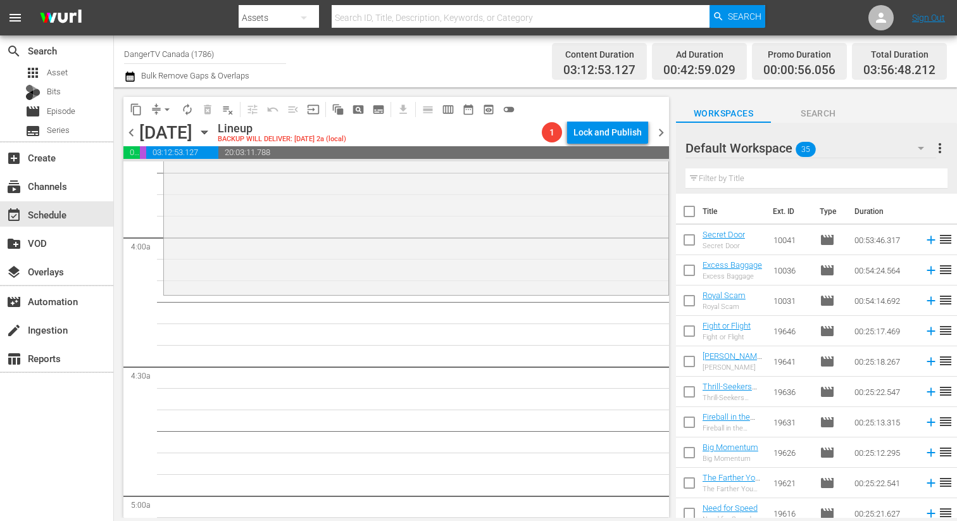
checkbox input "true"
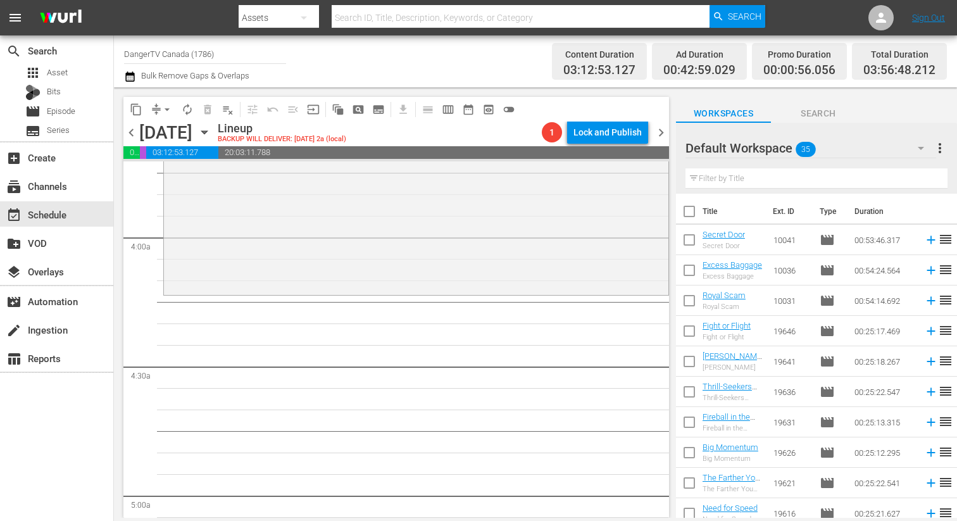
checkbox input "true"
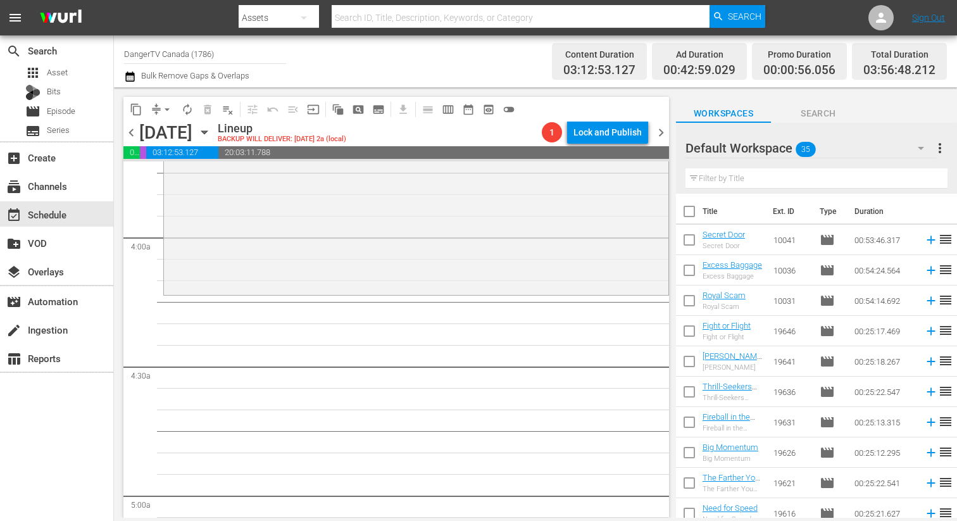
checkbox input "true"
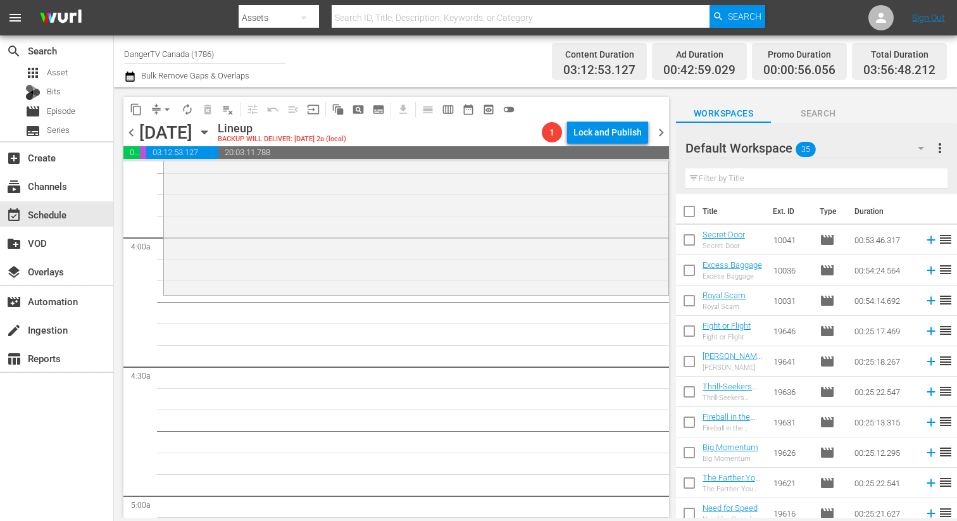
checkbox input "true"
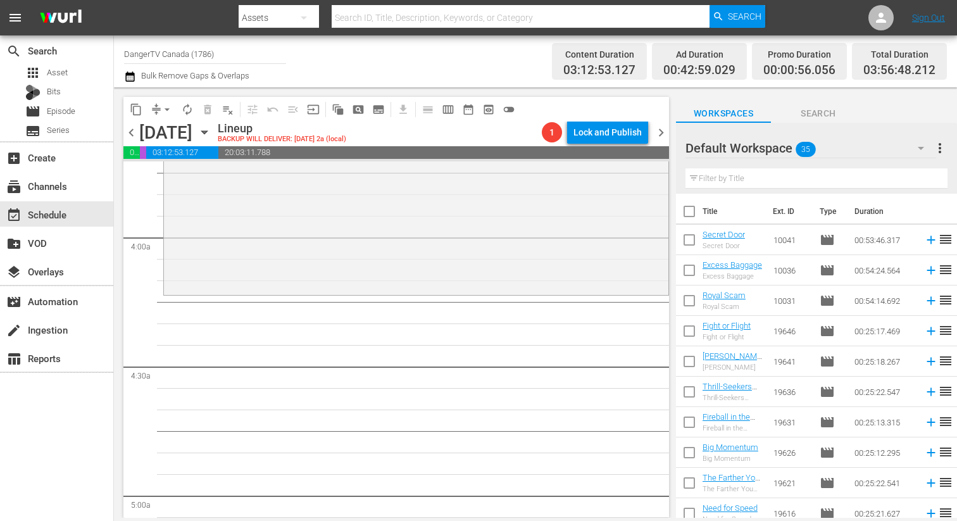
checkbox input "true"
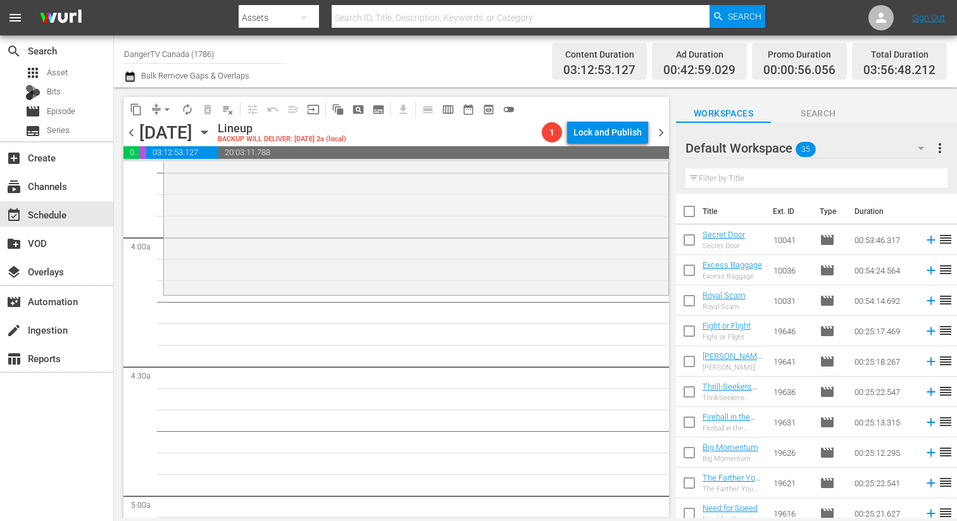
checkbox input "true"
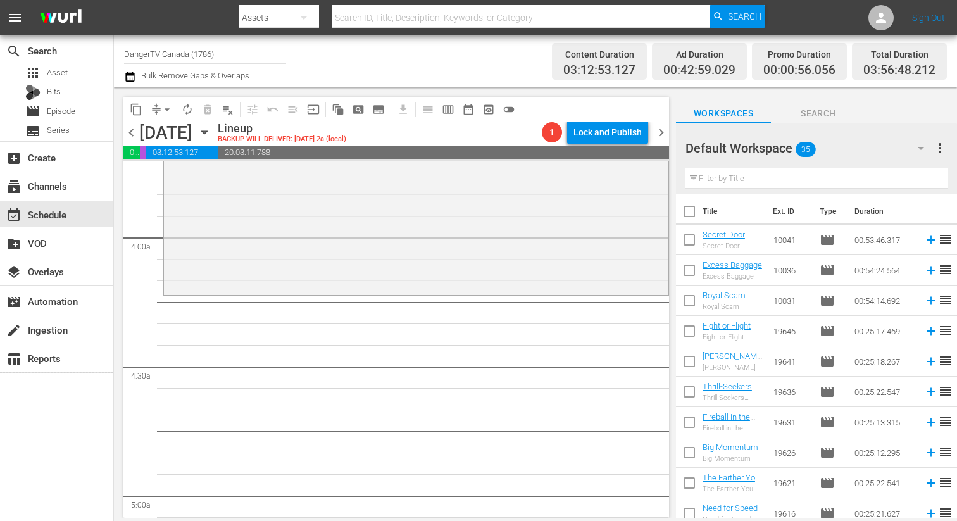
checkbox input "true"
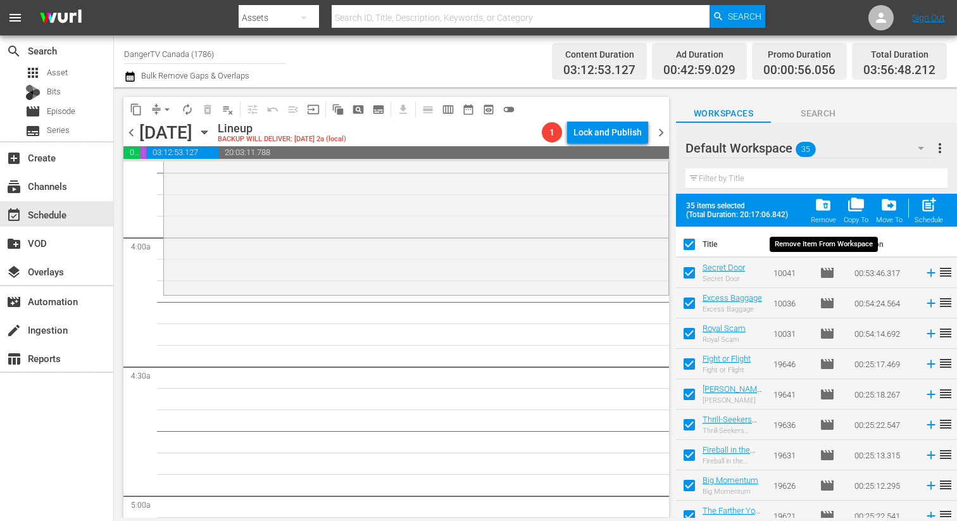
click at [829, 208] on span "folder_delete" at bounding box center [822, 204] width 17 height 17
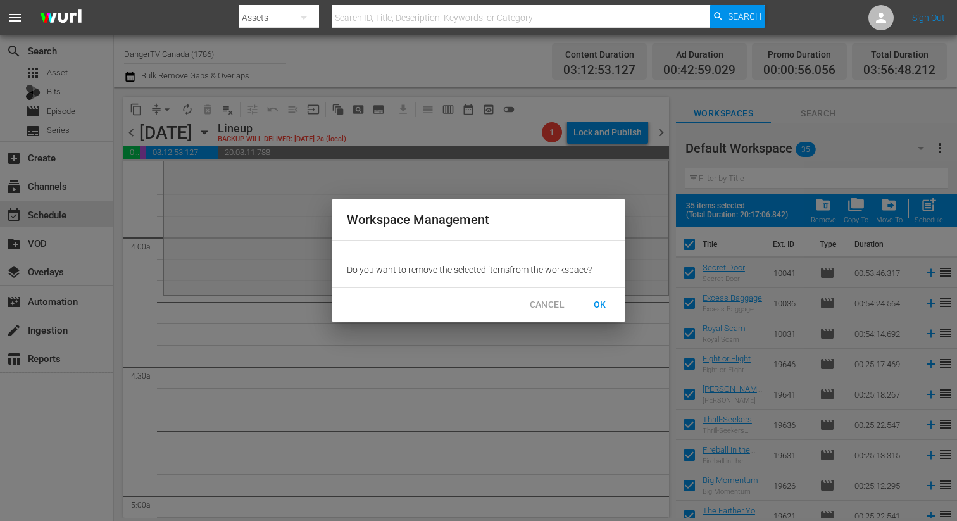
click at [596, 301] on span "OK" at bounding box center [600, 305] width 20 height 16
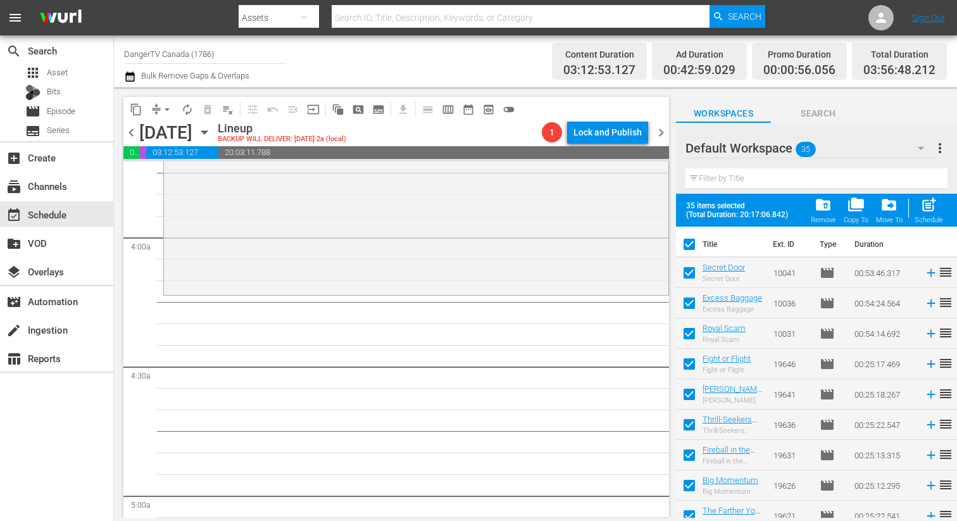
checkbox input "false"
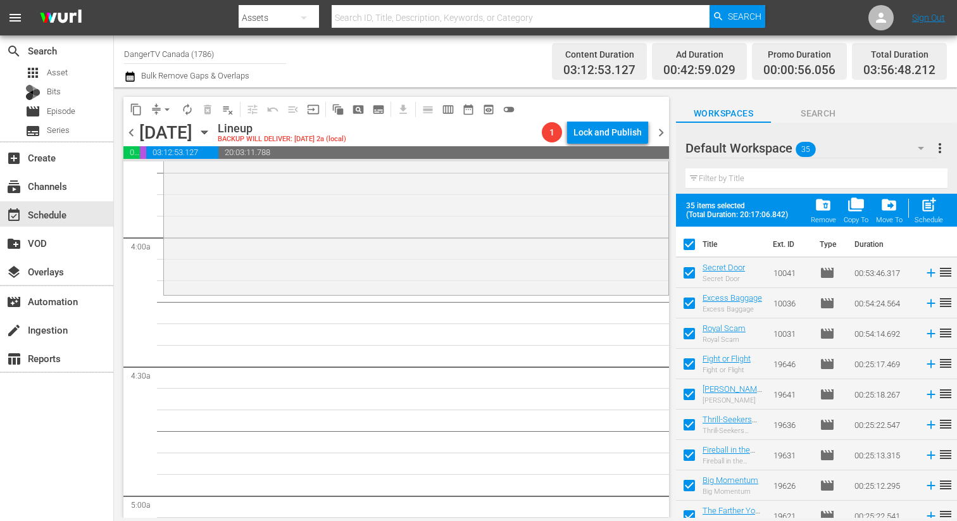
checkbox input "false"
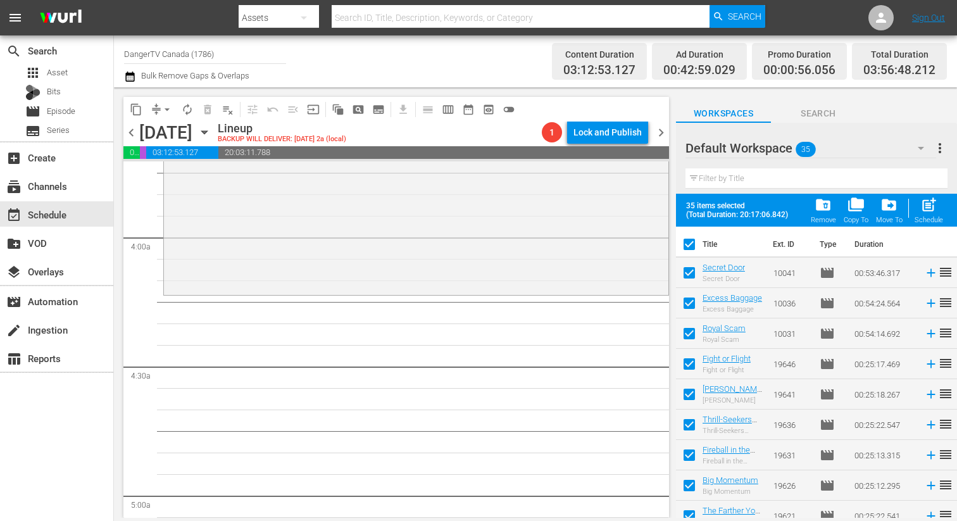
checkbox input "false"
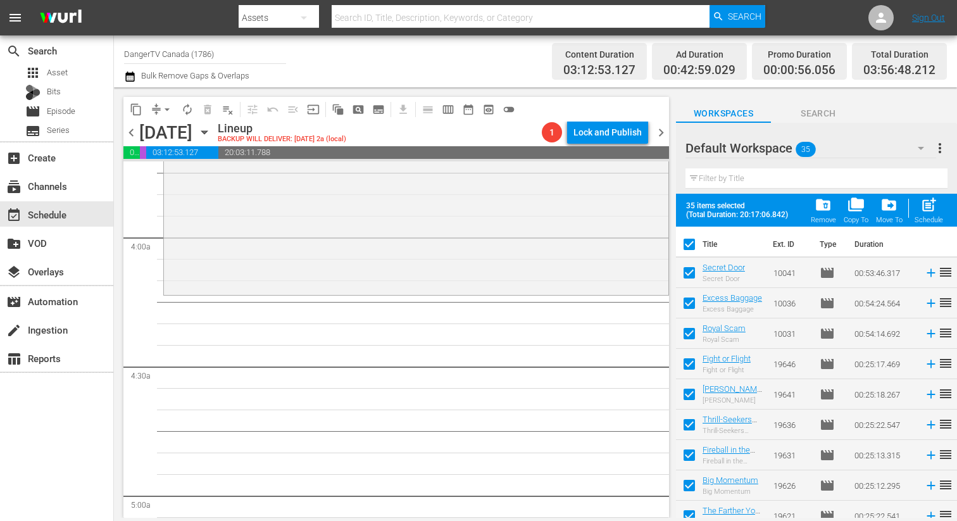
checkbox input "false"
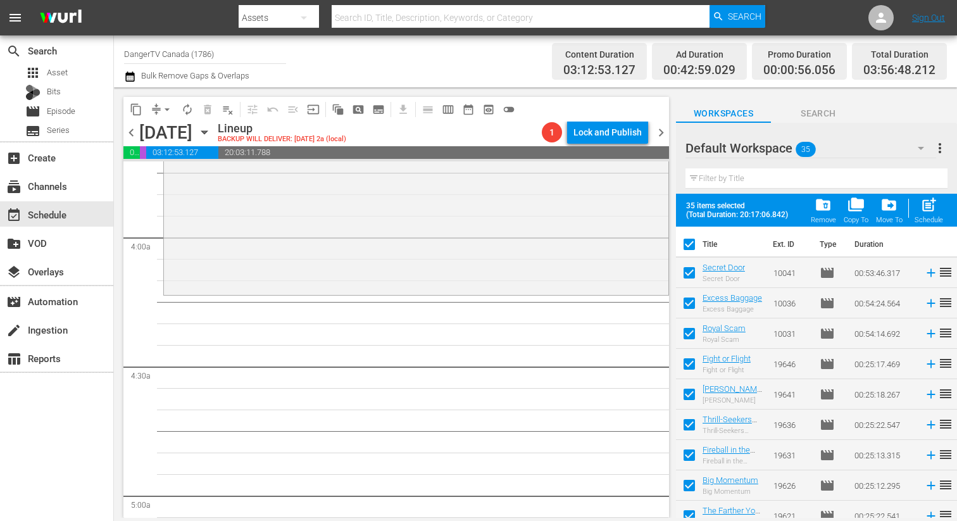
checkbox input "false"
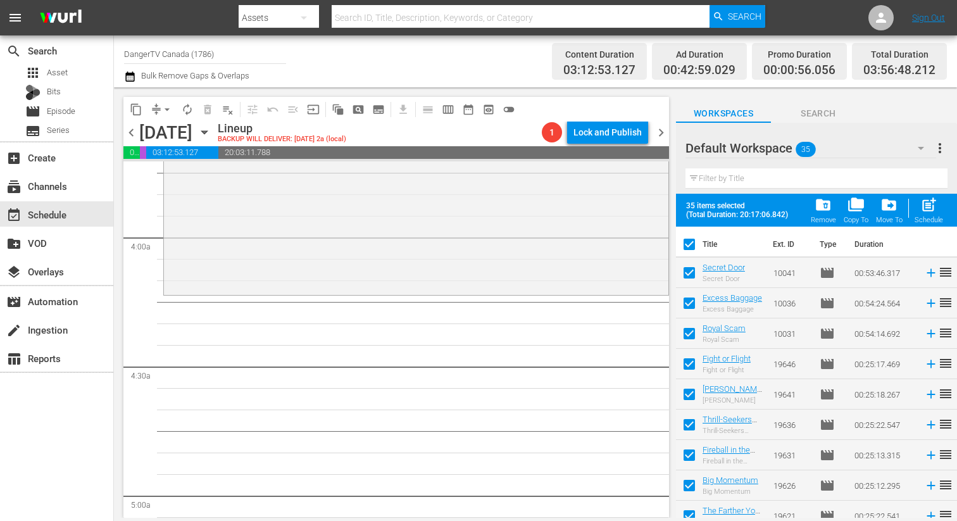
checkbox input "false"
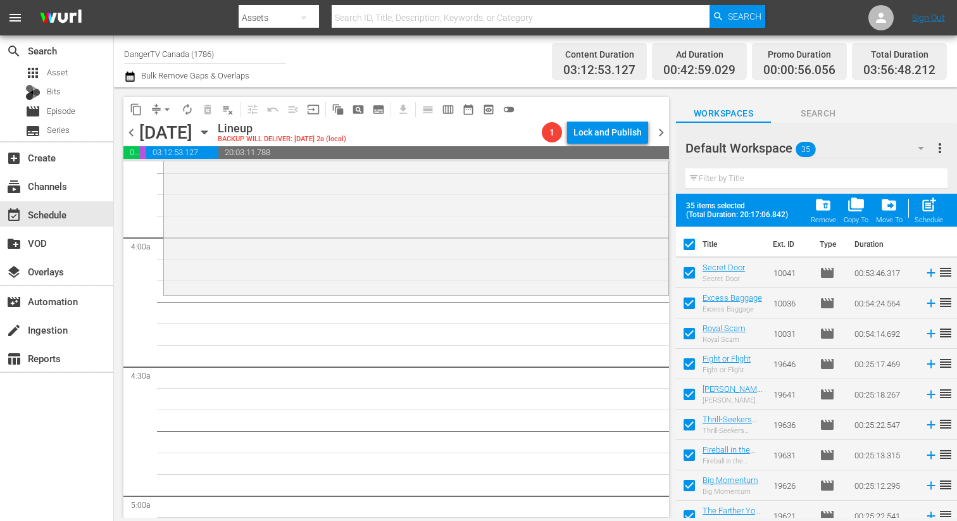
checkbox input "false"
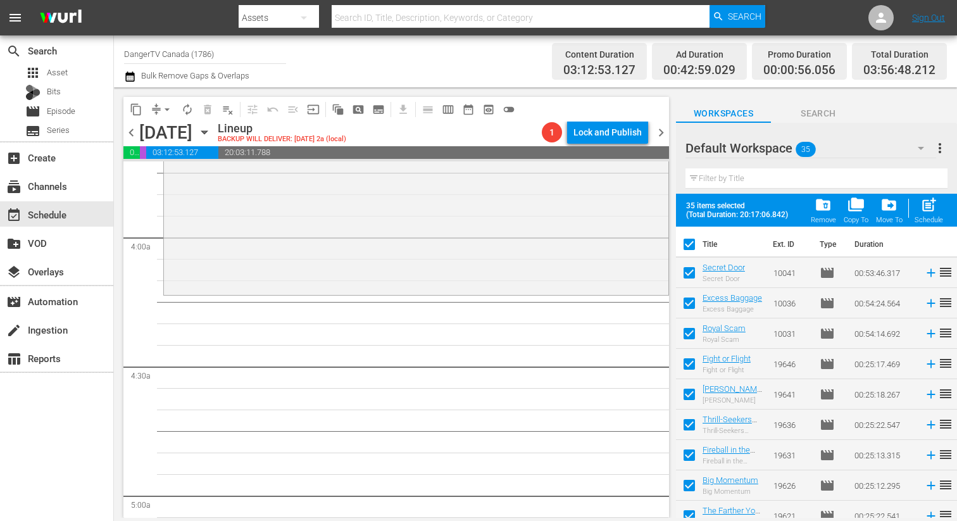
checkbox input "false"
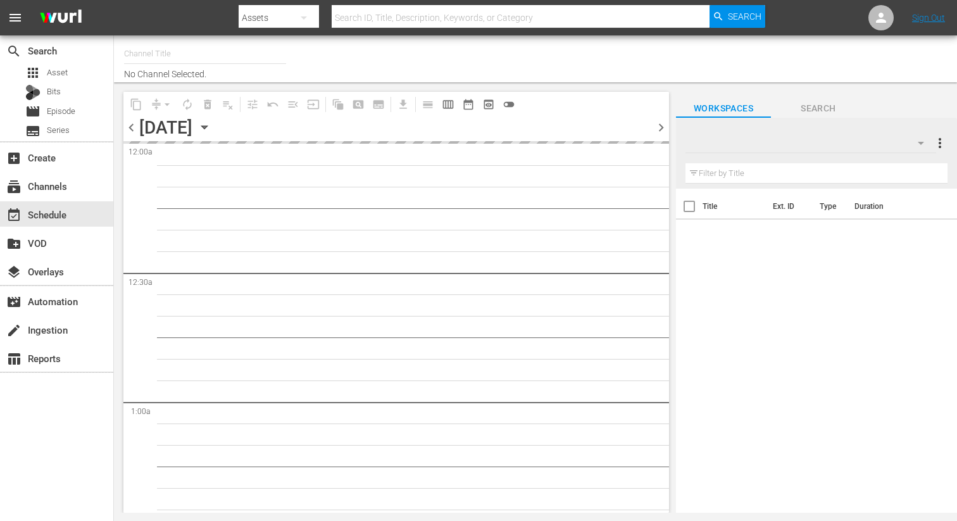
type input "DangerTV Canada (1786)"
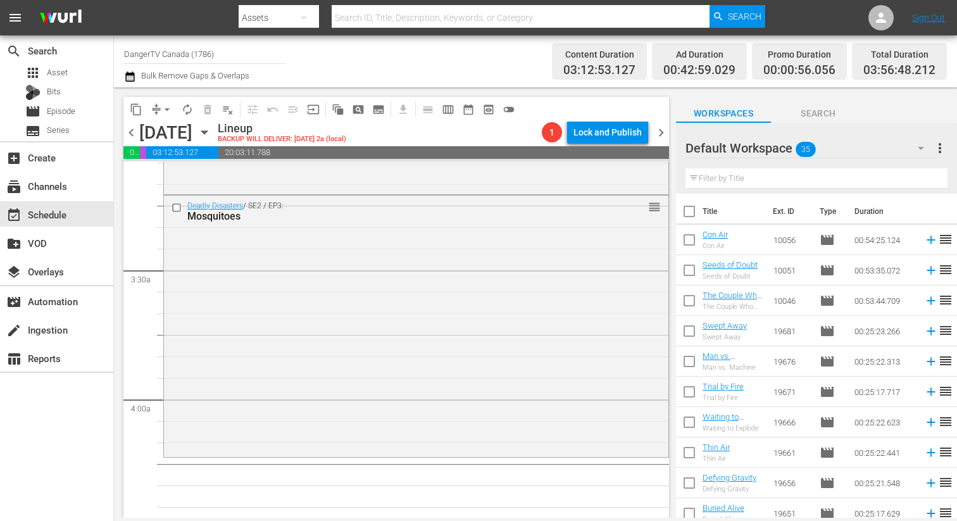
click at [690, 208] on input "checkbox" at bounding box center [689, 214] width 27 height 27
checkbox input "true"
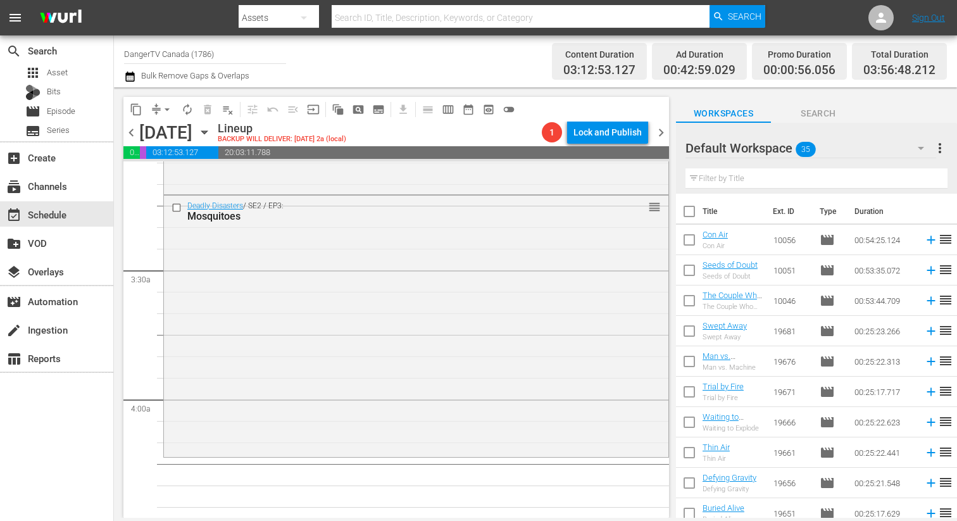
checkbox input "true"
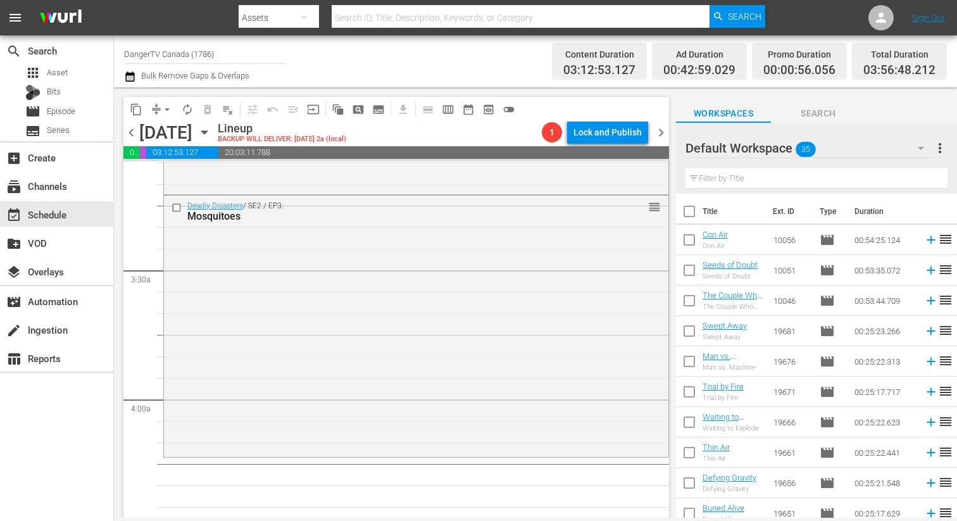
checkbox input "true"
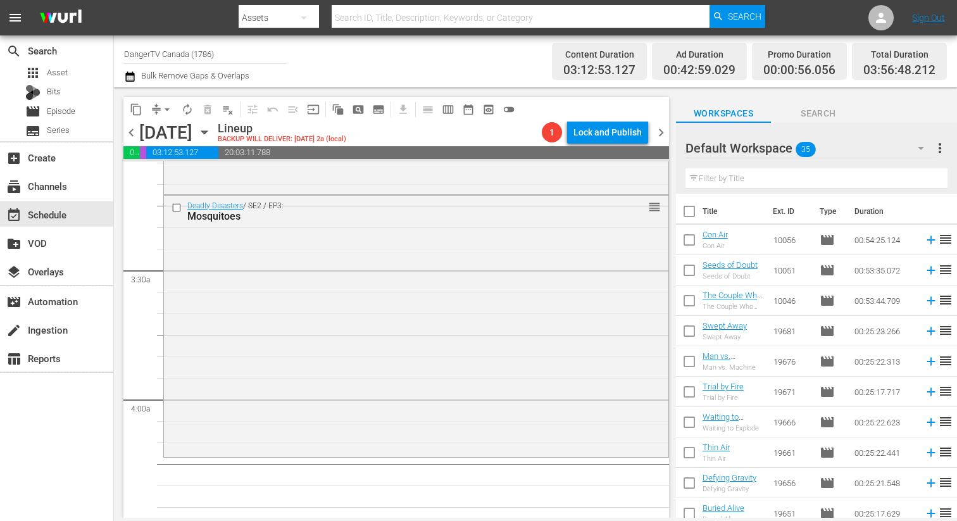
checkbox input "true"
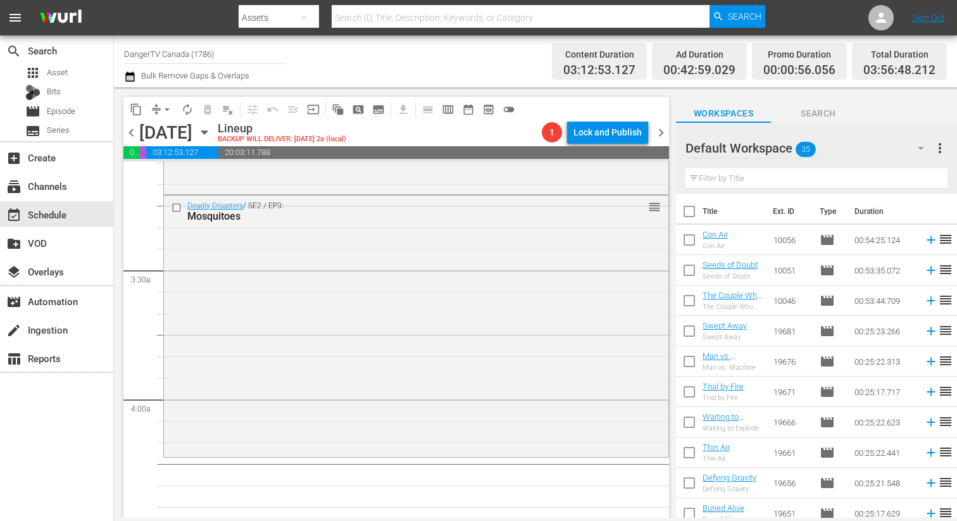
checkbox input "true"
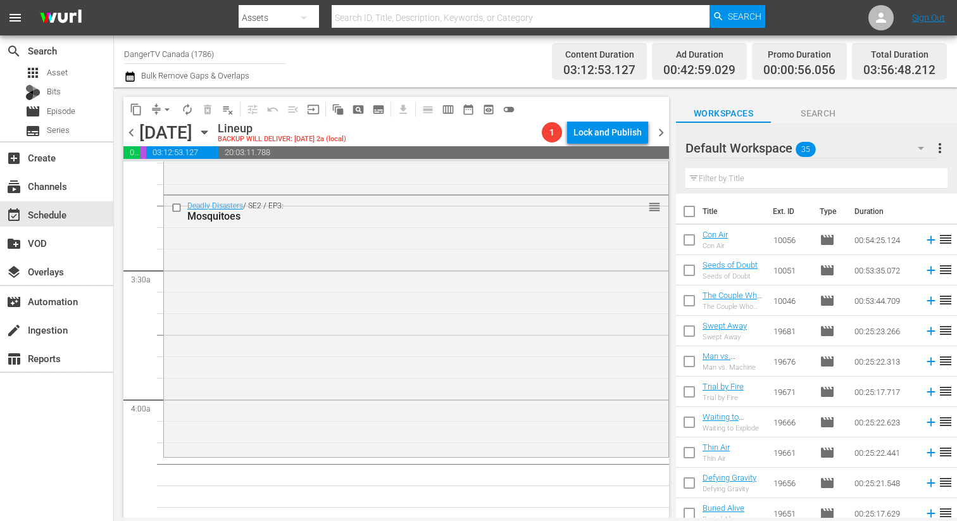
checkbox input "true"
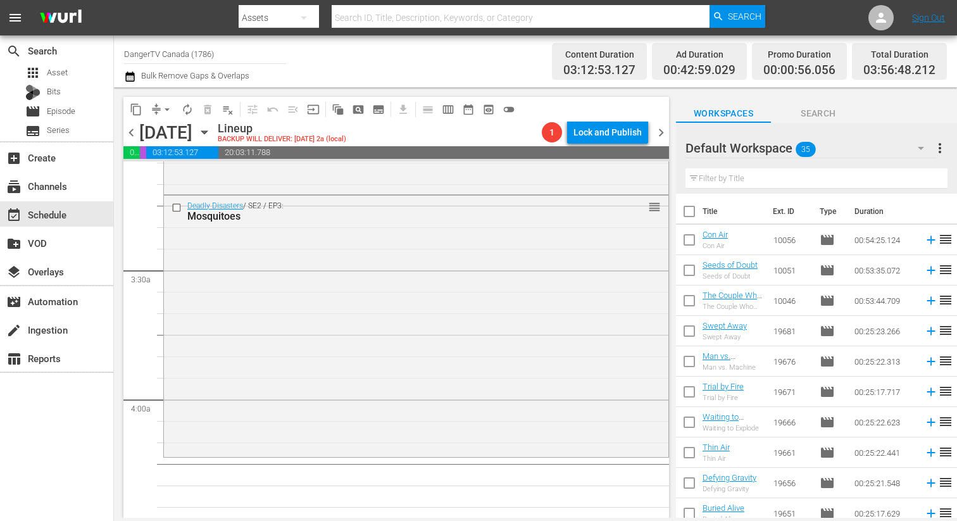
checkbox input "true"
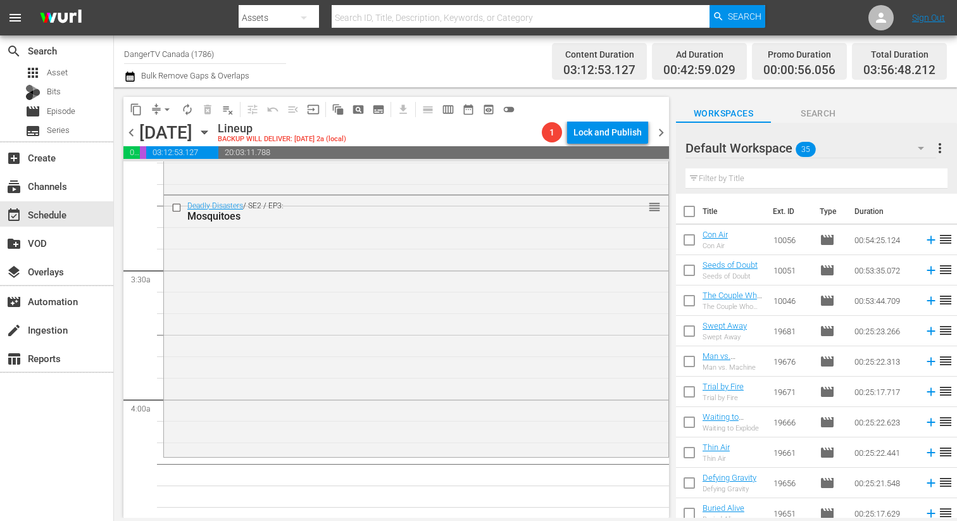
checkbox input "true"
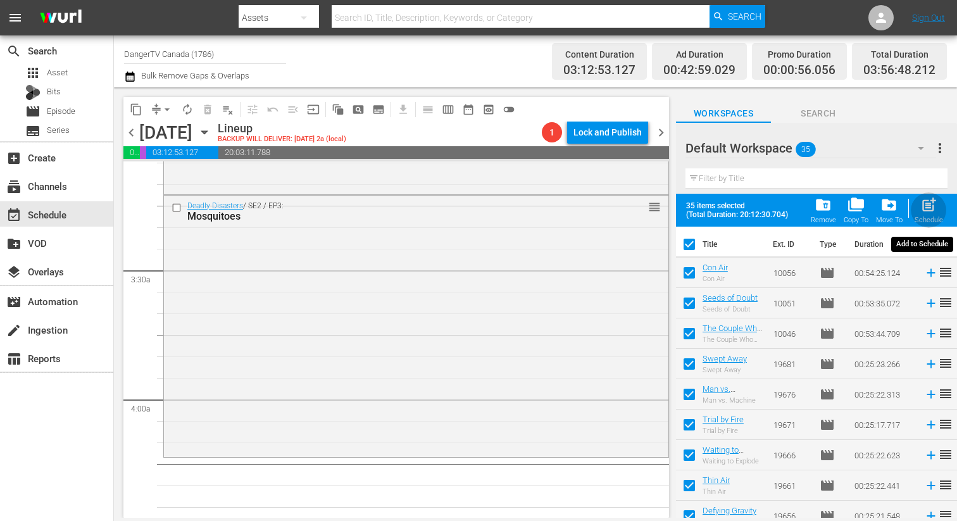
click at [933, 209] on span "post_add" at bounding box center [928, 204] width 17 height 17
checkbox input "false"
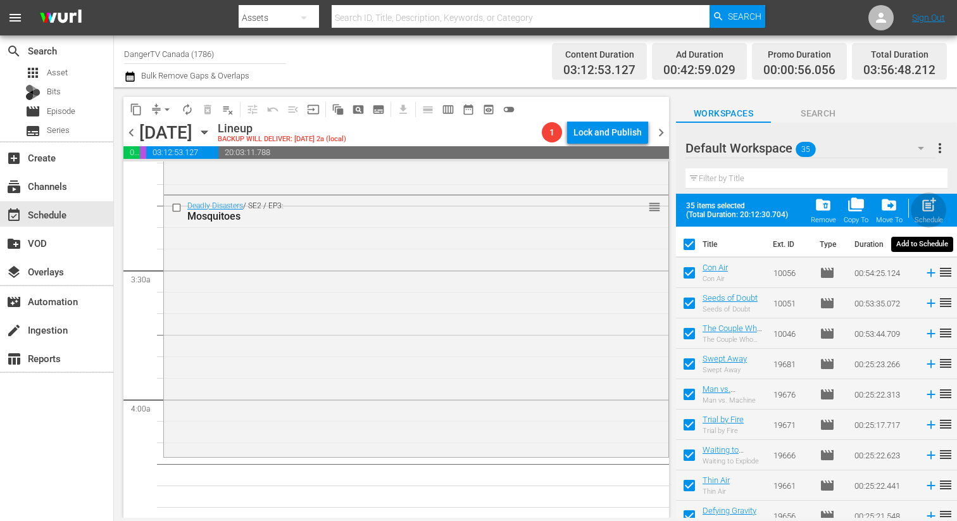
checkbox input "false"
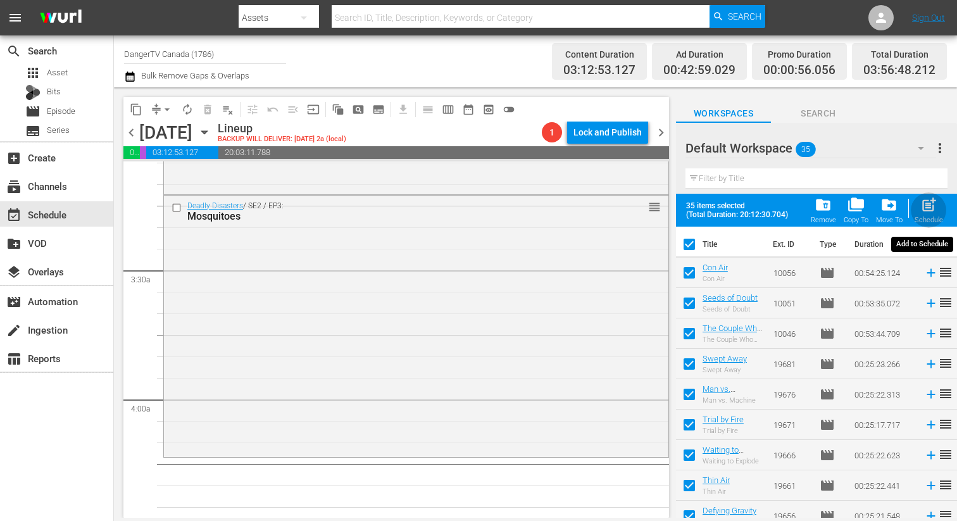
checkbox input "false"
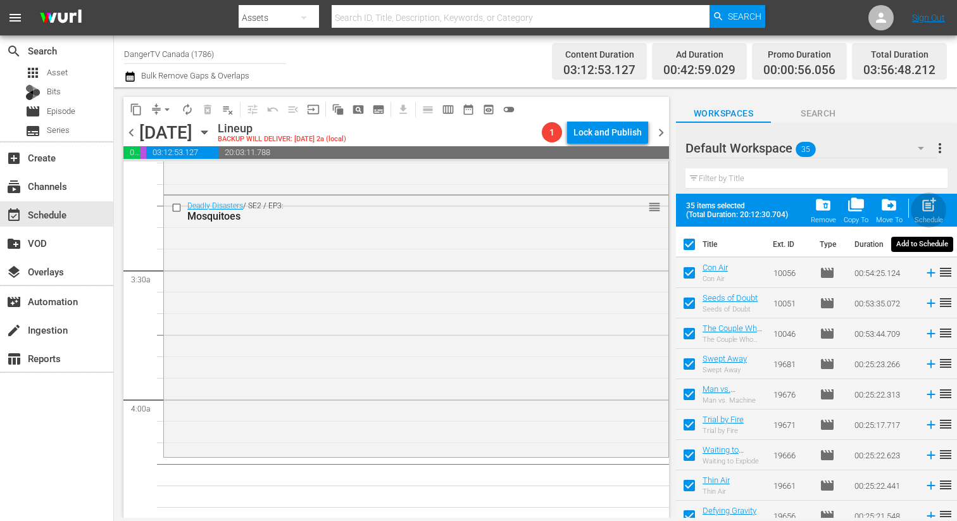
checkbox input "false"
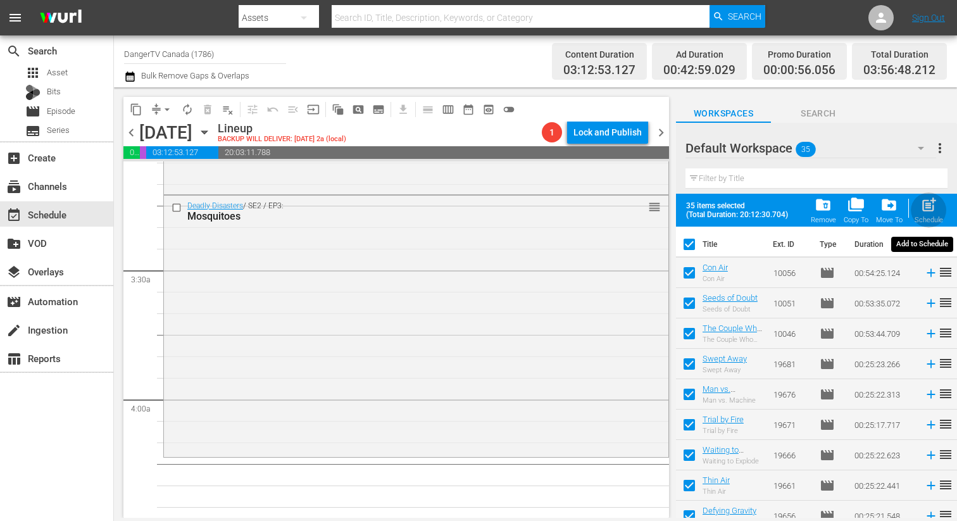
checkbox input "false"
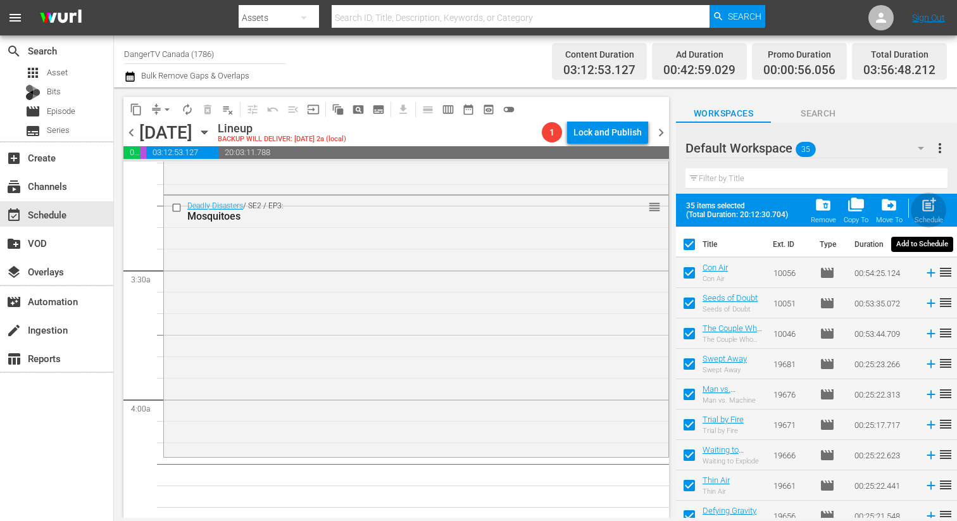
checkbox input "false"
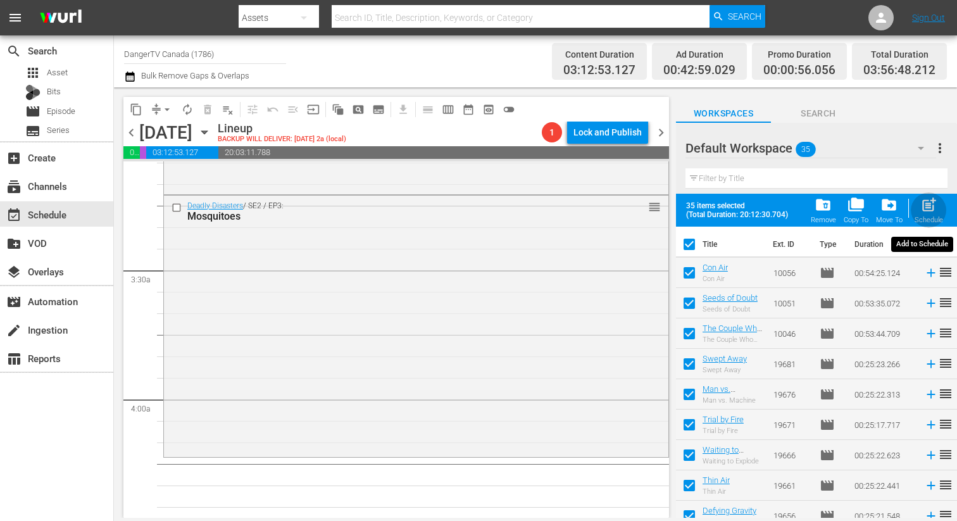
checkbox input "false"
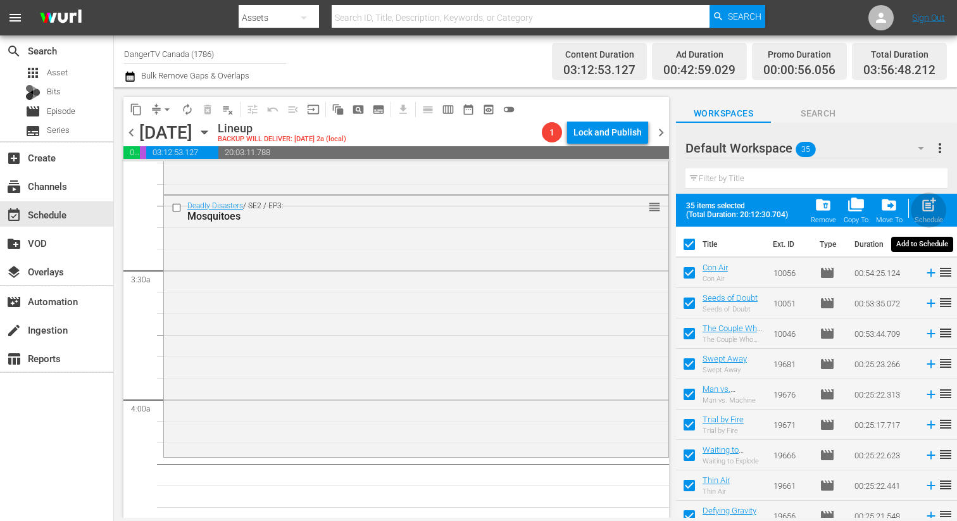
checkbox input "false"
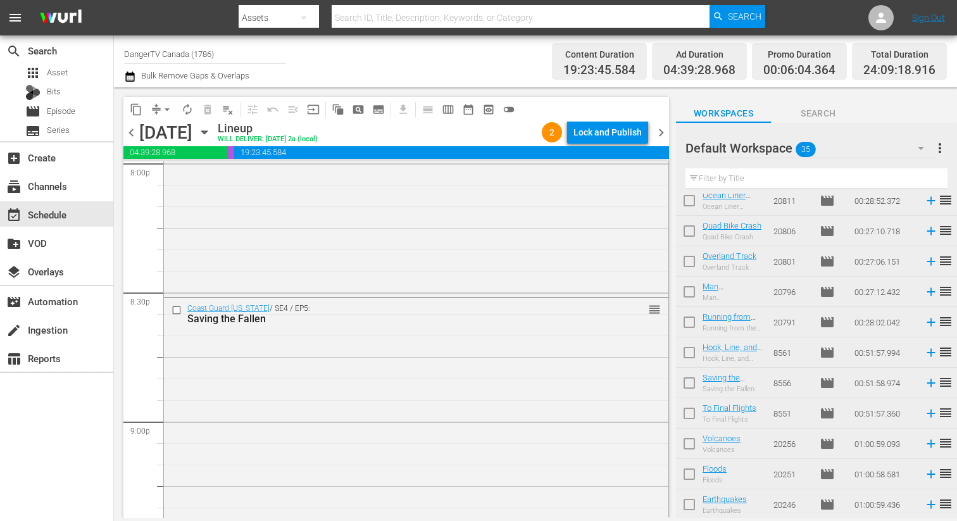
scroll to position [5283, 0]
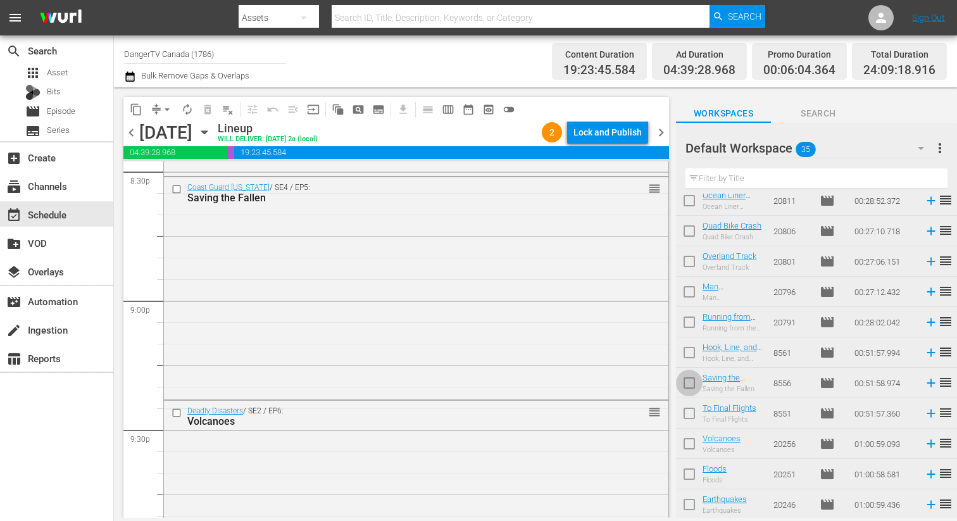
click at [692, 386] on input "checkbox" at bounding box center [689, 385] width 27 height 27
checkbox input "true"
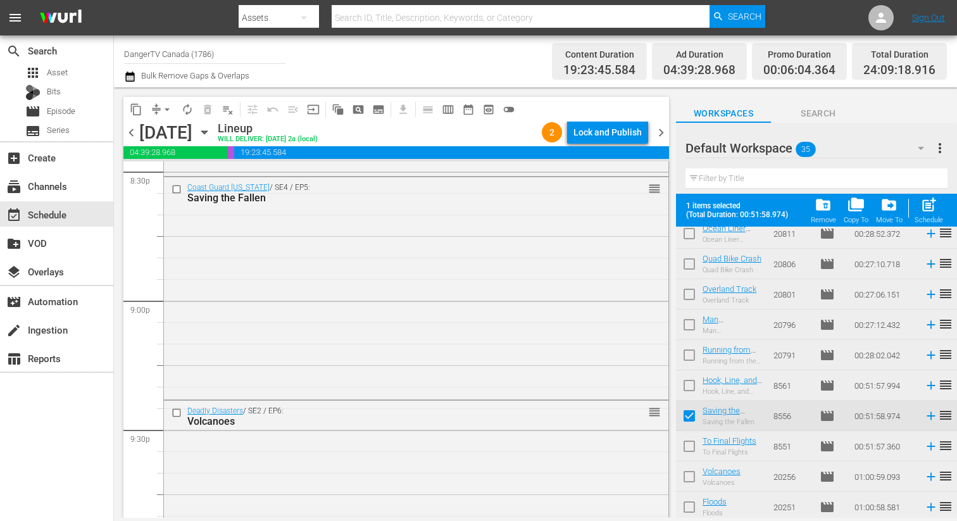
scroll to position [801, 0]
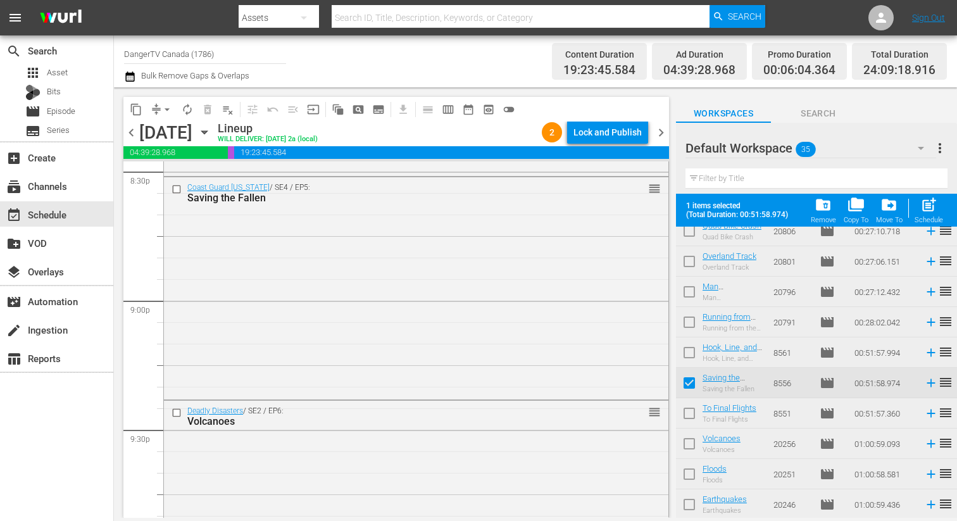
click at [694, 413] on input "checkbox" at bounding box center [689, 415] width 27 height 27
checkbox input "true"
click at [690, 440] on input "checkbox" at bounding box center [689, 446] width 27 height 27
checkbox input "true"
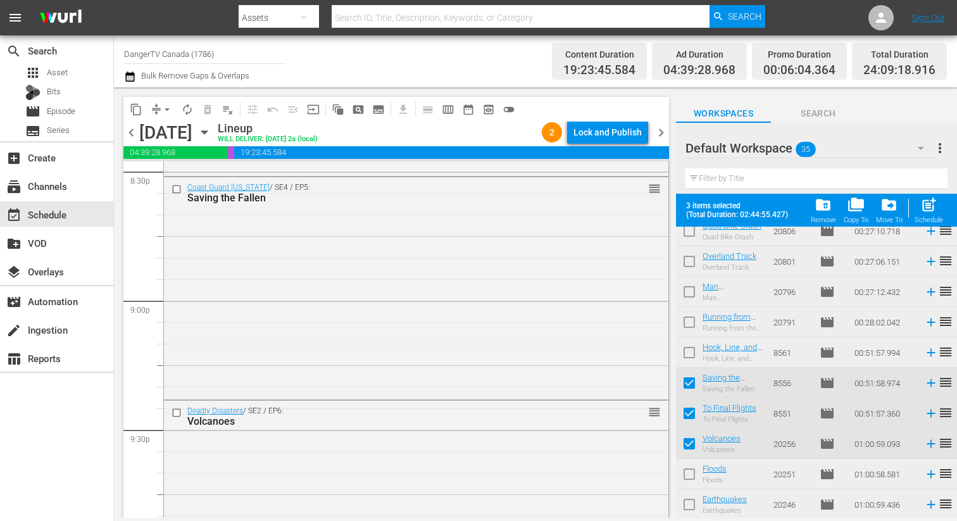
click at [688, 473] on input "checkbox" at bounding box center [689, 476] width 27 height 27
checkbox input "true"
click at [690, 499] on input "checkbox" at bounding box center [689, 507] width 27 height 27
checkbox input "true"
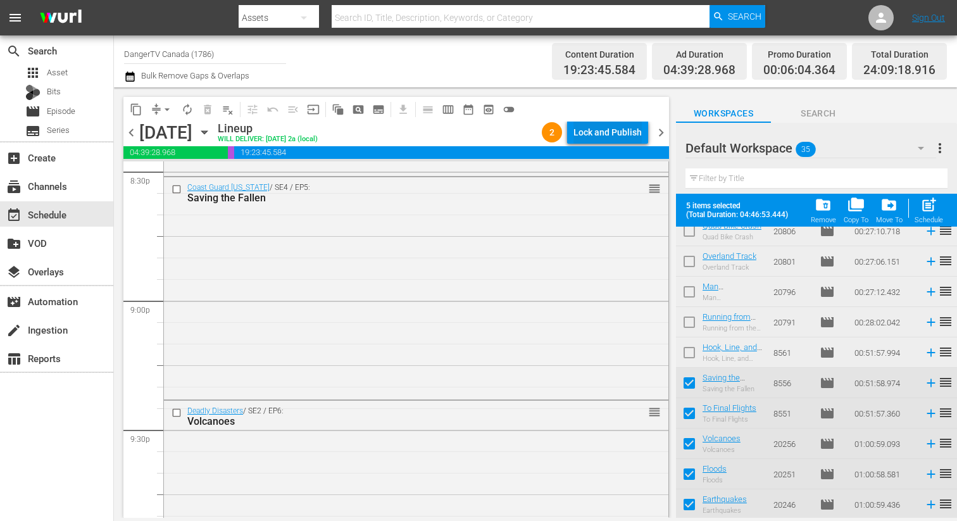
click at [615, 130] on div "Lock and Publish" at bounding box center [607, 132] width 68 height 23
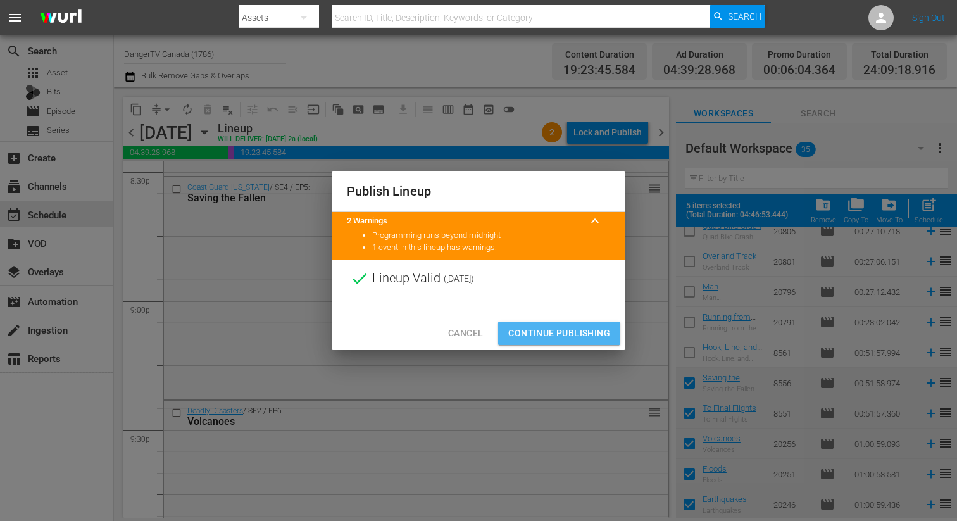
click at [559, 333] on span "Continue Publishing" at bounding box center [559, 333] width 102 height 16
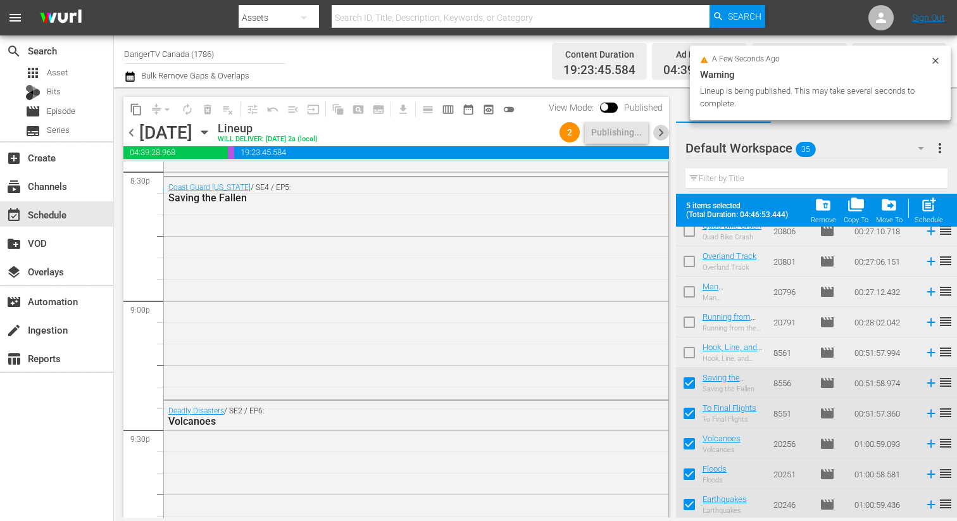
click at [657, 131] on span "chevron_right" at bounding box center [661, 133] width 16 height 16
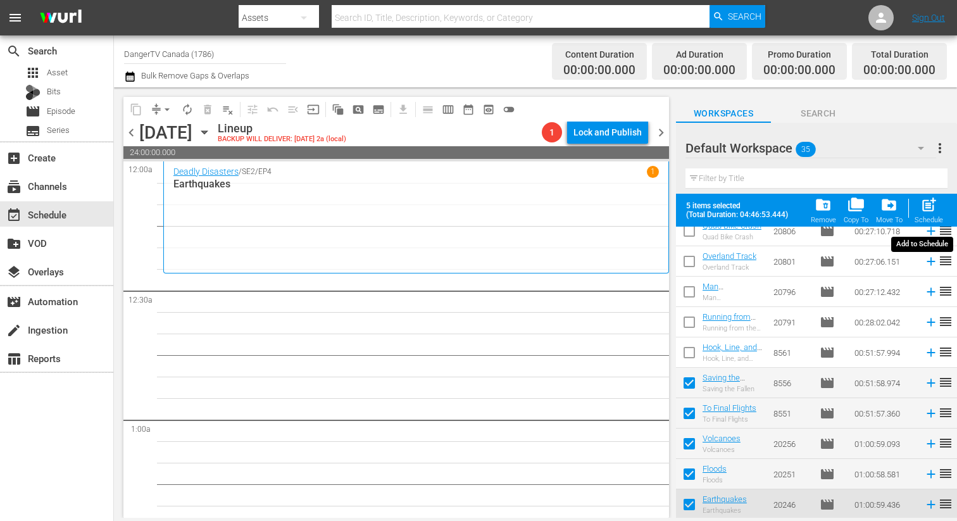
click at [933, 211] on span "post_add" at bounding box center [928, 204] width 17 height 17
checkbox input "false"
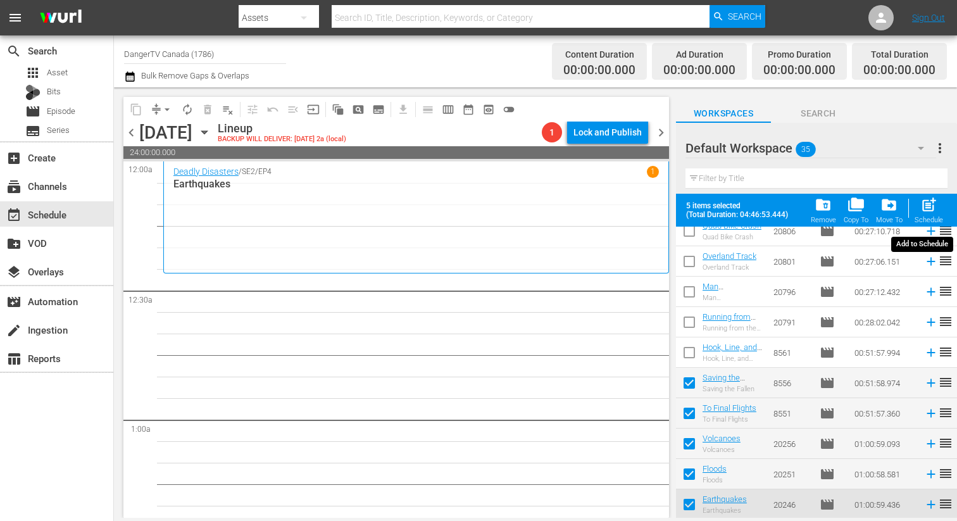
checkbox input "false"
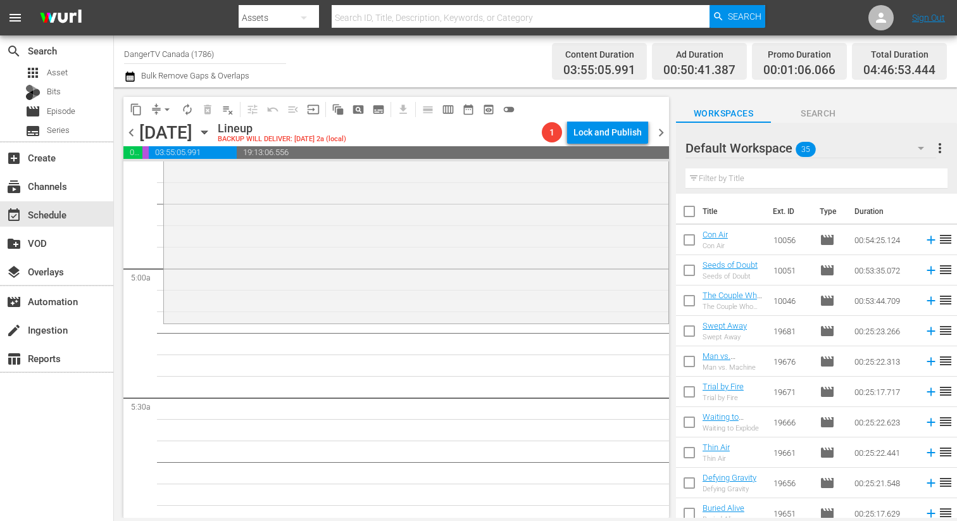
click at [690, 211] on input "checkbox" at bounding box center [689, 214] width 27 height 27
checkbox input "true"
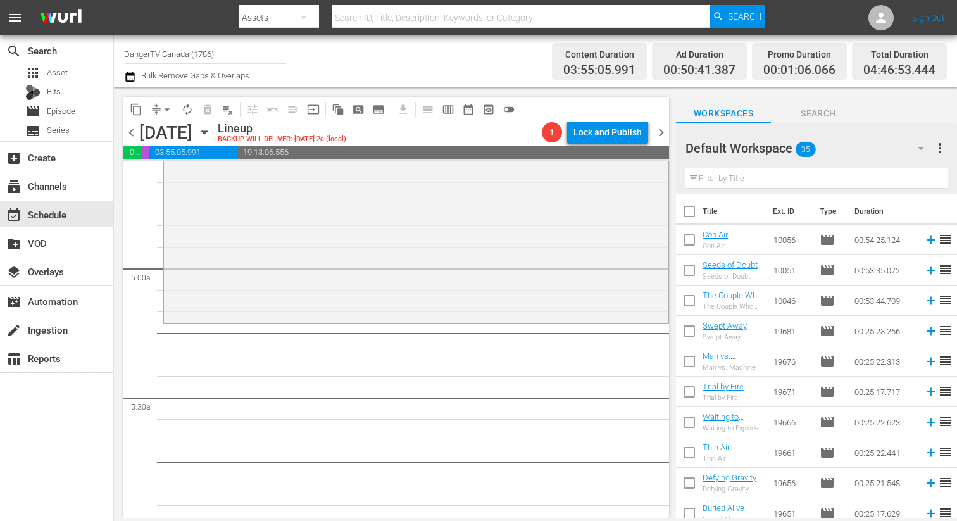
checkbox input "true"
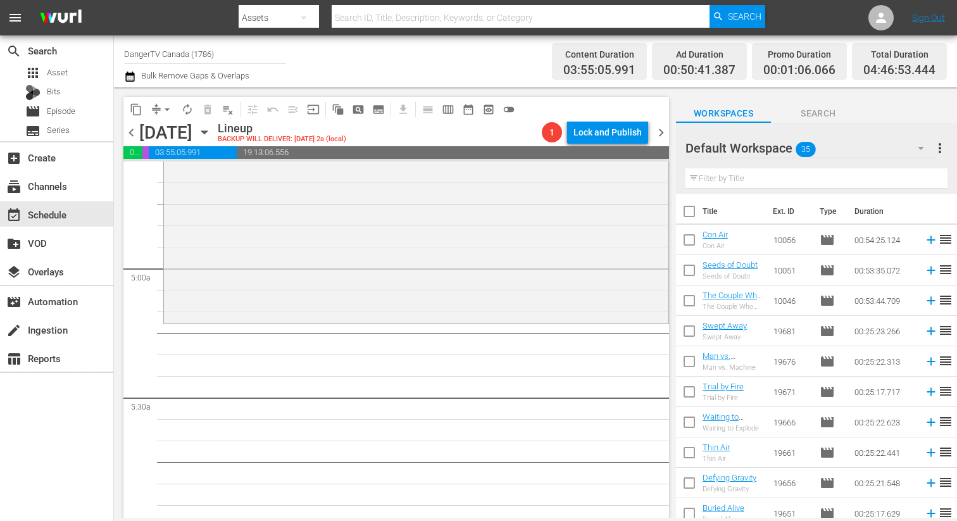
checkbox input "true"
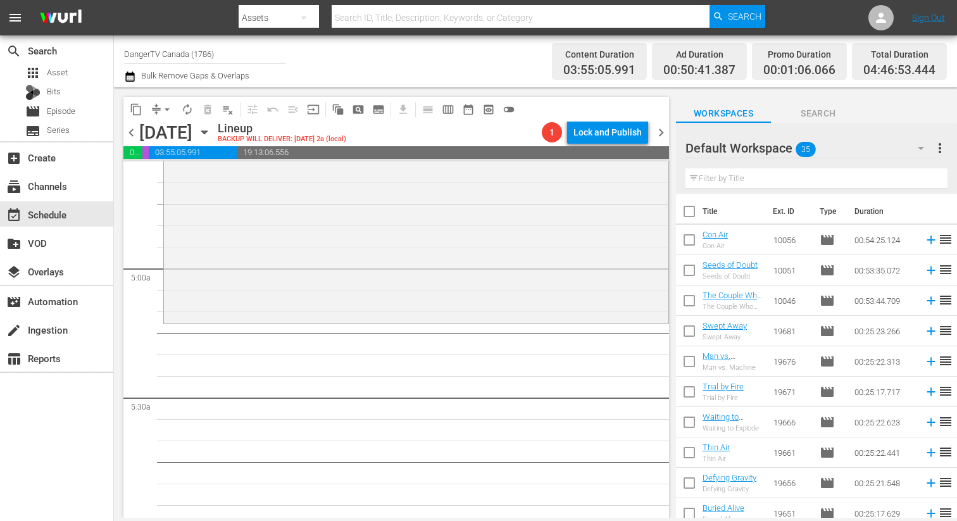
checkbox input "true"
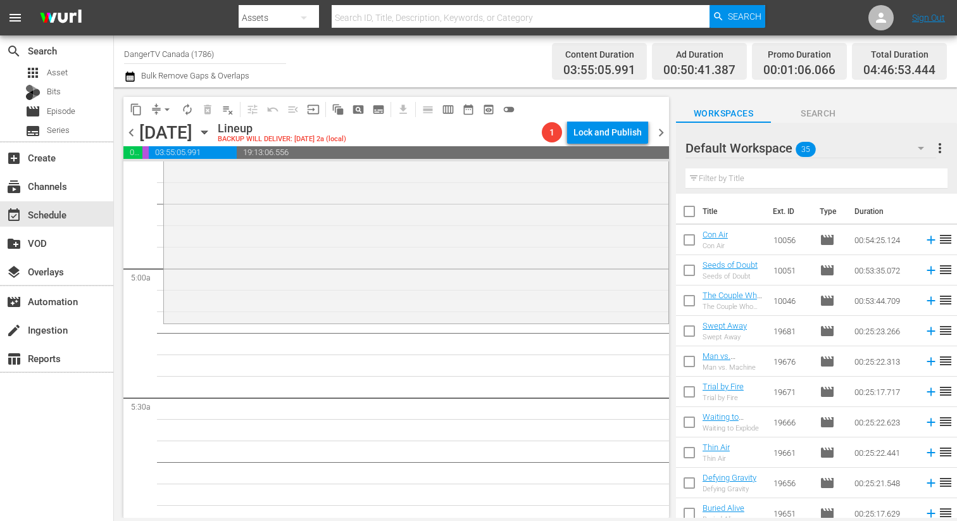
checkbox input "true"
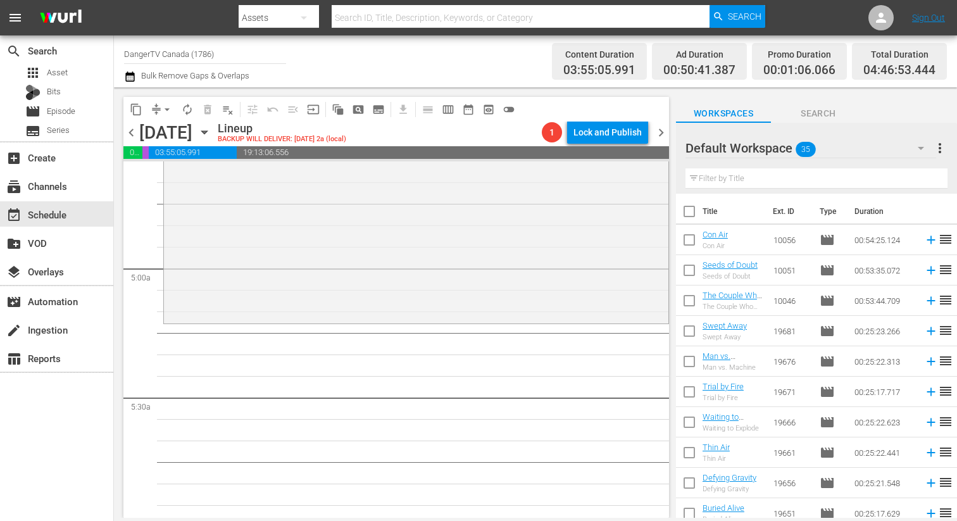
checkbox input "true"
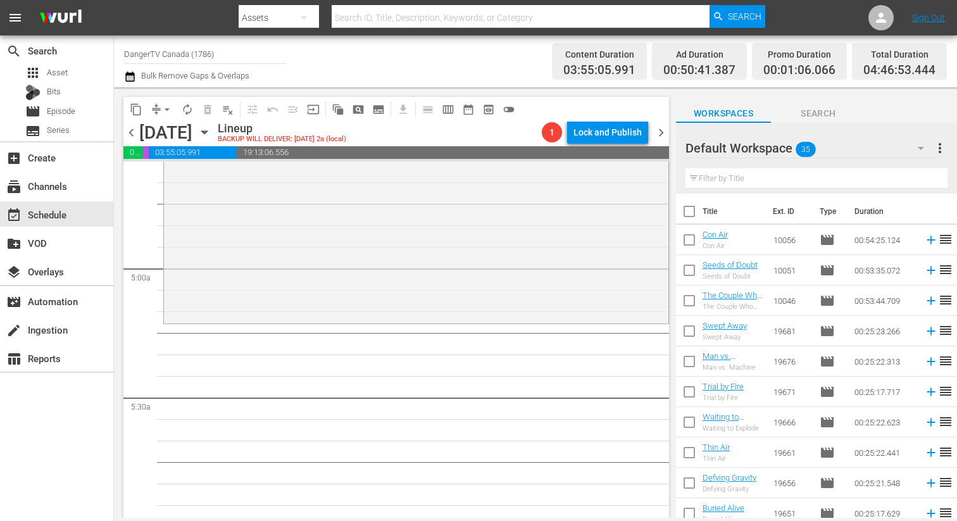
checkbox input "true"
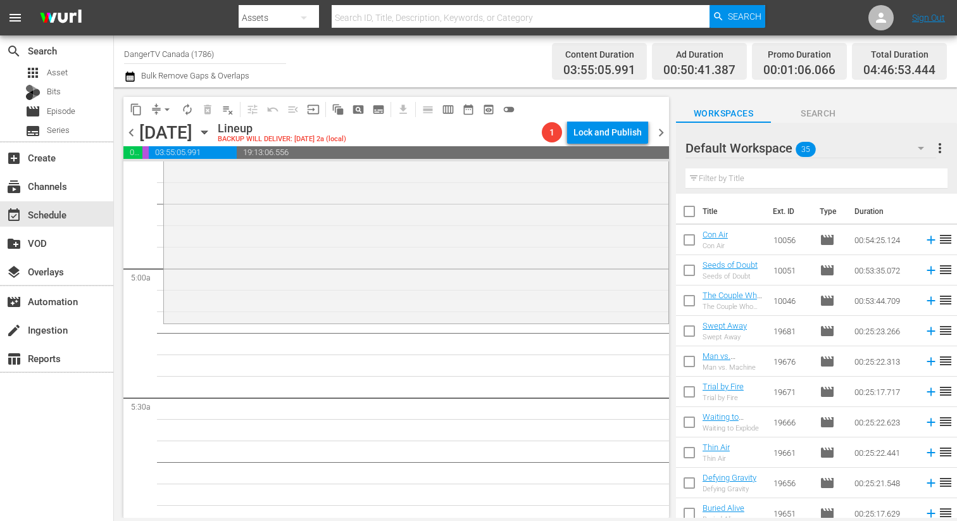
checkbox input "true"
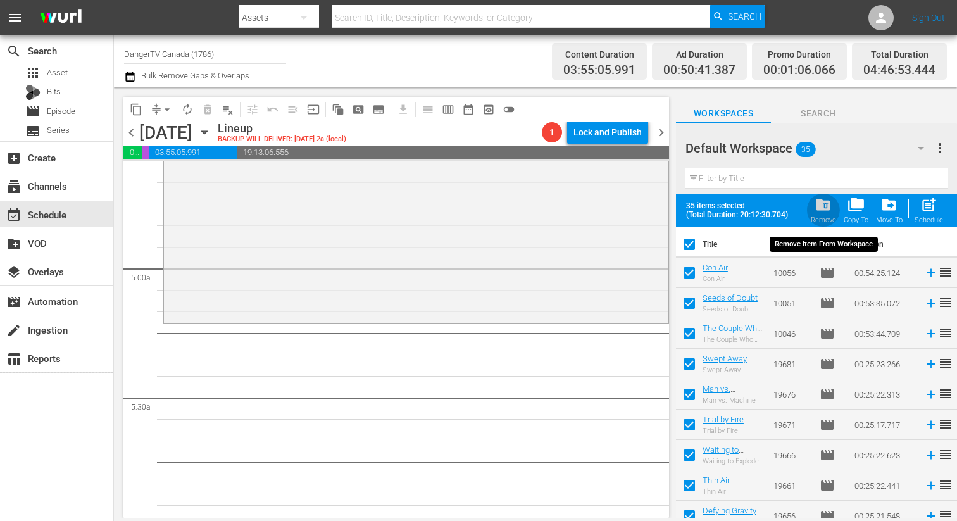
click at [825, 201] on span "folder_delete" at bounding box center [822, 204] width 17 height 17
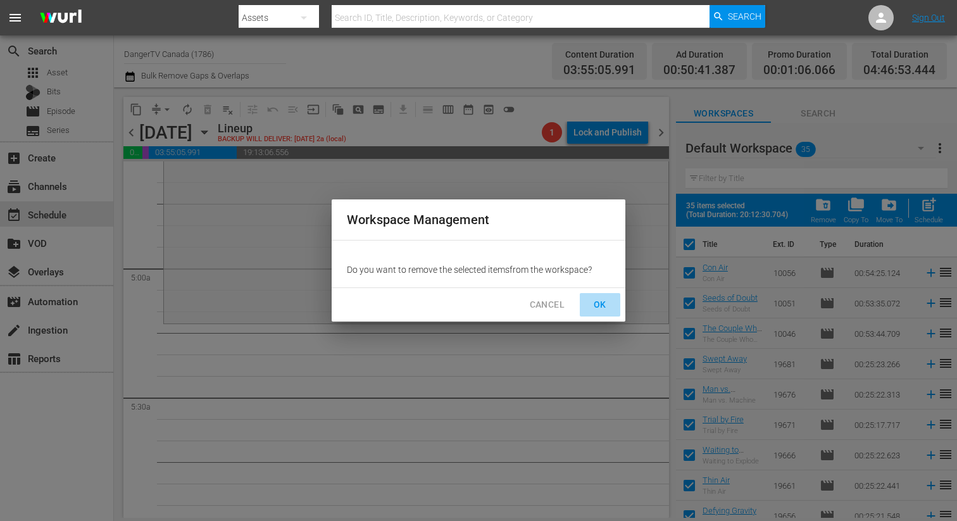
click at [602, 308] on span "OK" at bounding box center [600, 305] width 20 height 16
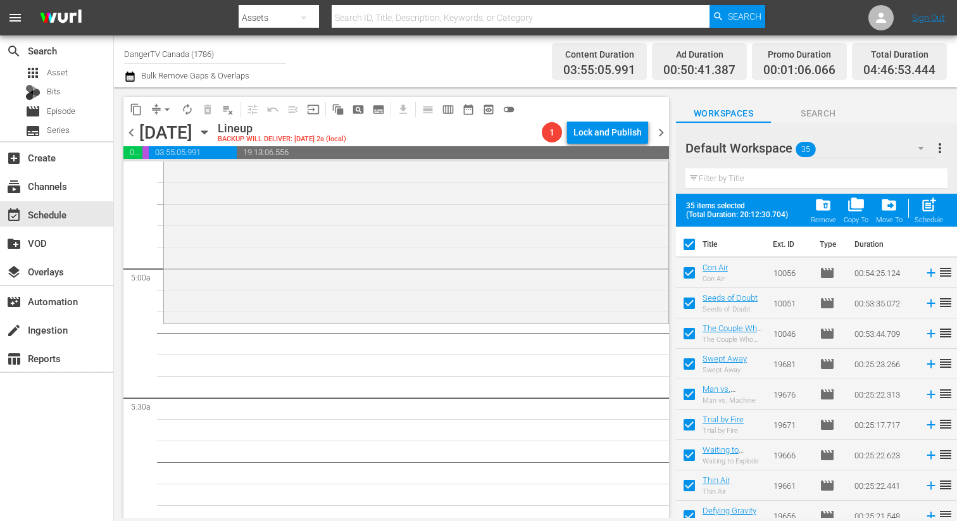
checkbox input "false"
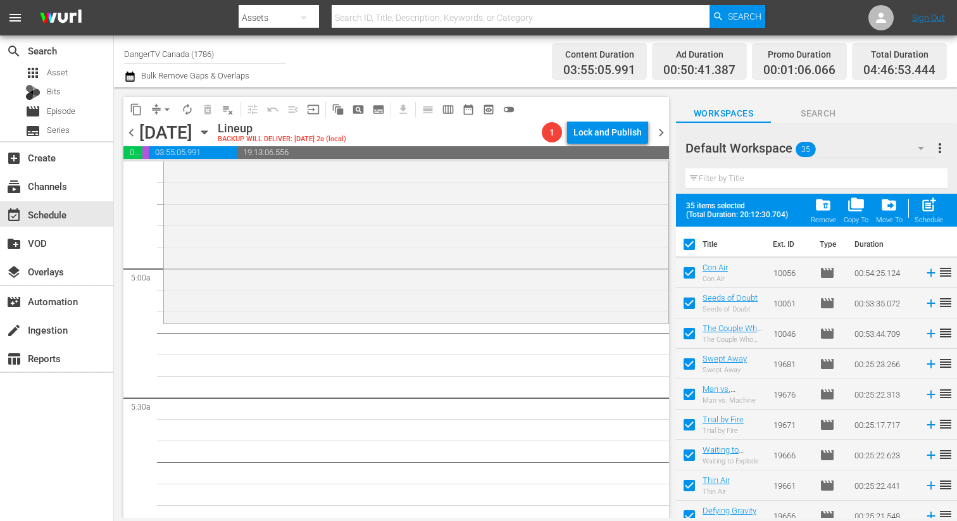
checkbox input "false"
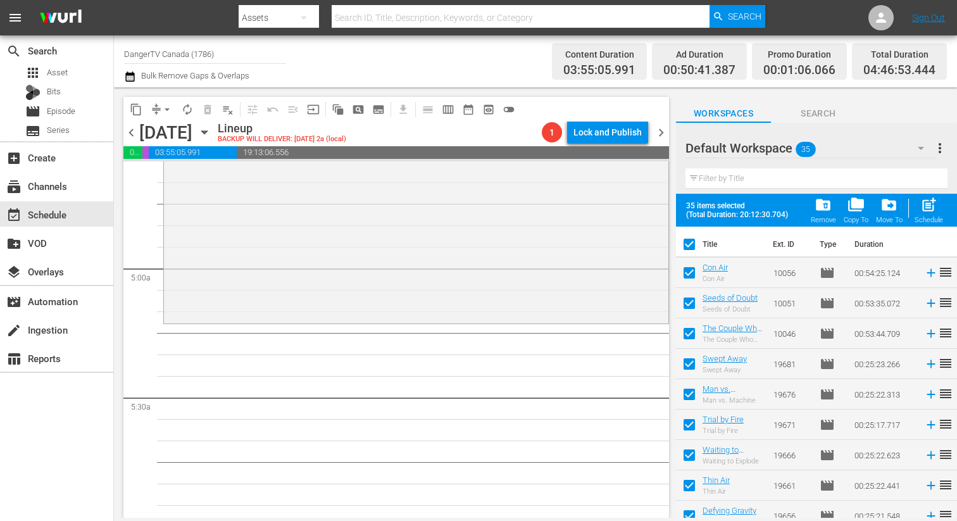
checkbox input "false"
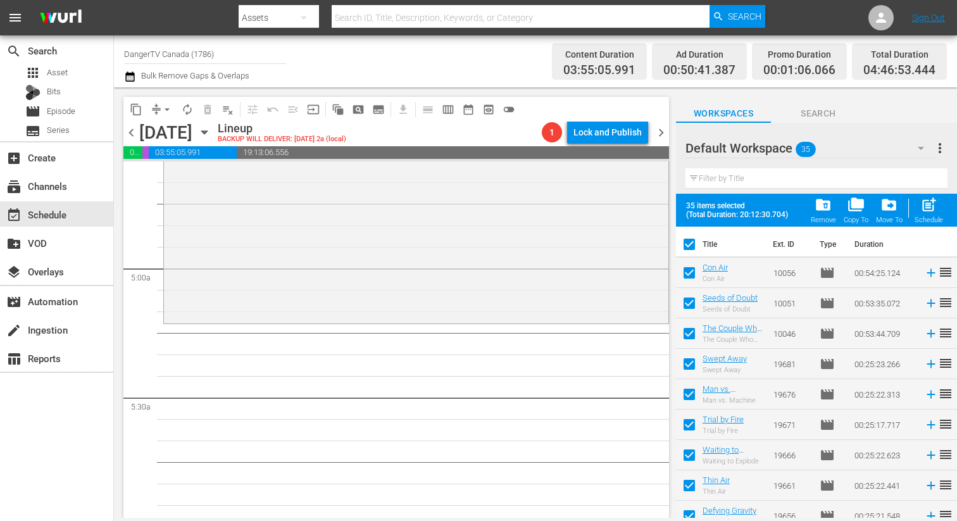
checkbox input "false"
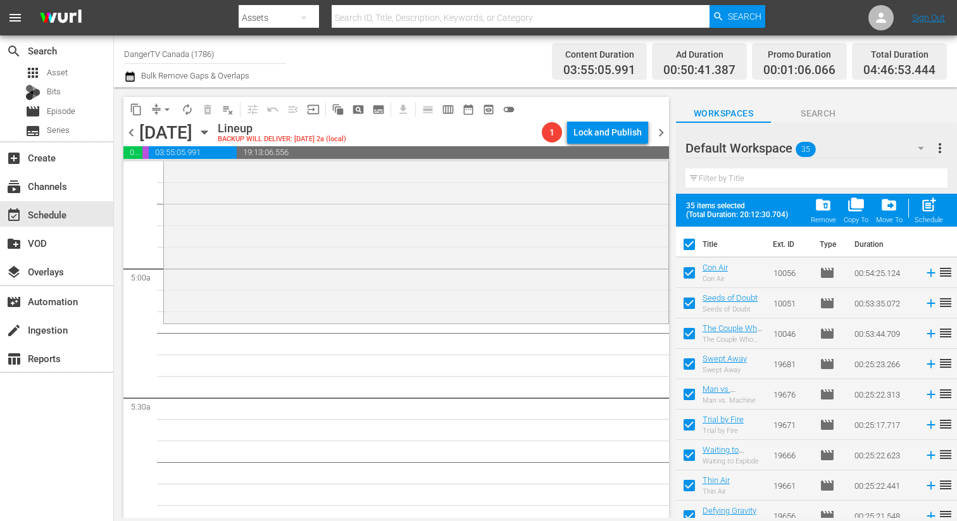
checkbox input "false"
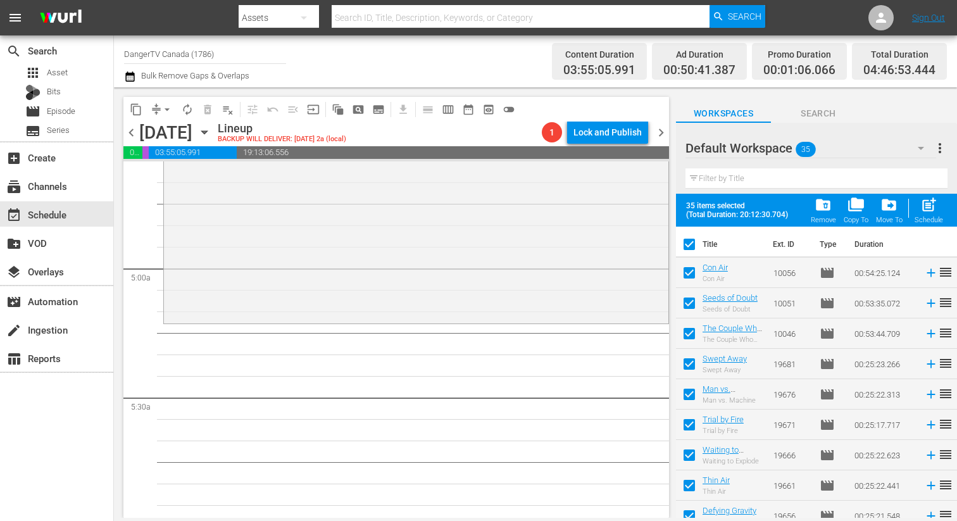
checkbox input "false"
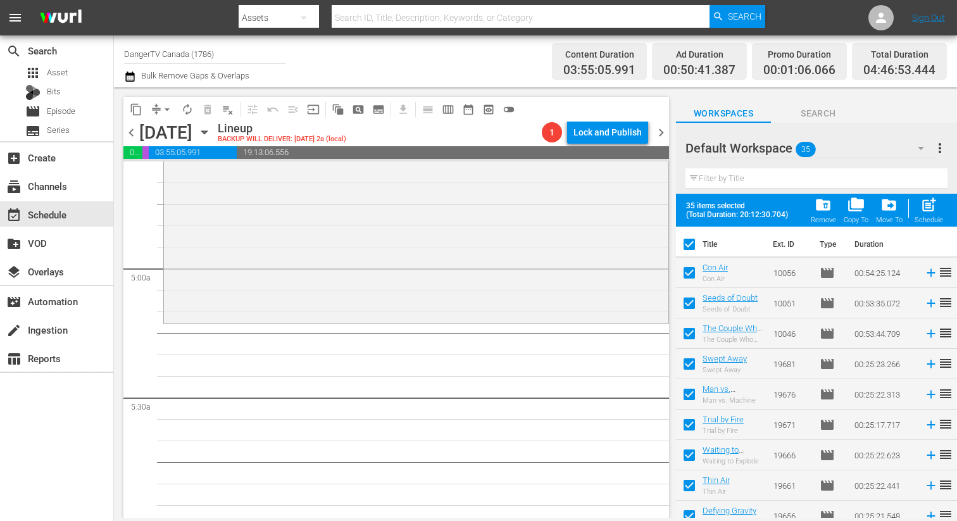
checkbox input "false"
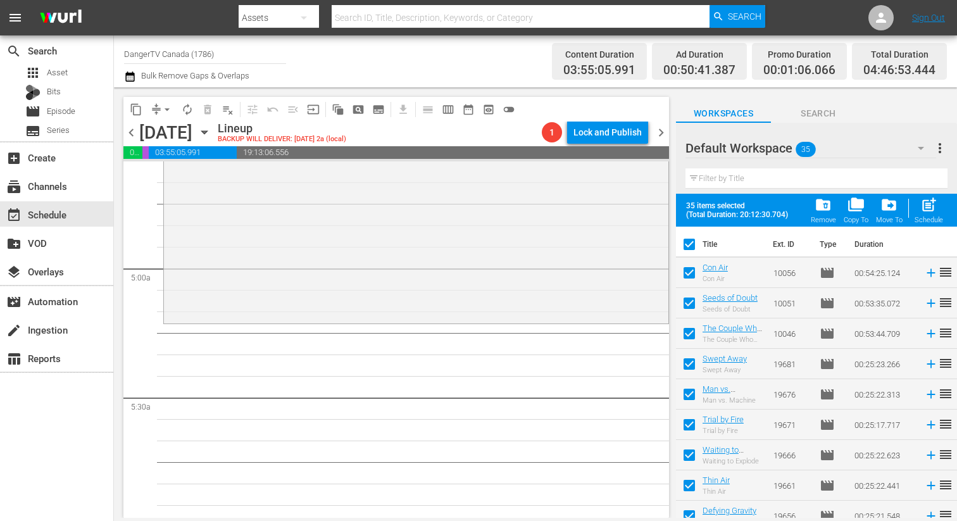
checkbox input "false"
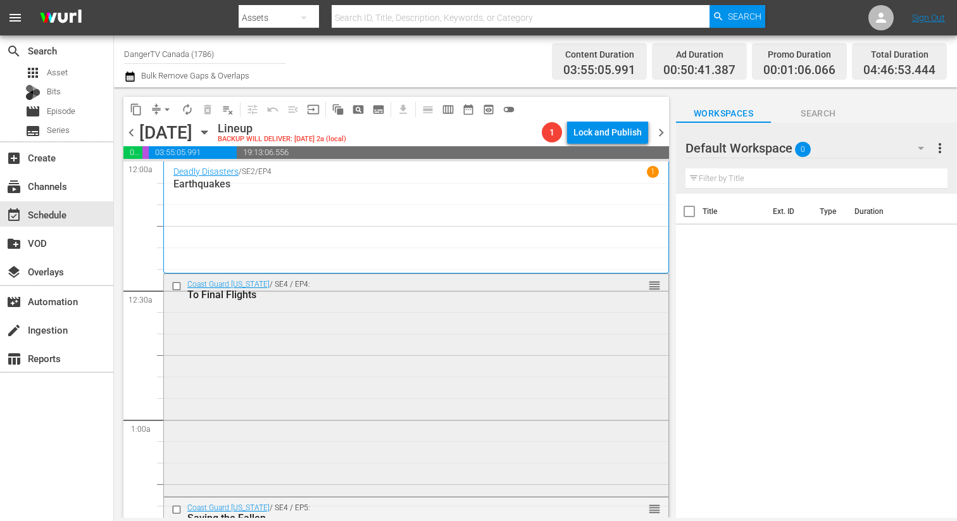
click at [373, 353] on div "Coast Guard Alaska / SE4 / EP4: To Final Flights reorder" at bounding box center [416, 384] width 504 height 220
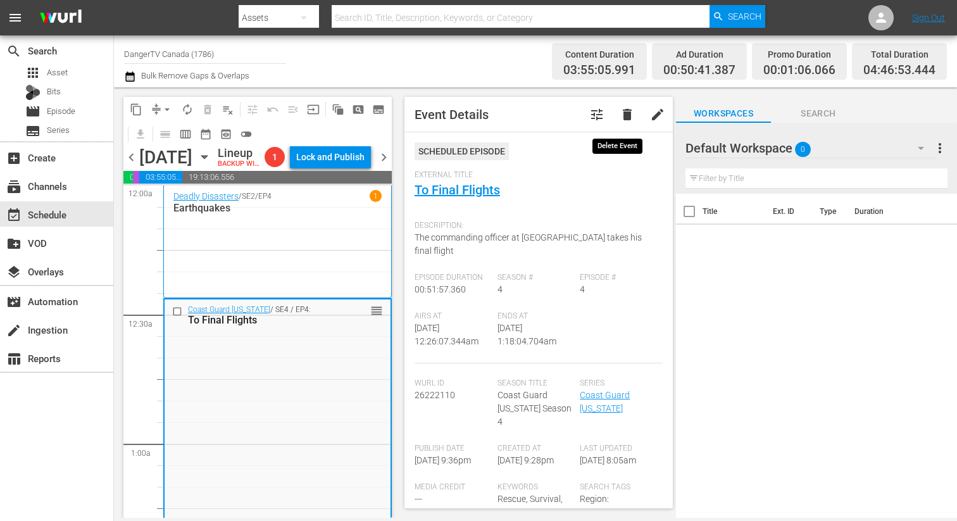
click at [620, 115] on span "delete" at bounding box center [627, 114] width 15 height 15
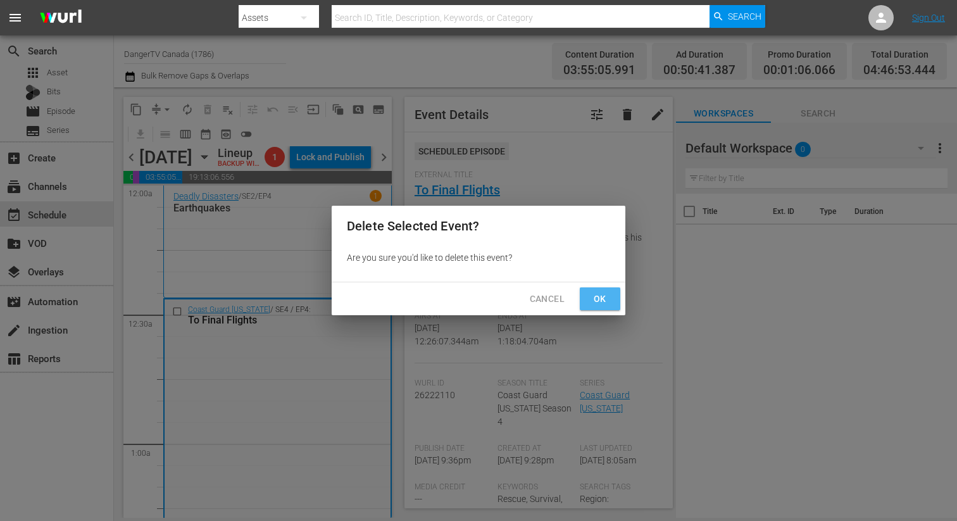
click at [601, 299] on span "Ok" at bounding box center [600, 299] width 20 height 16
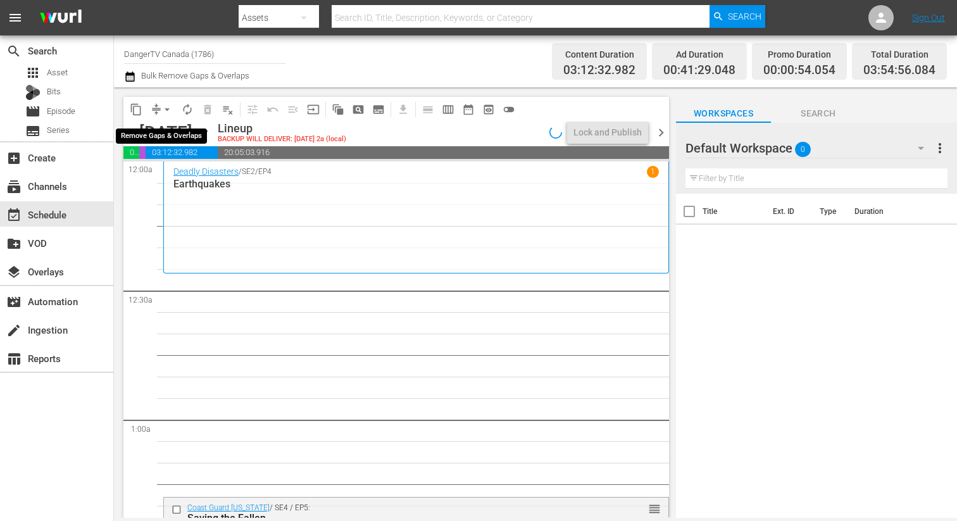
click at [168, 109] on span "arrow_drop_down" at bounding box center [167, 109] width 13 height 13
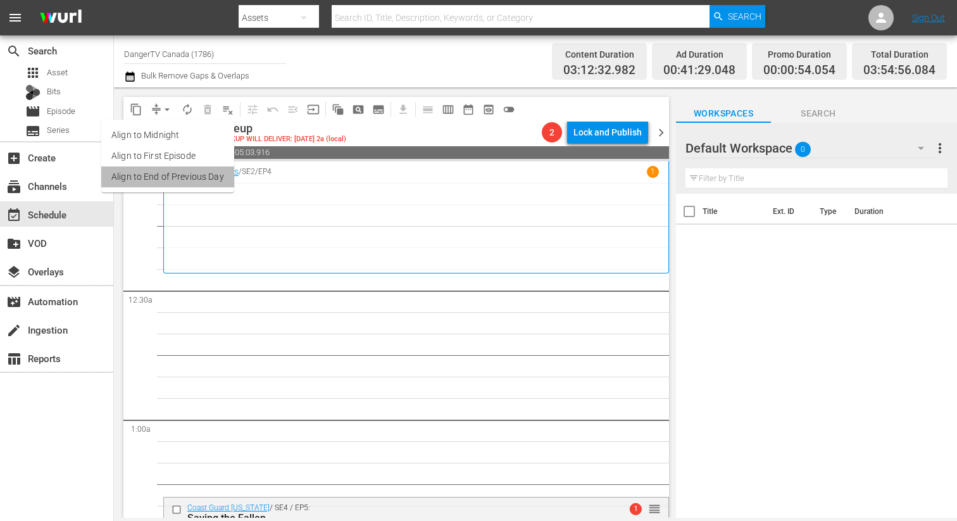
click at [184, 184] on li "Align to End of Previous Day" at bounding box center [167, 176] width 133 height 21
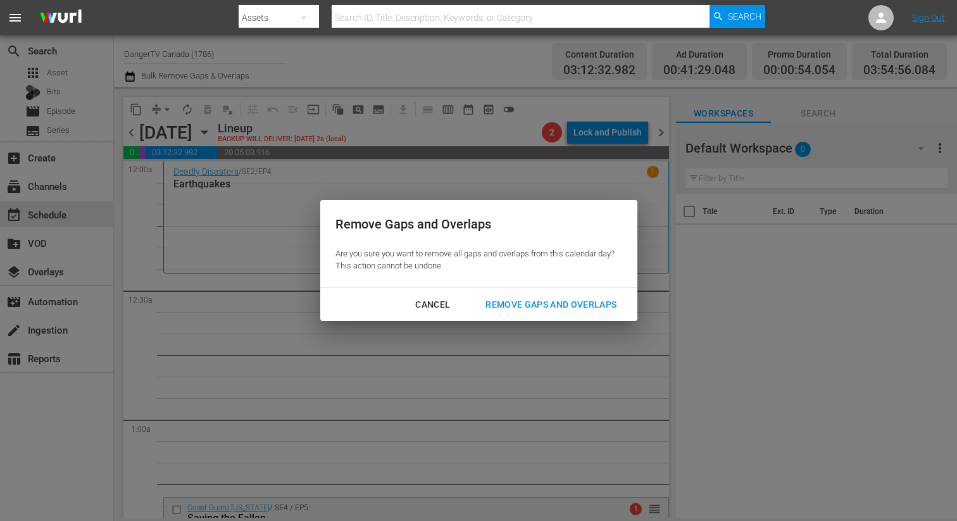
click at [509, 306] on div "Remove Gaps and Overlaps" at bounding box center [550, 305] width 151 height 16
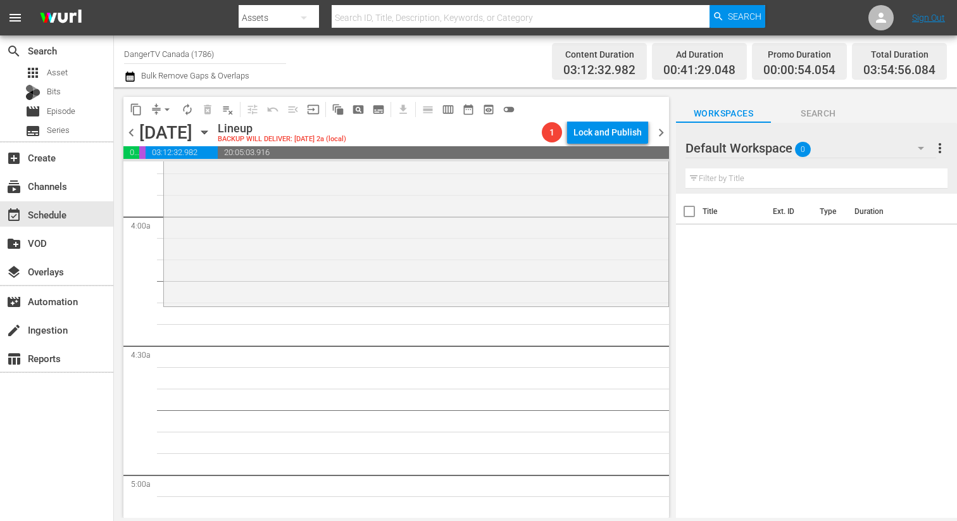
scroll to position [1063, 0]
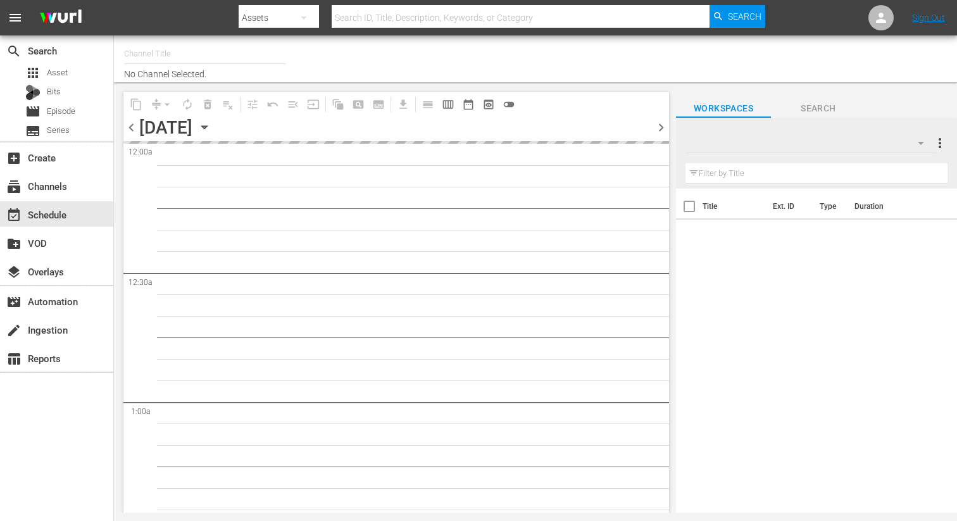
type input "DangerTV Canada (1786)"
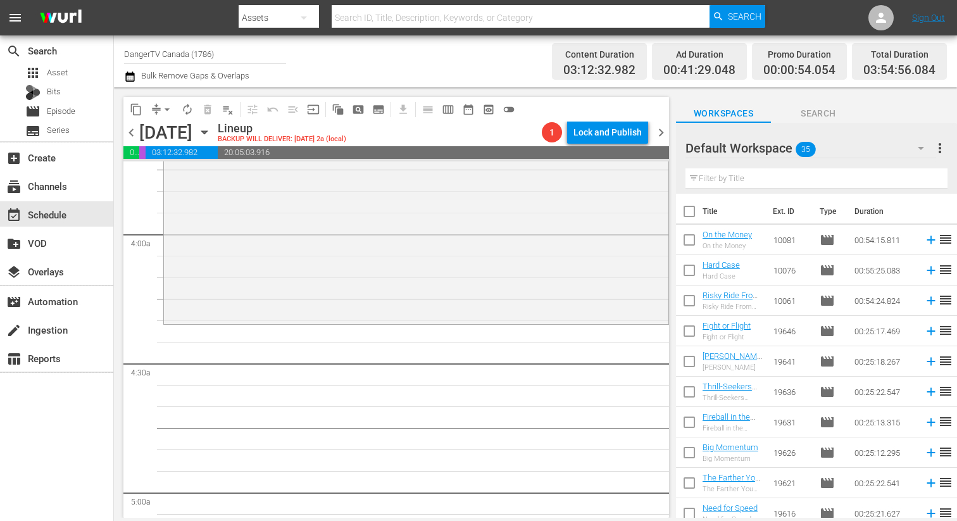
click at [692, 210] on input "checkbox" at bounding box center [689, 214] width 27 height 27
checkbox input "true"
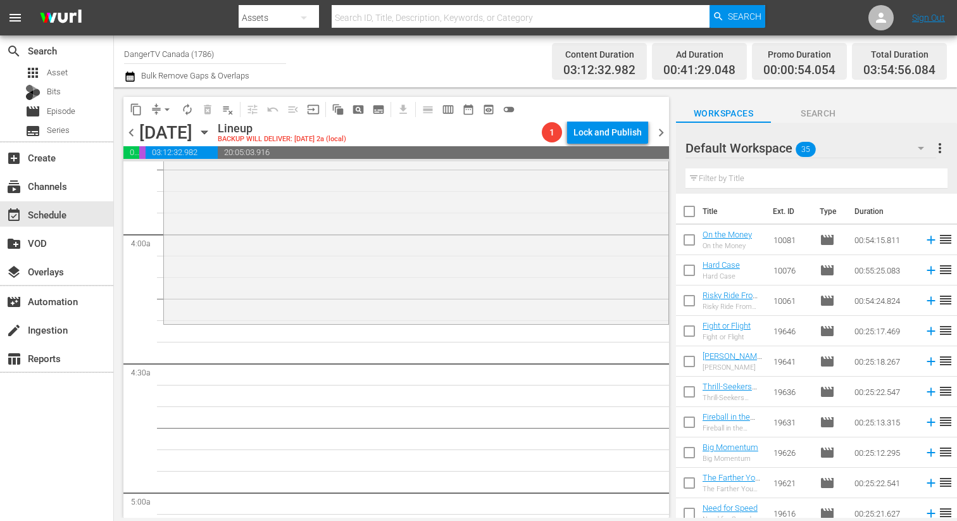
checkbox input "true"
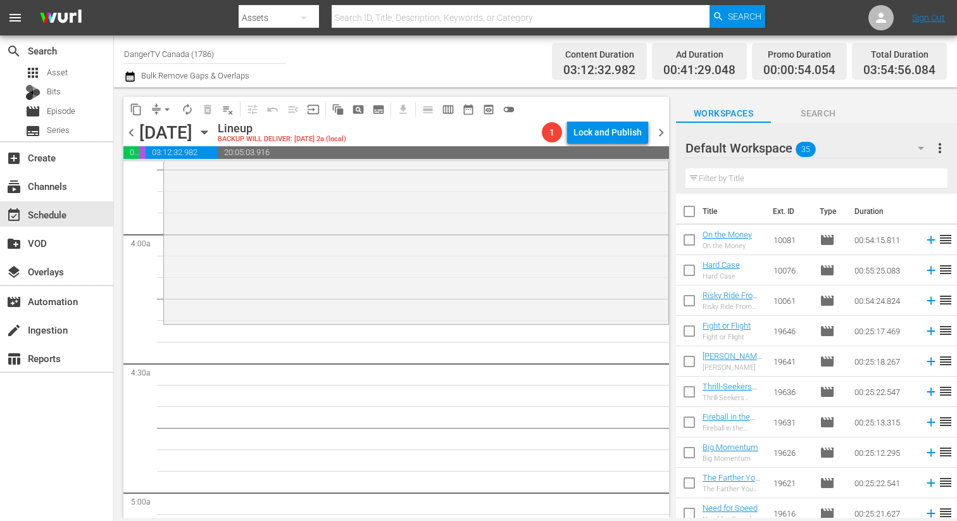
checkbox input "true"
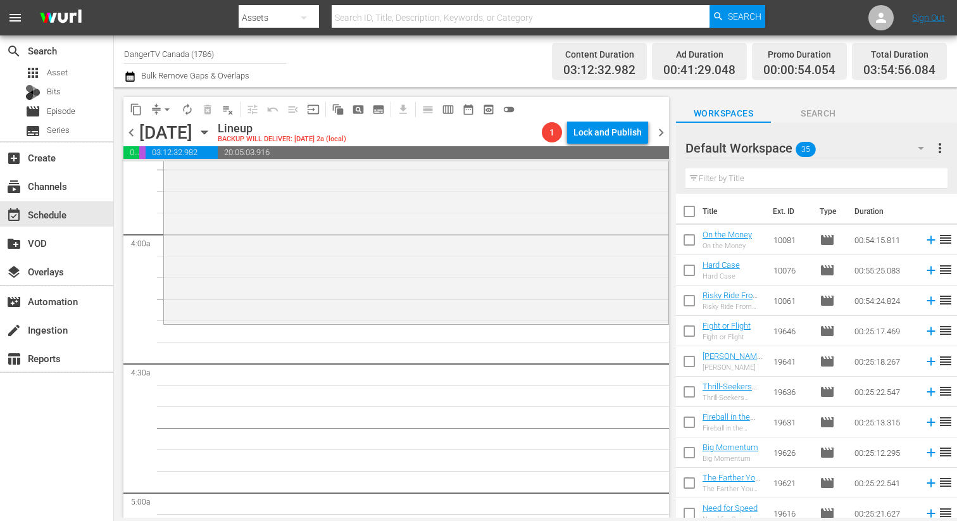
checkbox input "true"
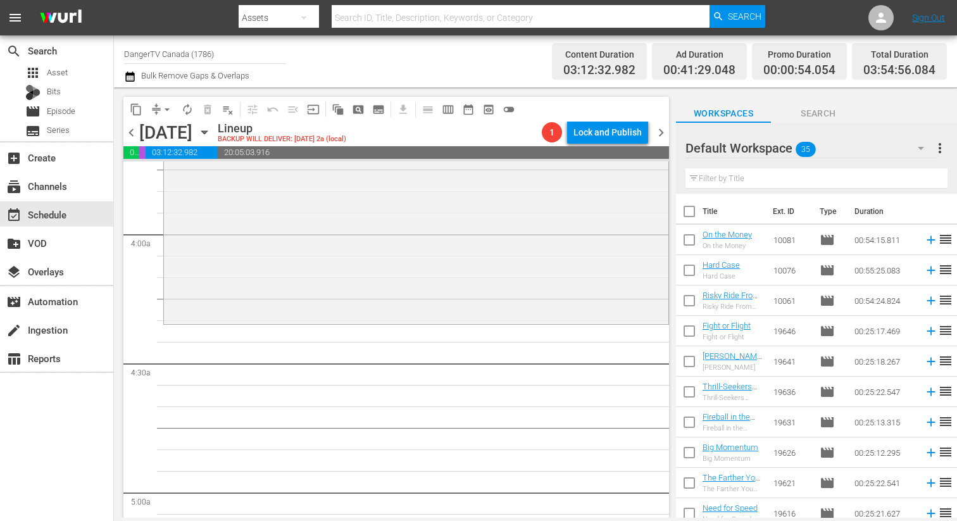
checkbox input "true"
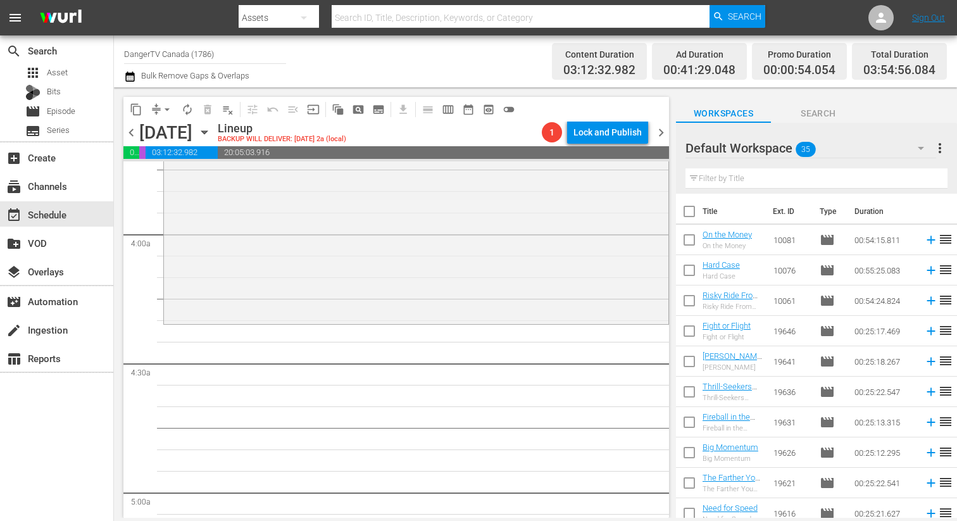
checkbox input "true"
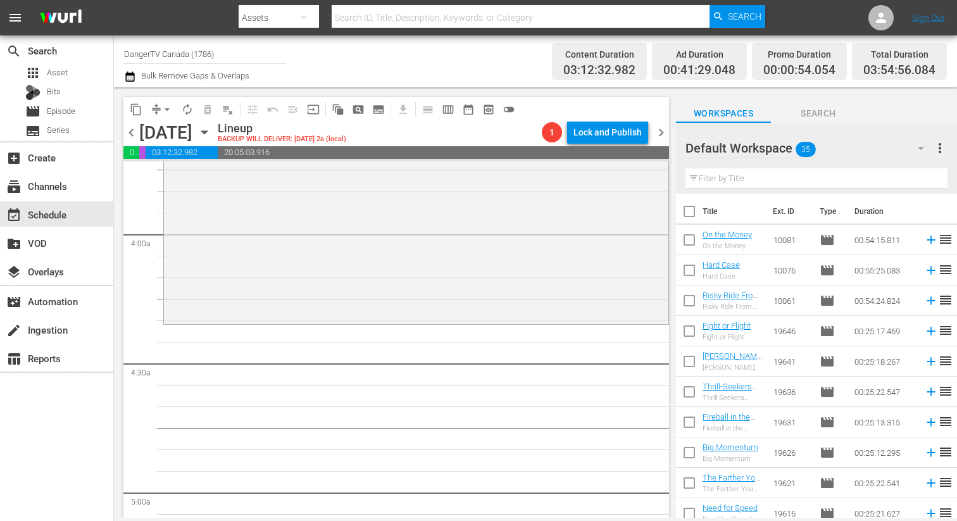
checkbox input "true"
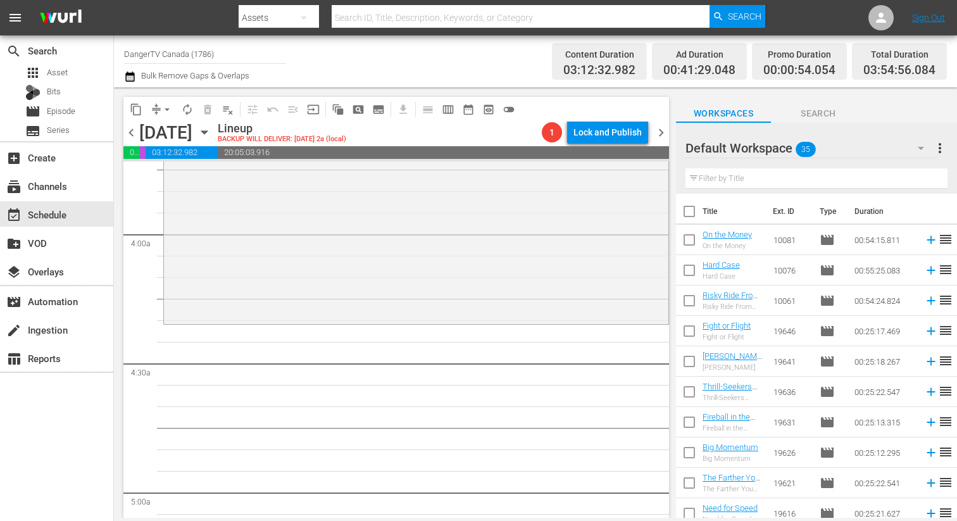
checkbox input "true"
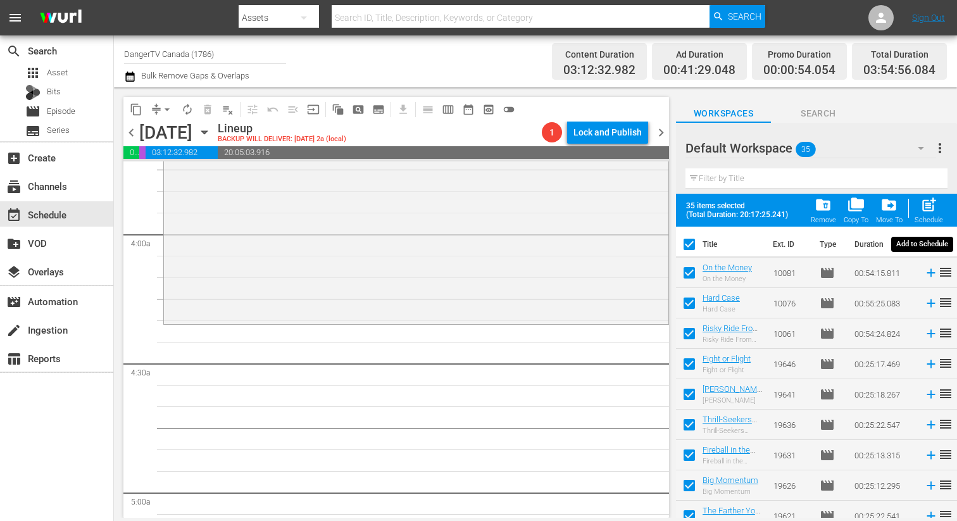
click at [936, 206] on span "post_add" at bounding box center [928, 204] width 17 height 17
checkbox input "false"
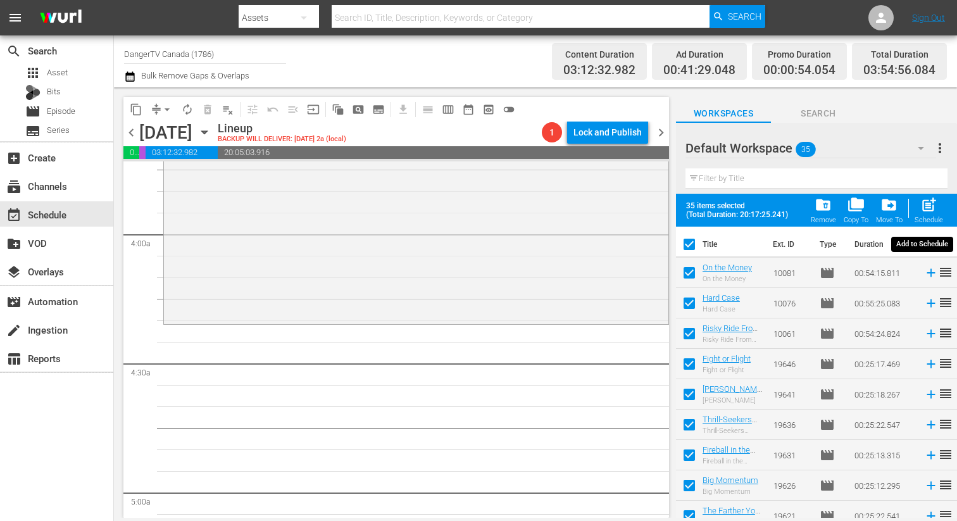
checkbox input "false"
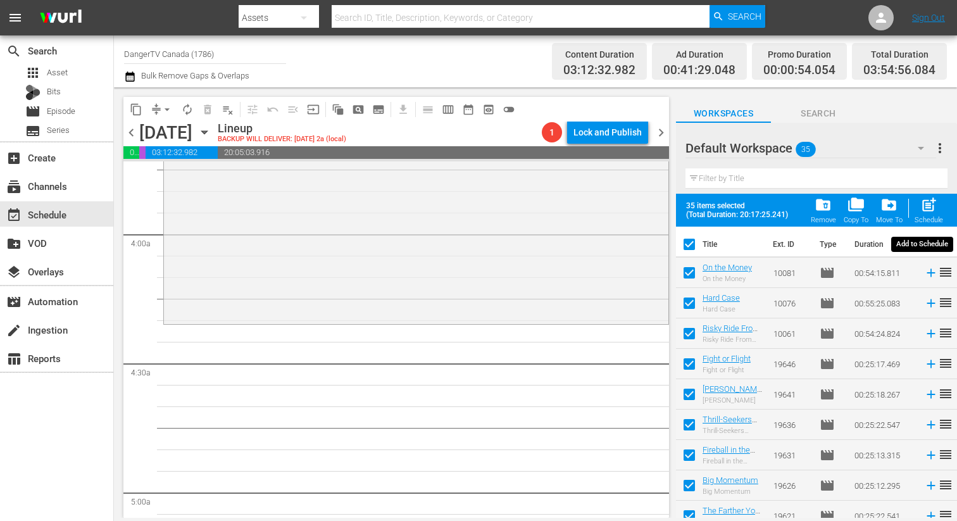
checkbox input "false"
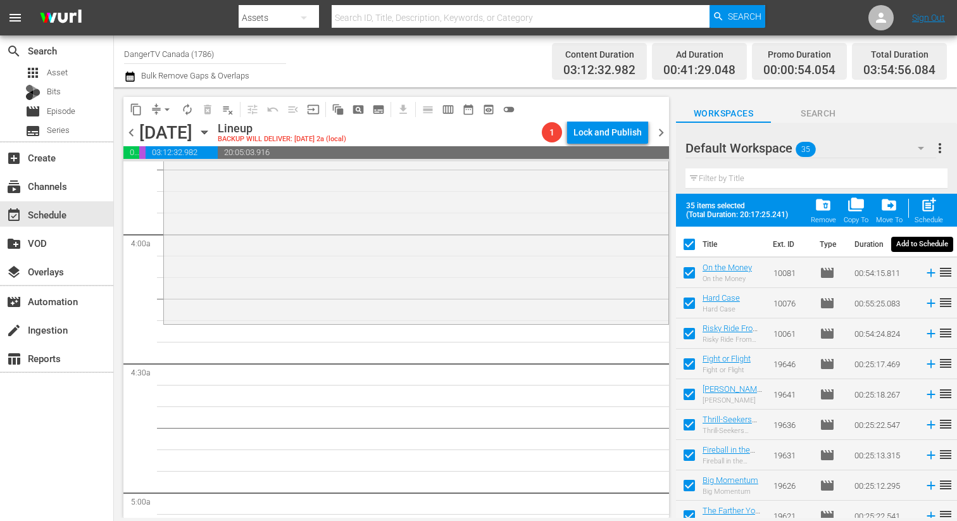
checkbox input "false"
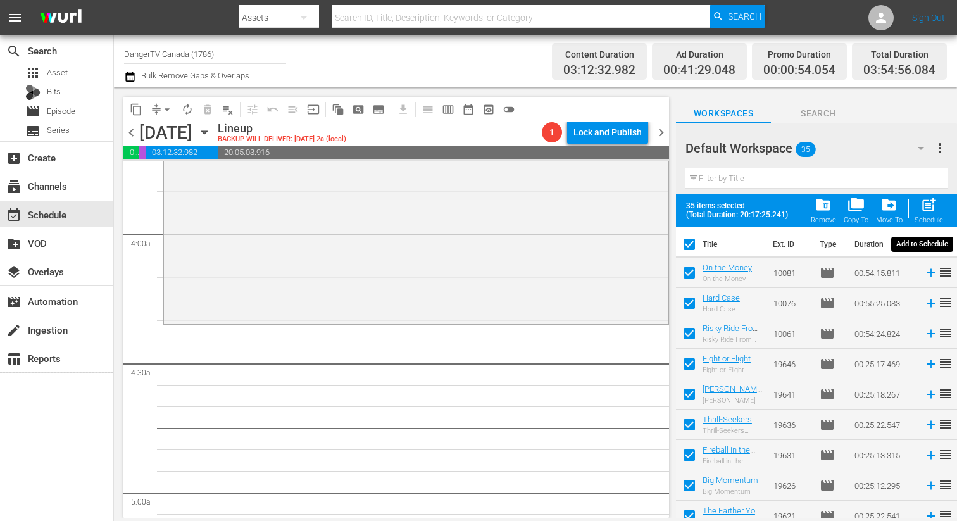
checkbox input "false"
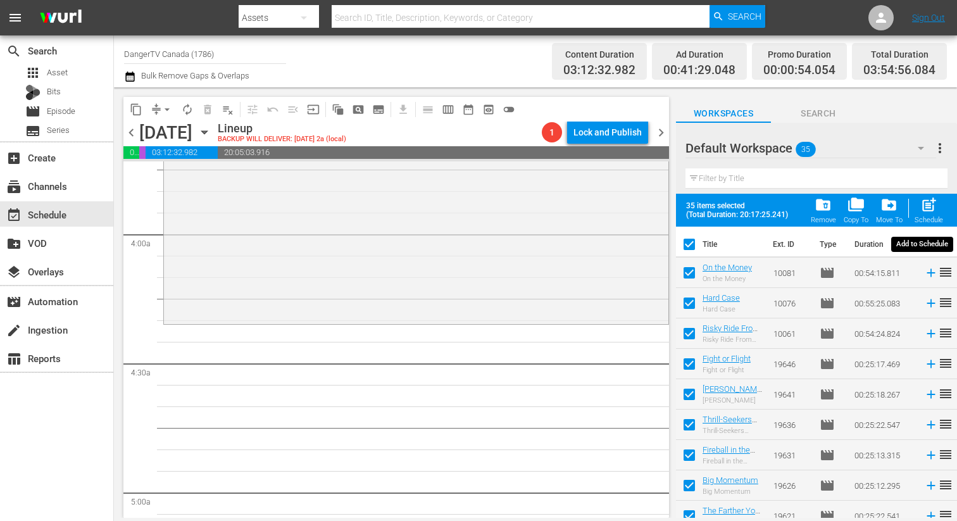
checkbox input "false"
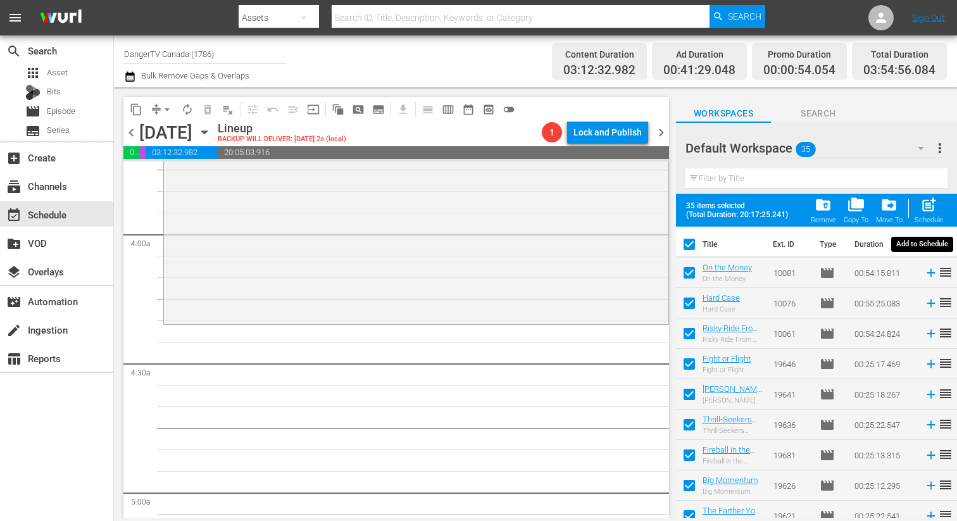
checkbox input "false"
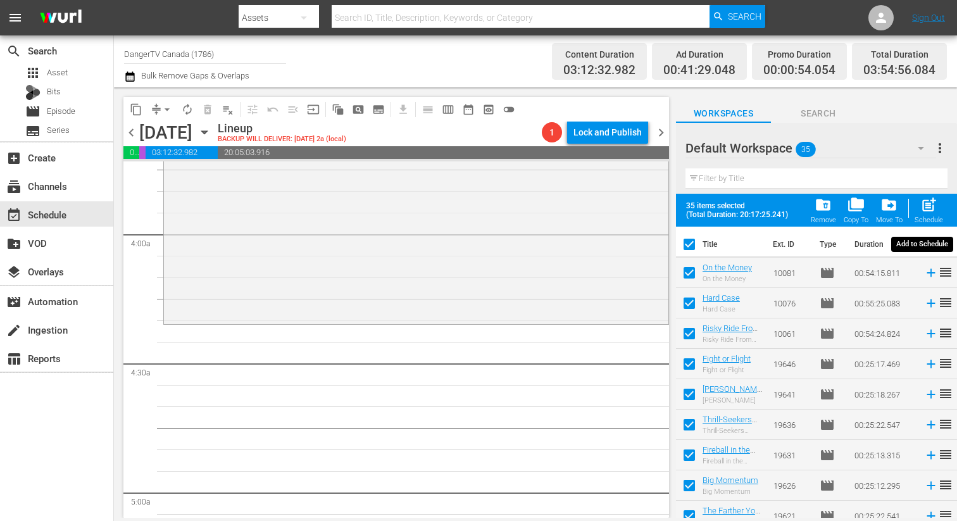
checkbox input "false"
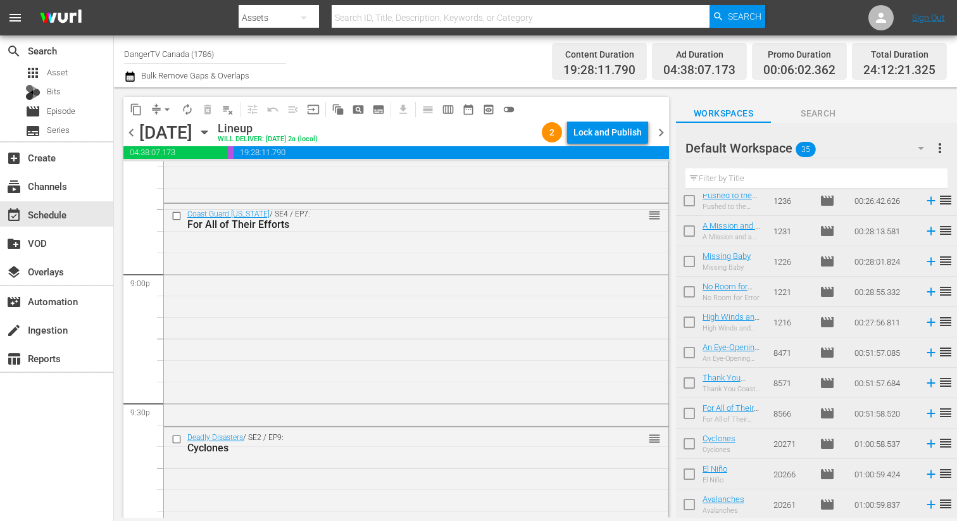
scroll to position [5288, 0]
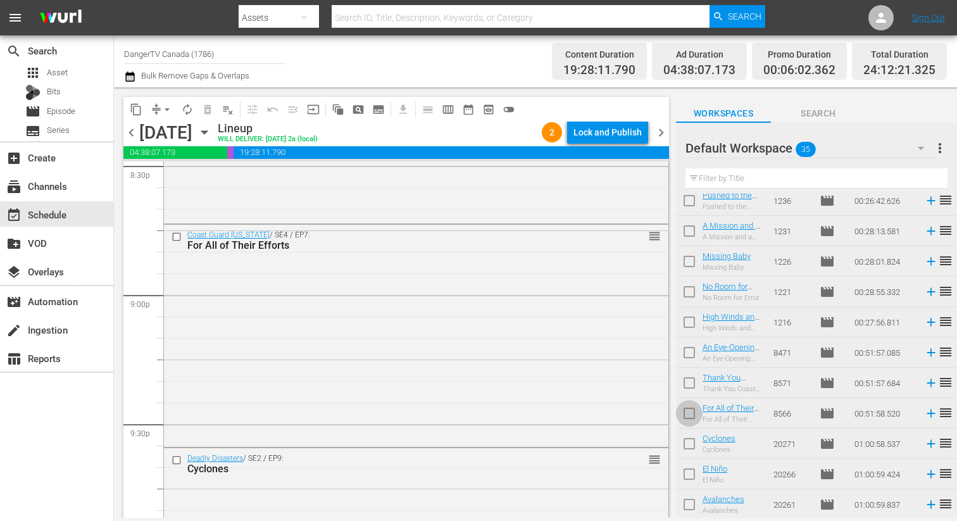
click at [690, 412] on input "checkbox" at bounding box center [689, 415] width 27 height 27
checkbox input "true"
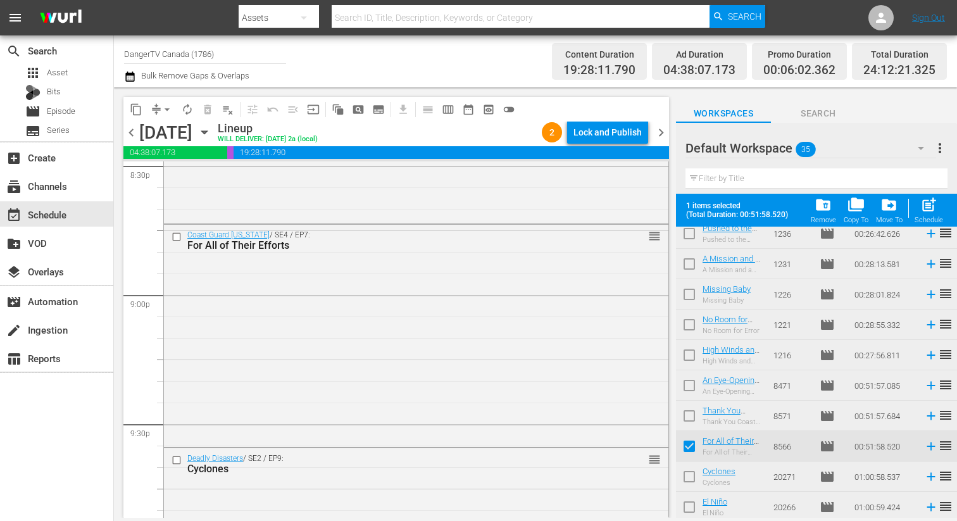
scroll to position [801, 0]
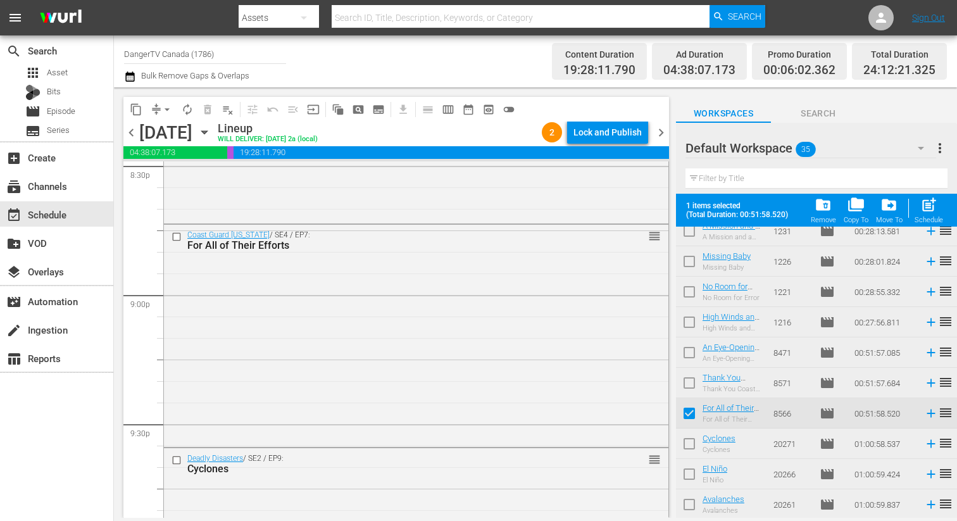
click at [690, 444] on input "checkbox" at bounding box center [689, 446] width 27 height 27
checkbox input "true"
click at [689, 475] on input "checkbox" at bounding box center [689, 476] width 27 height 27
checkbox input "true"
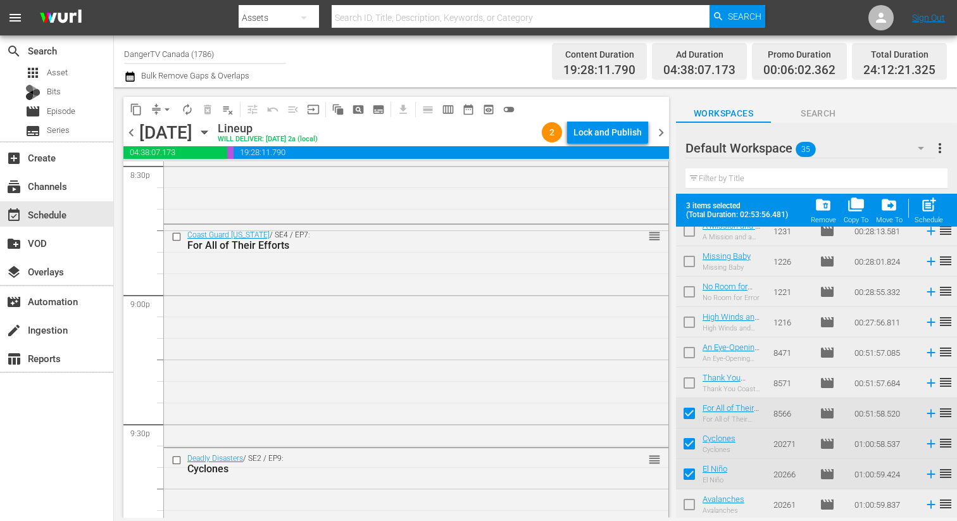
click at [688, 501] on input "checkbox" at bounding box center [689, 507] width 27 height 27
checkbox input "true"
click at [613, 140] on div "Lock and Publish" at bounding box center [607, 132] width 68 height 23
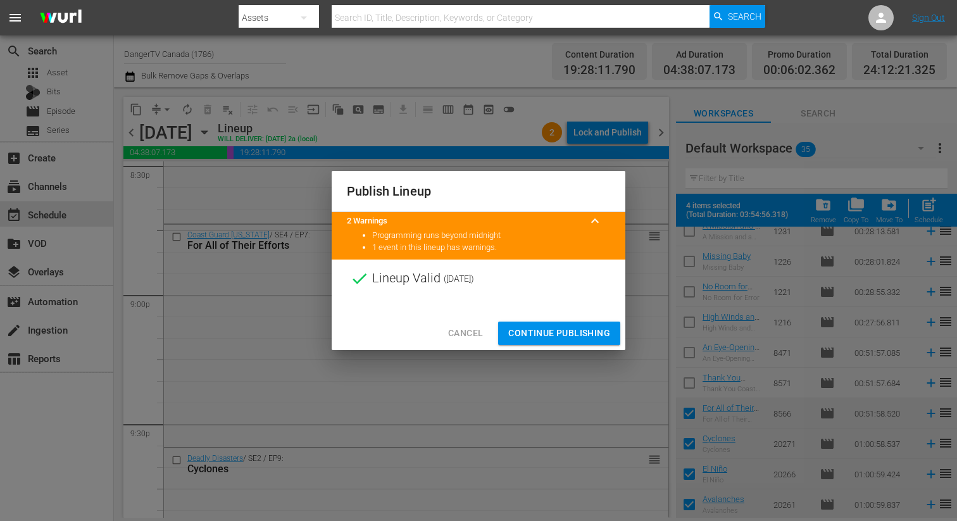
click at [539, 332] on span "Continue Publishing" at bounding box center [559, 333] width 102 height 16
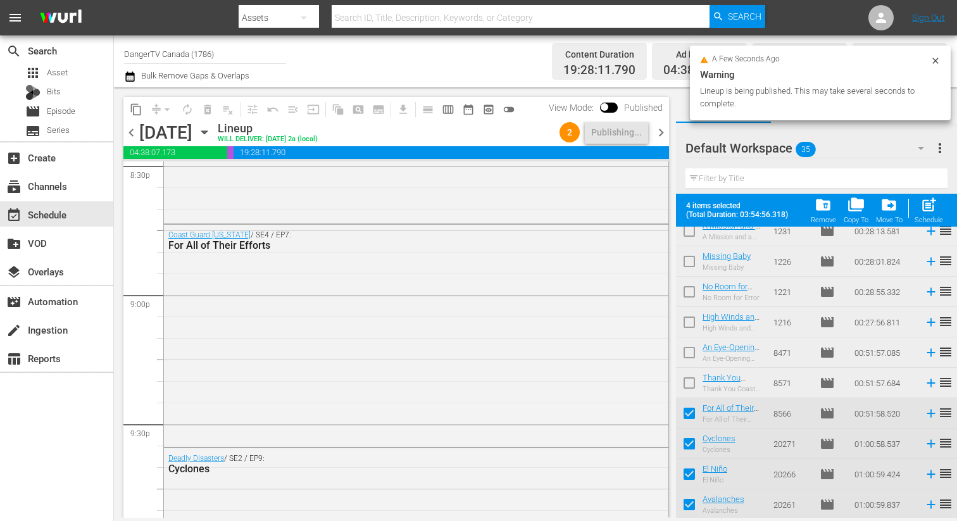
click at [660, 132] on span "chevron_right" at bounding box center [661, 133] width 16 height 16
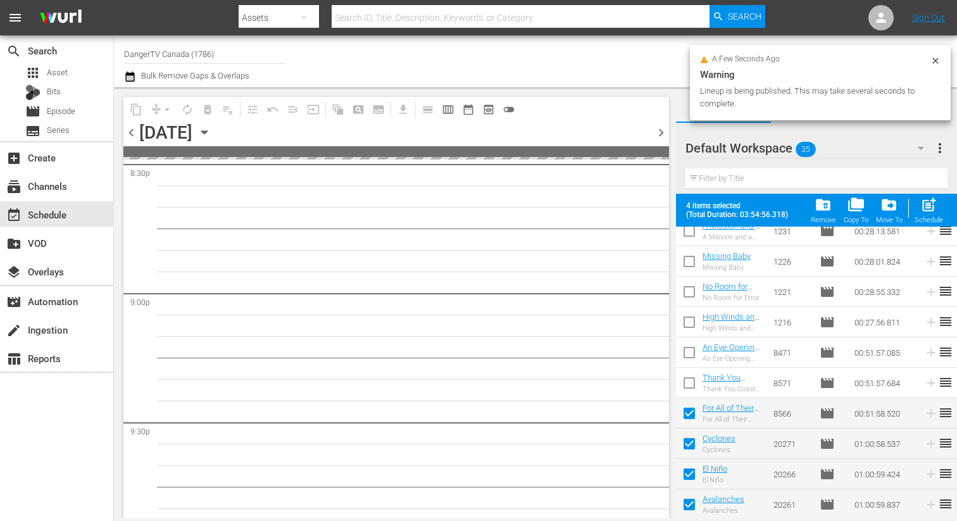
scroll to position [5719, 0]
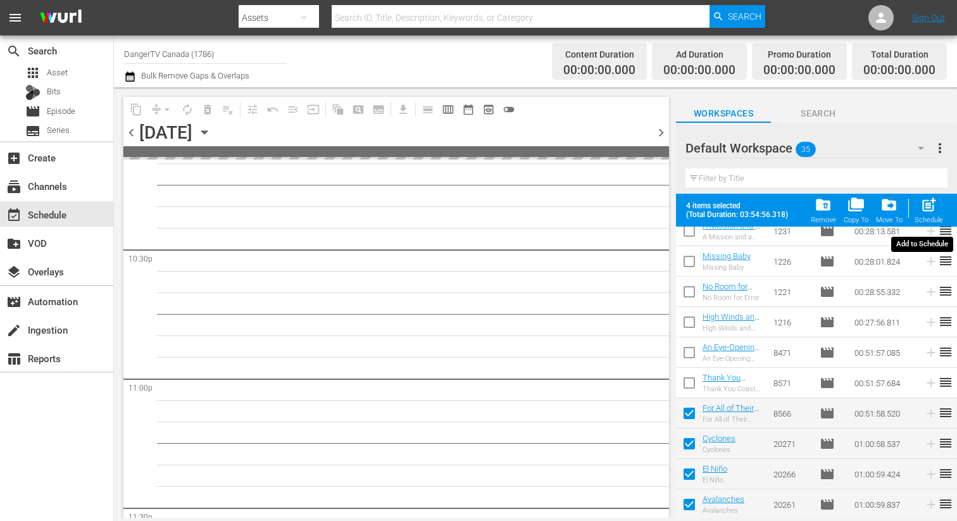
click at [926, 207] on span "post_add" at bounding box center [928, 204] width 17 height 17
checkbox input "false"
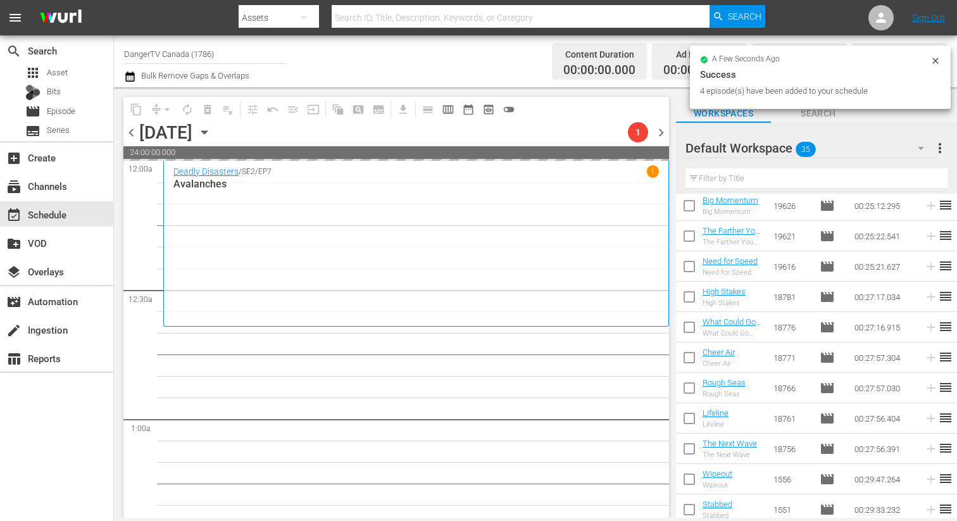
scroll to position [0, 0]
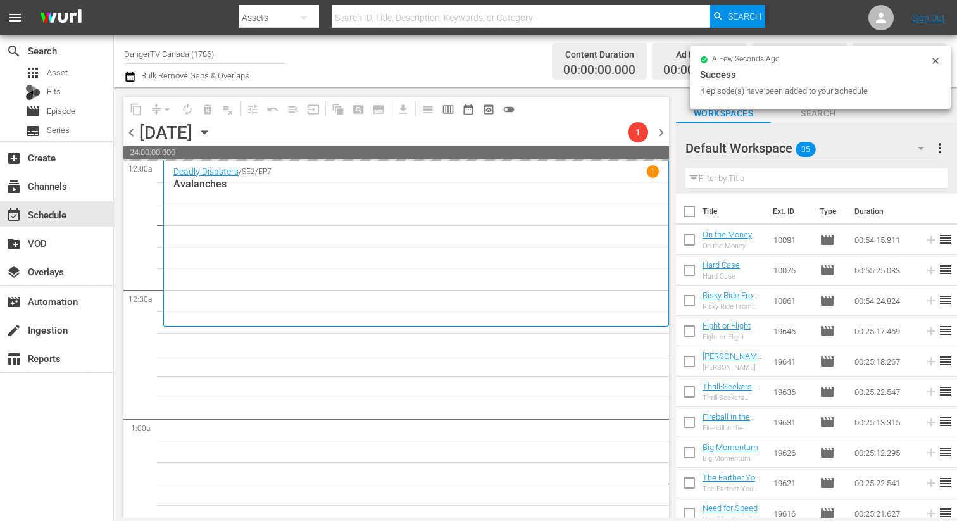
click at [691, 211] on input "checkbox" at bounding box center [689, 214] width 27 height 27
checkbox input "true"
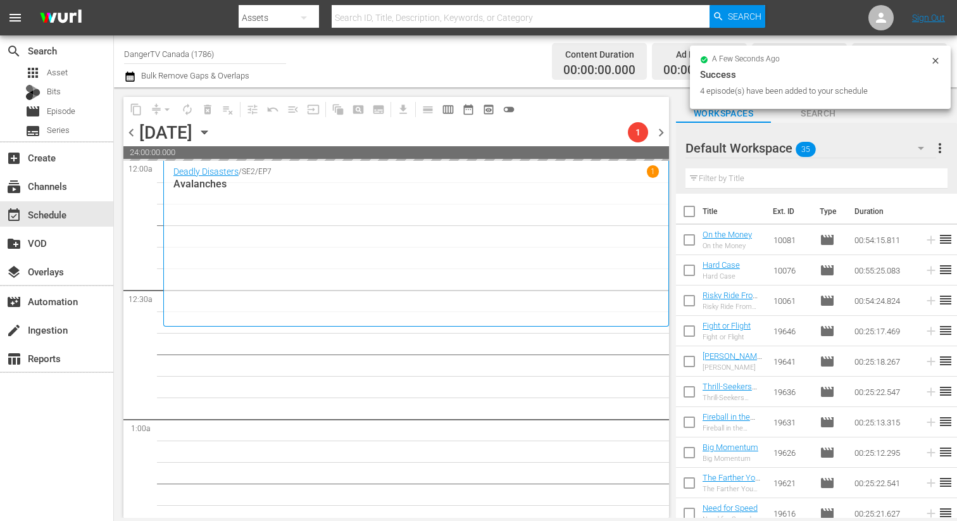
checkbox input "true"
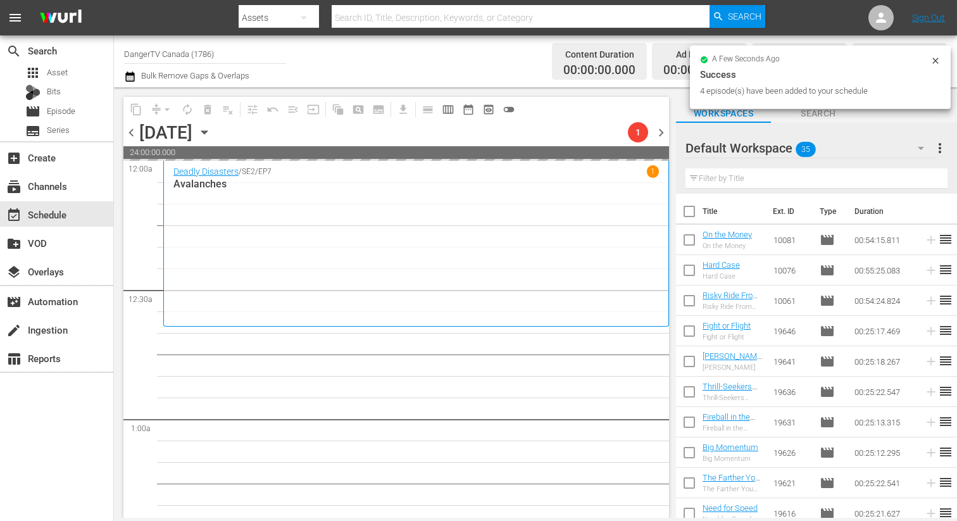
checkbox input "true"
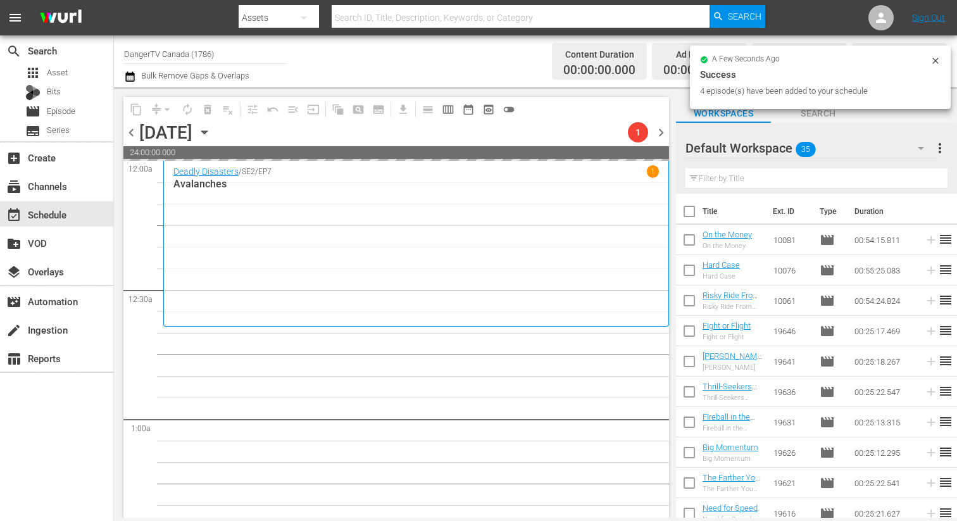
checkbox input "true"
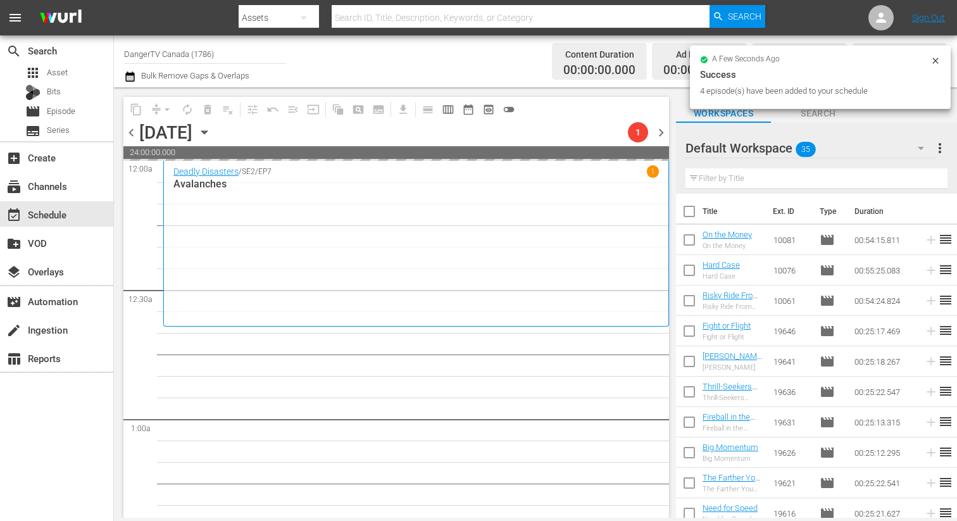
checkbox input "true"
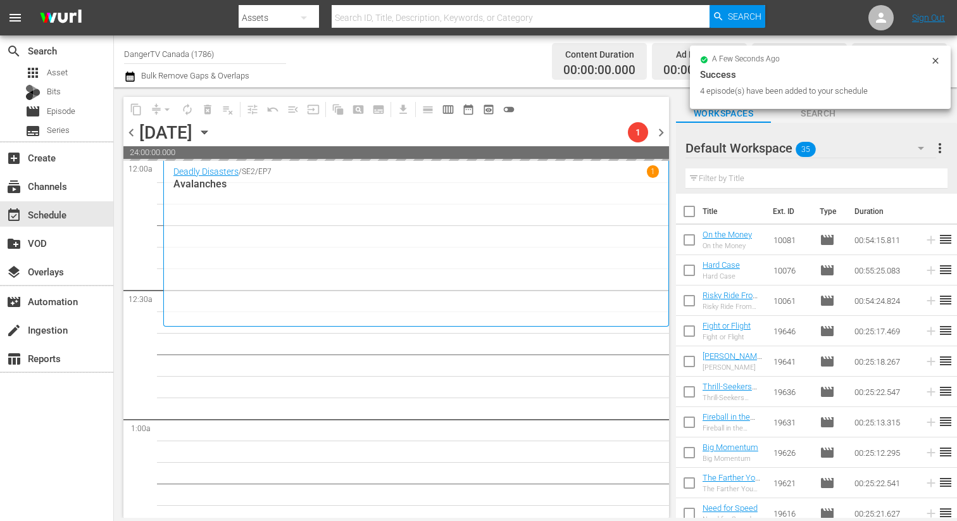
checkbox input "true"
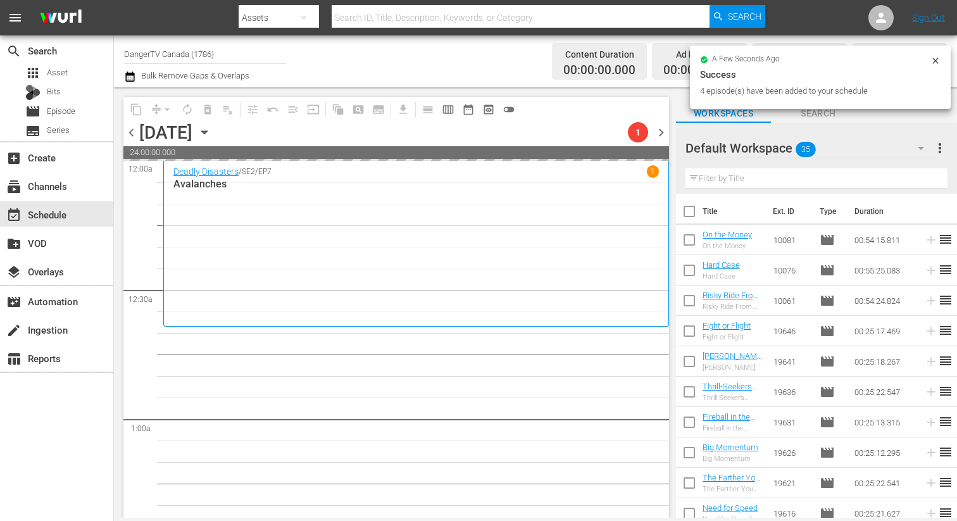
checkbox input "true"
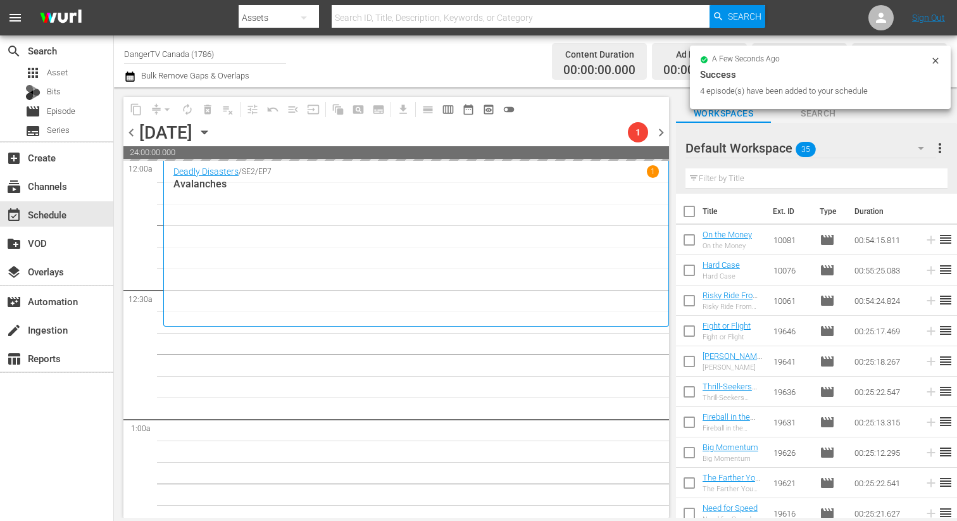
checkbox input "true"
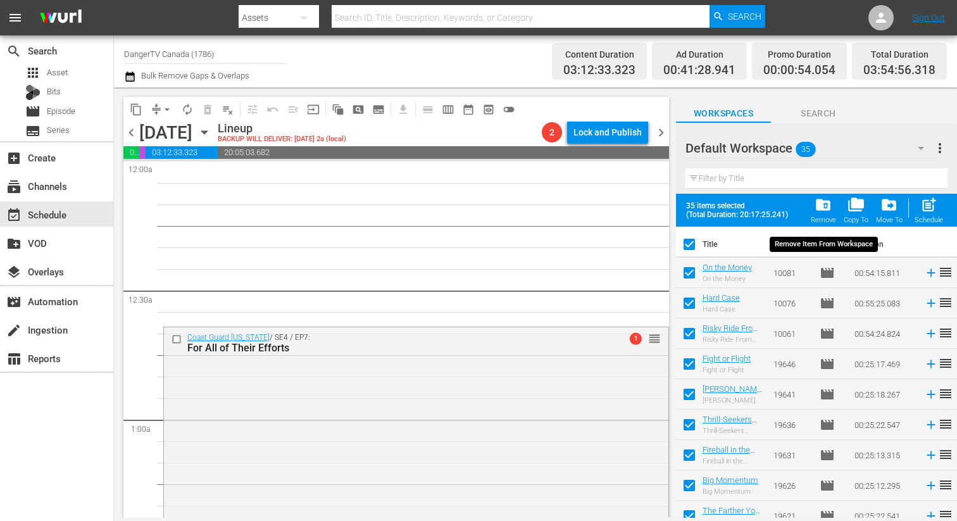
click at [823, 207] on span "folder_delete" at bounding box center [822, 204] width 17 height 17
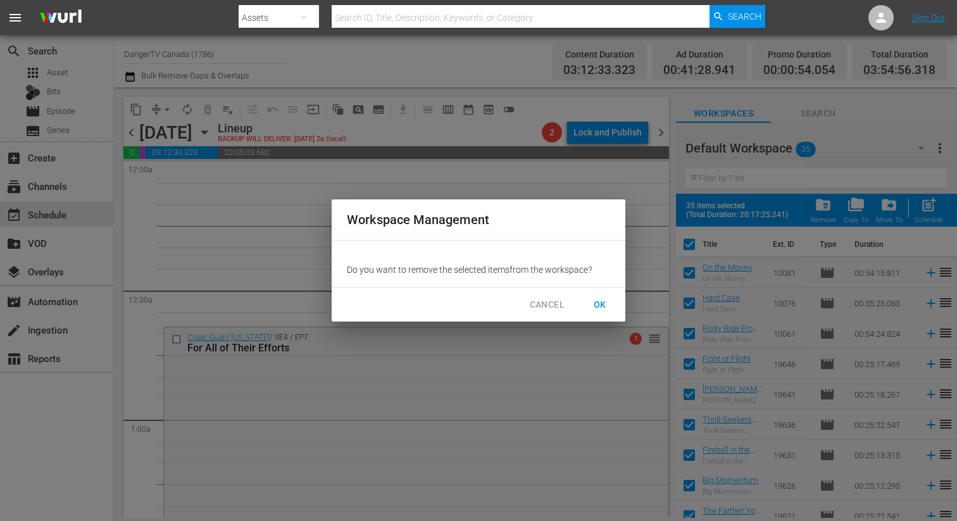
click at [600, 303] on span "OK" at bounding box center [600, 305] width 20 height 16
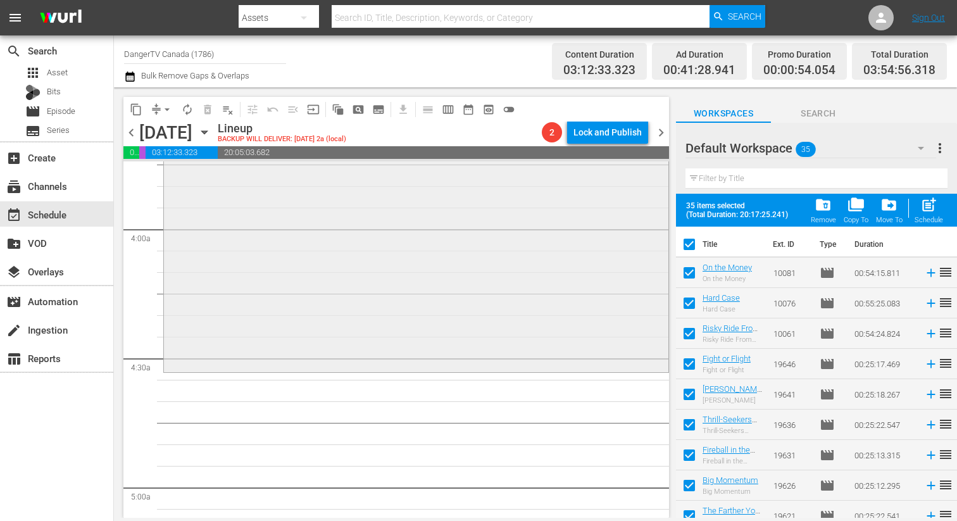
scroll to position [976, 0]
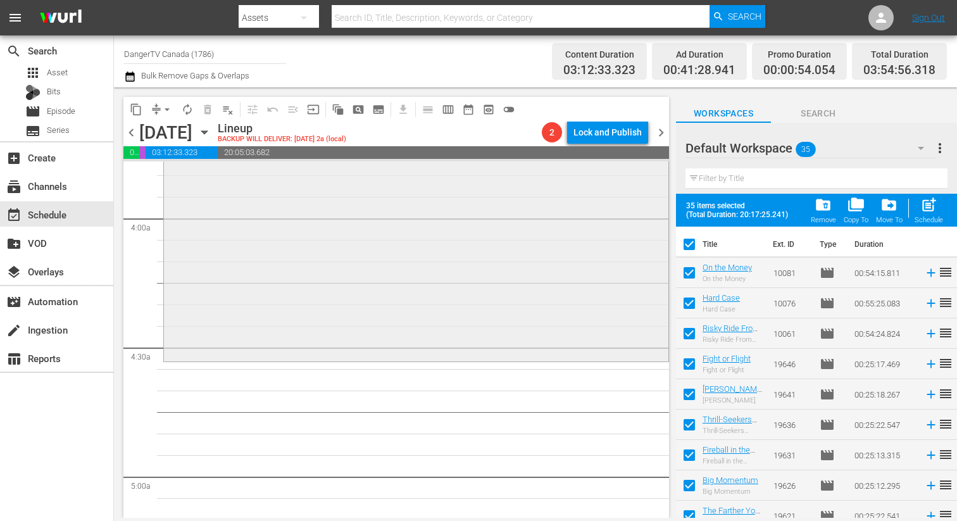
checkbox input "false"
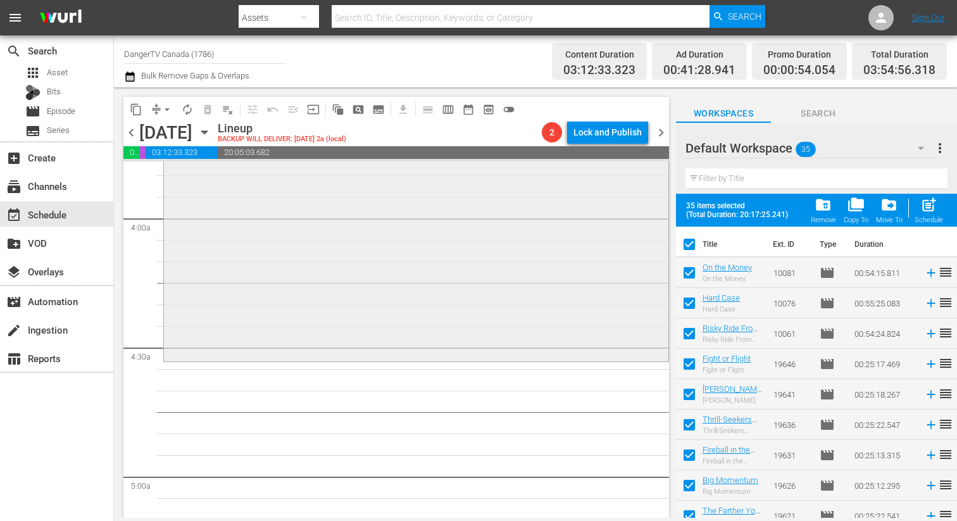
checkbox input "false"
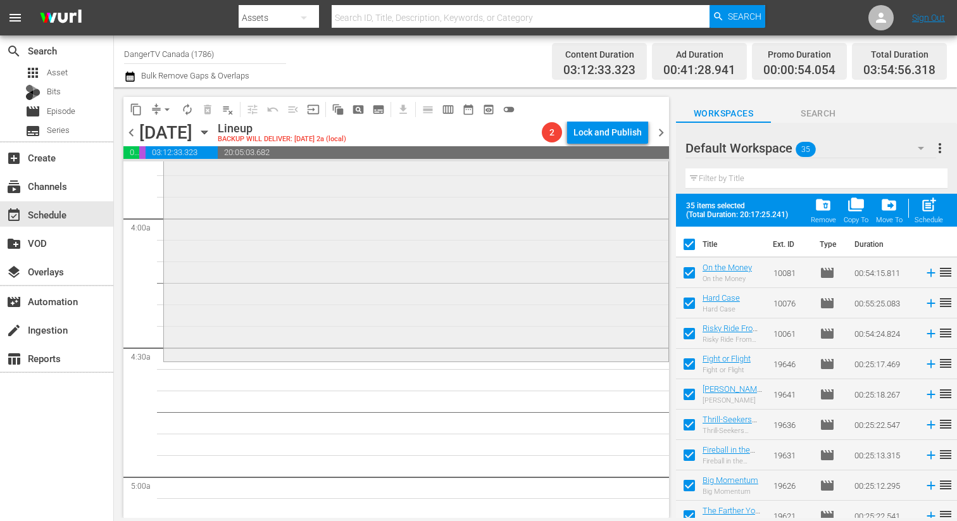
checkbox input "false"
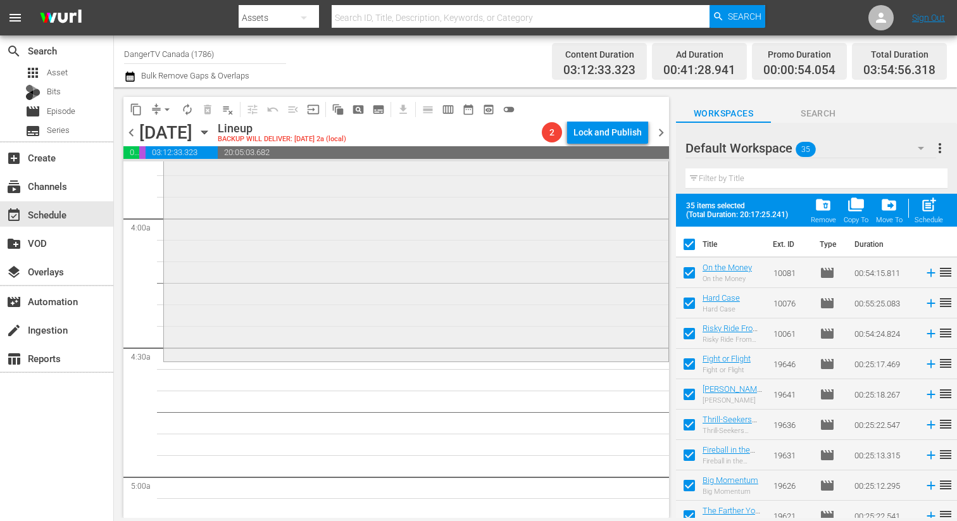
checkbox input "false"
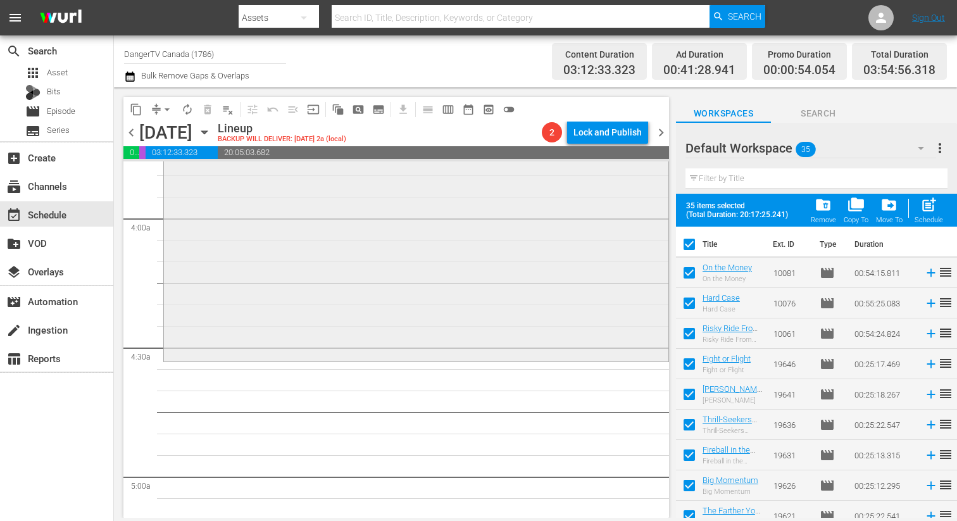
checkbox input "false"
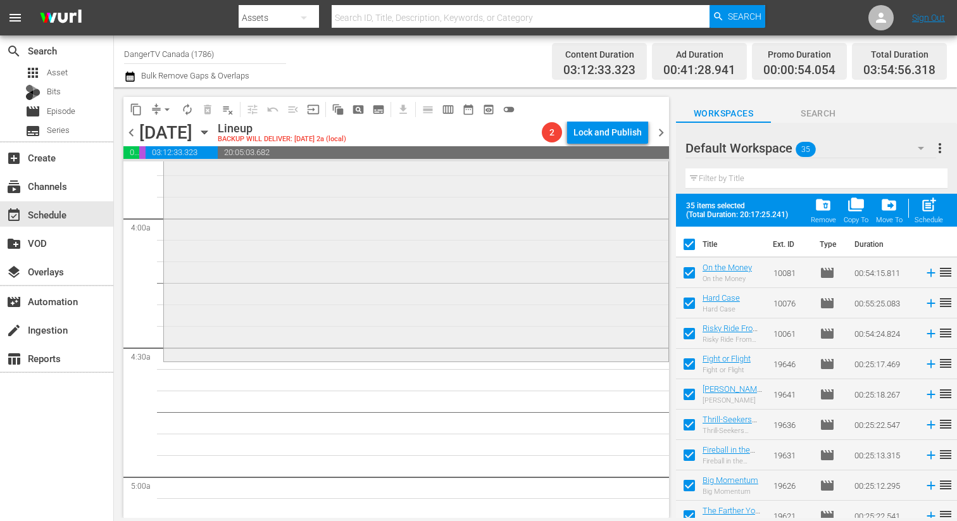
checkbox input "false"
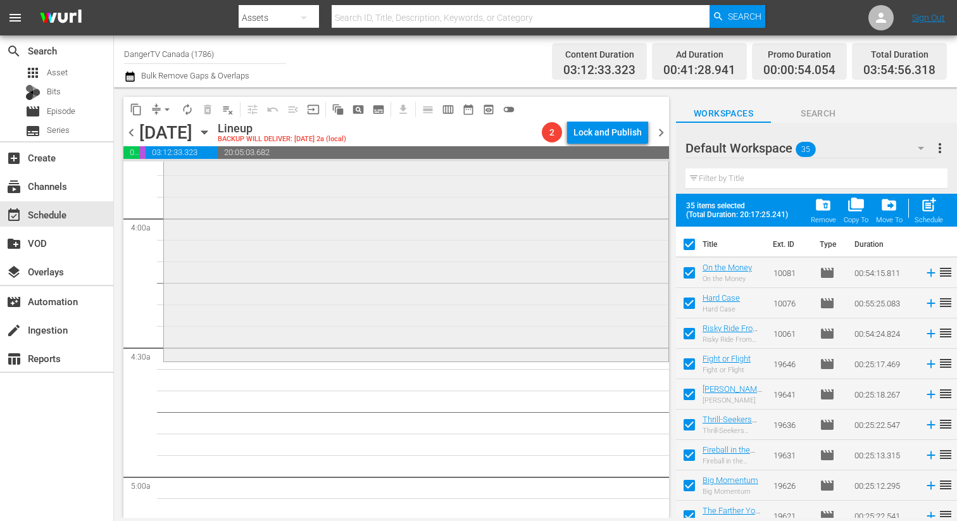
checkbox input "false"
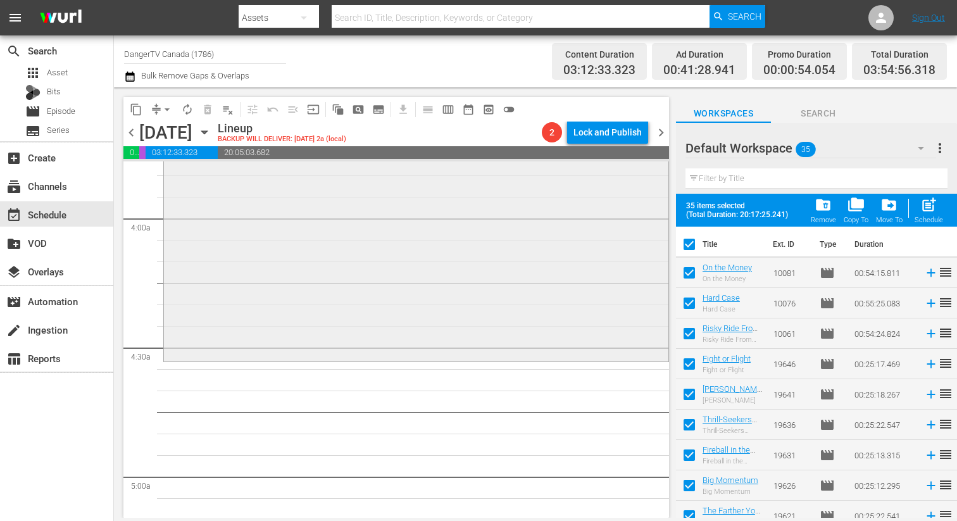
checkbox input "false"
